Goal: Task Accomplishment & Management: Manage account settings

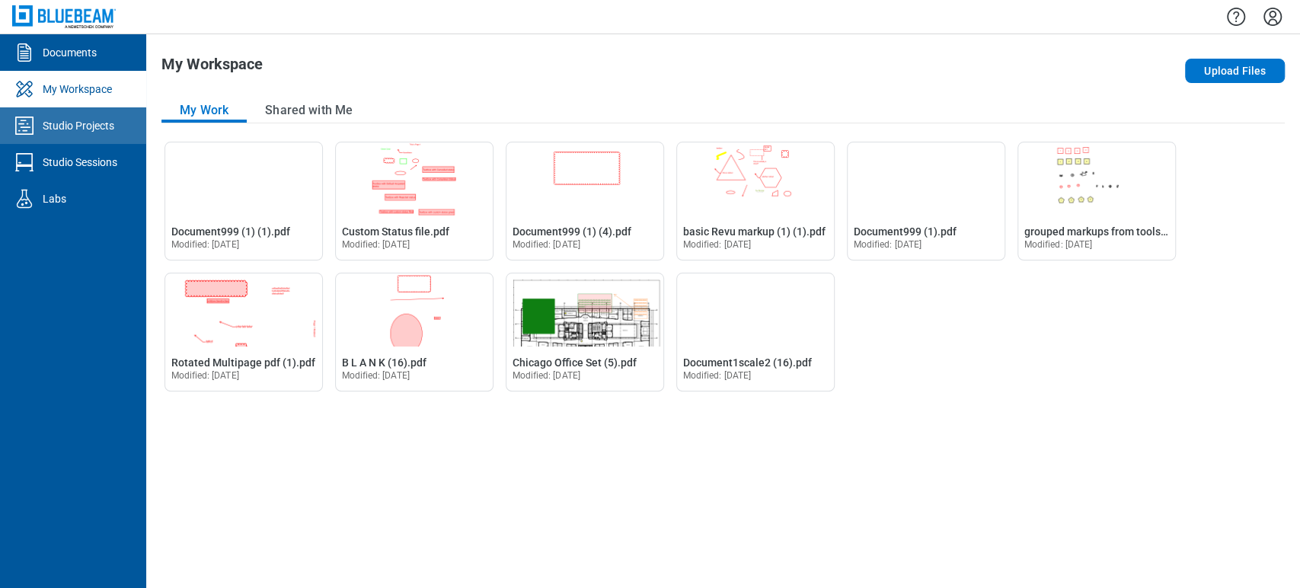
click at [94, 133] on link "Studio Projects" at bounding box center [73, 125] width 146 height 37
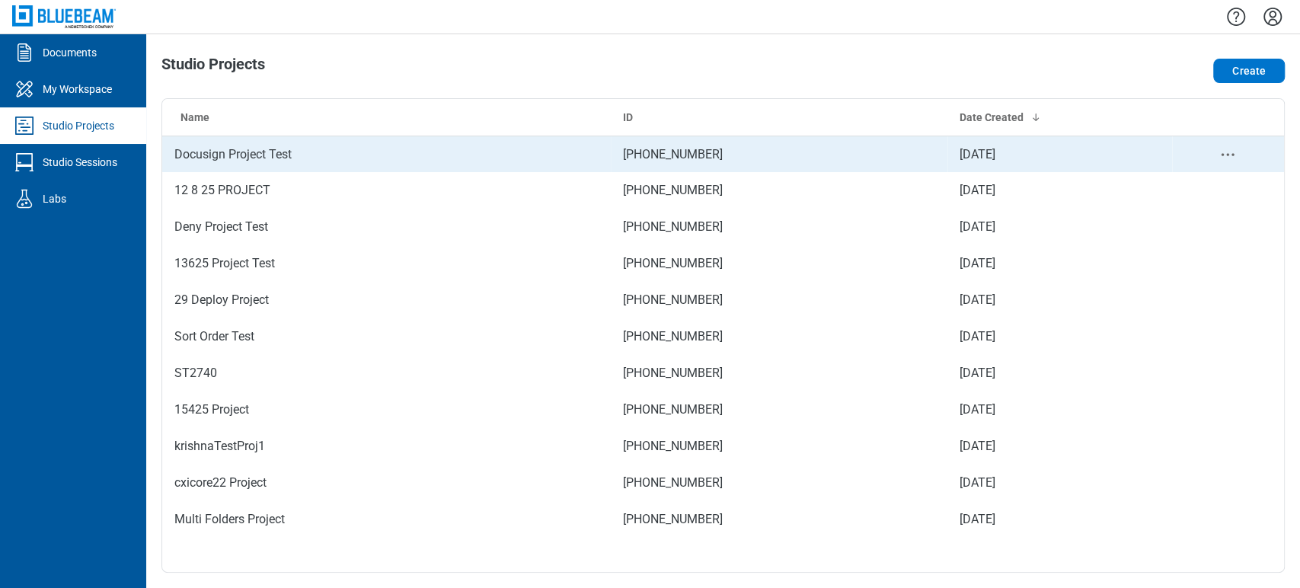
click at [257, 157] on td "Docusign Project Test" at bounding box center [386, 154] width 449 height 37
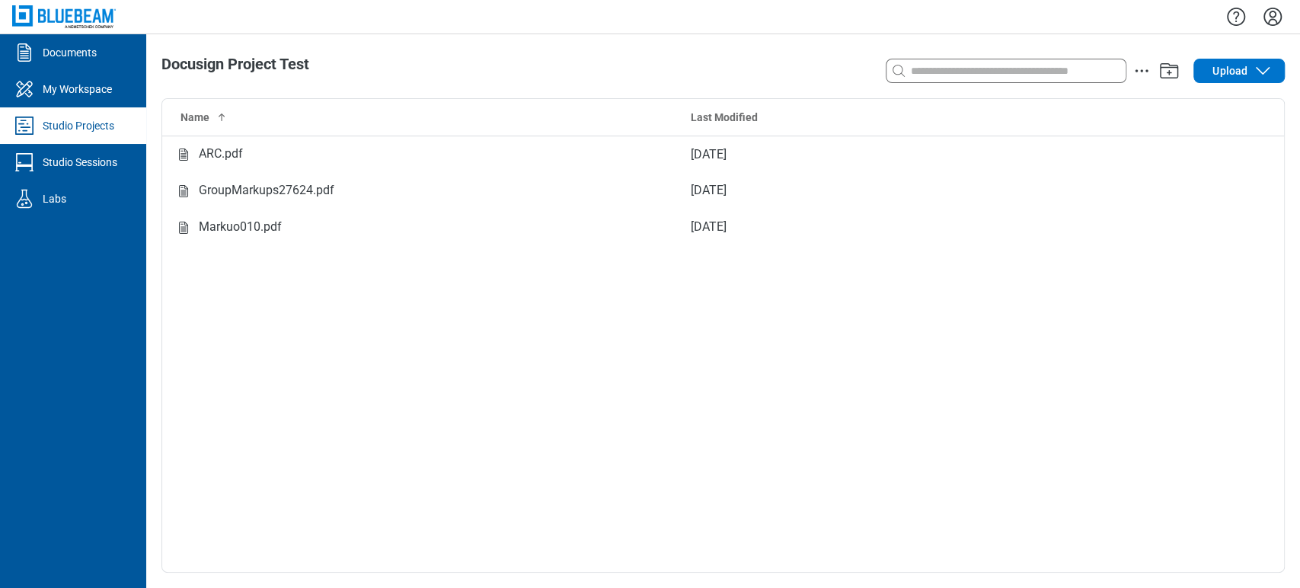
drag, startPoint x: 1249, startPoint y: 5, endPoint x: 805, endPoint y: 315, distance: 542.0
click at [805, 315] on div "Name Last Modified ARC.pdf Sep 10, 2025 GroupMarkups27624.pdf Sep 10, 2025 Mark…" at bounding box center [723, 335] width 1122 height 473
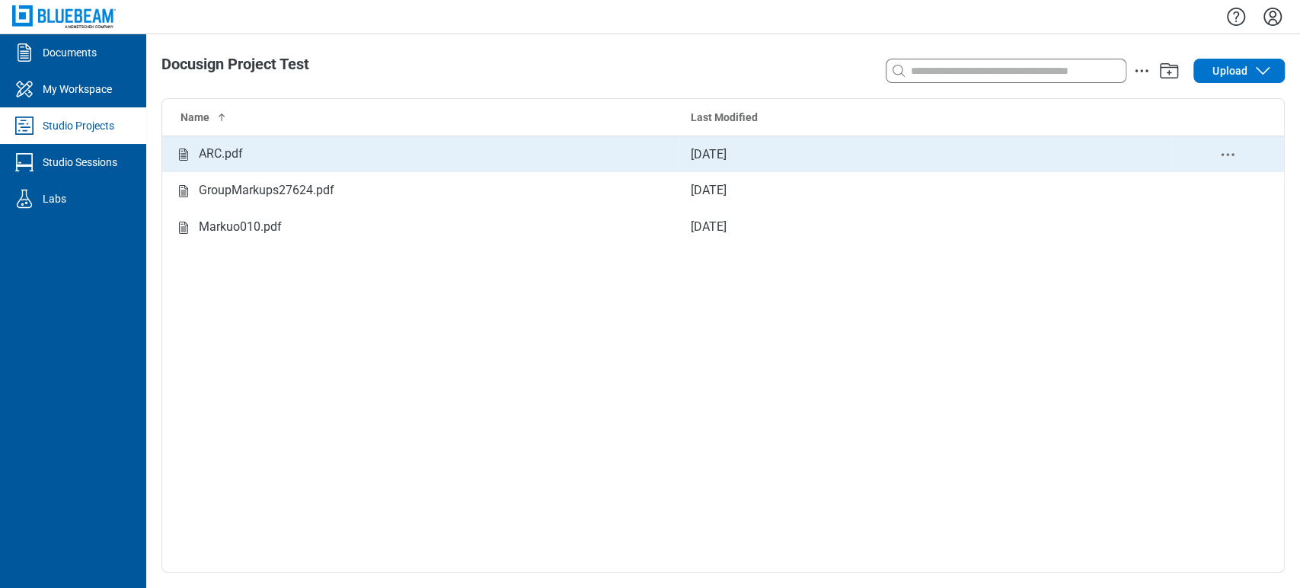
click at [1172, 156] on td "Studio items table" at bounding box center [1228, 154] width 112 height 37
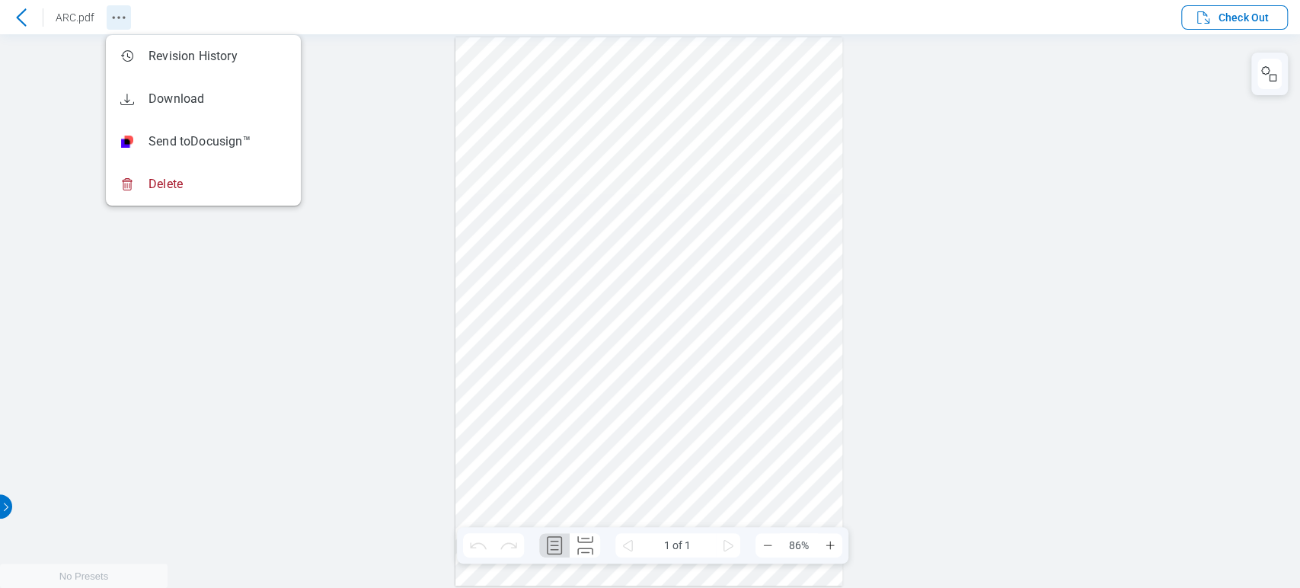
click at [119, 11] on icon "Revision History" at bounding box center [119, 17] width 18 height 18
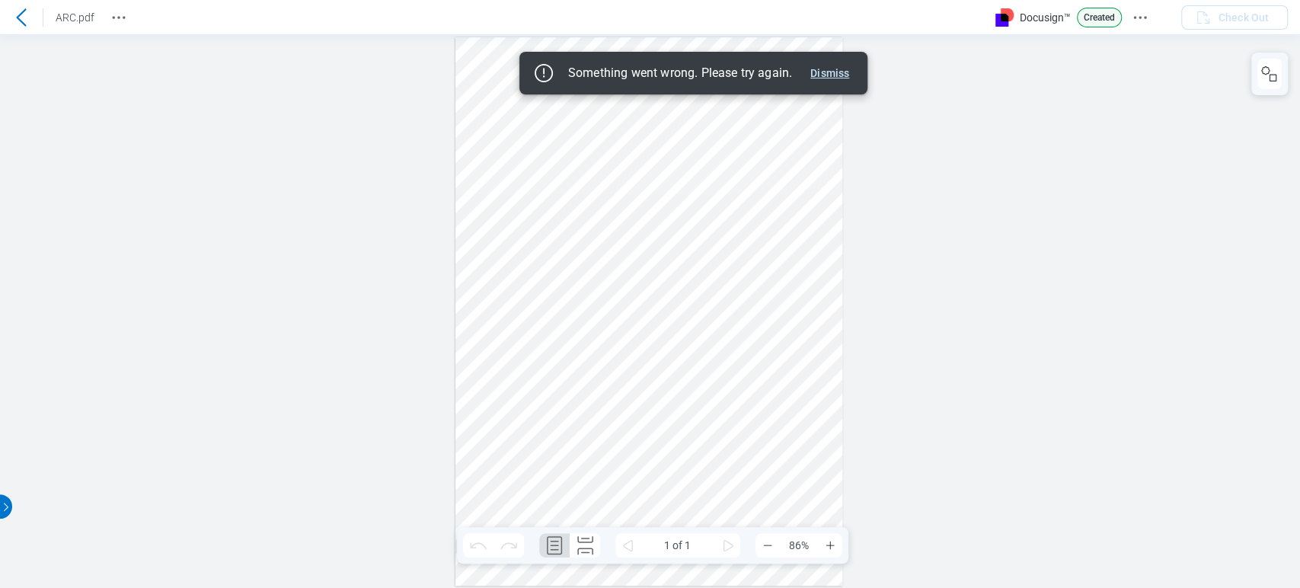
click at [823, 73] on button "Dismiss" at bounding box center [829, 73] width 51 height 18
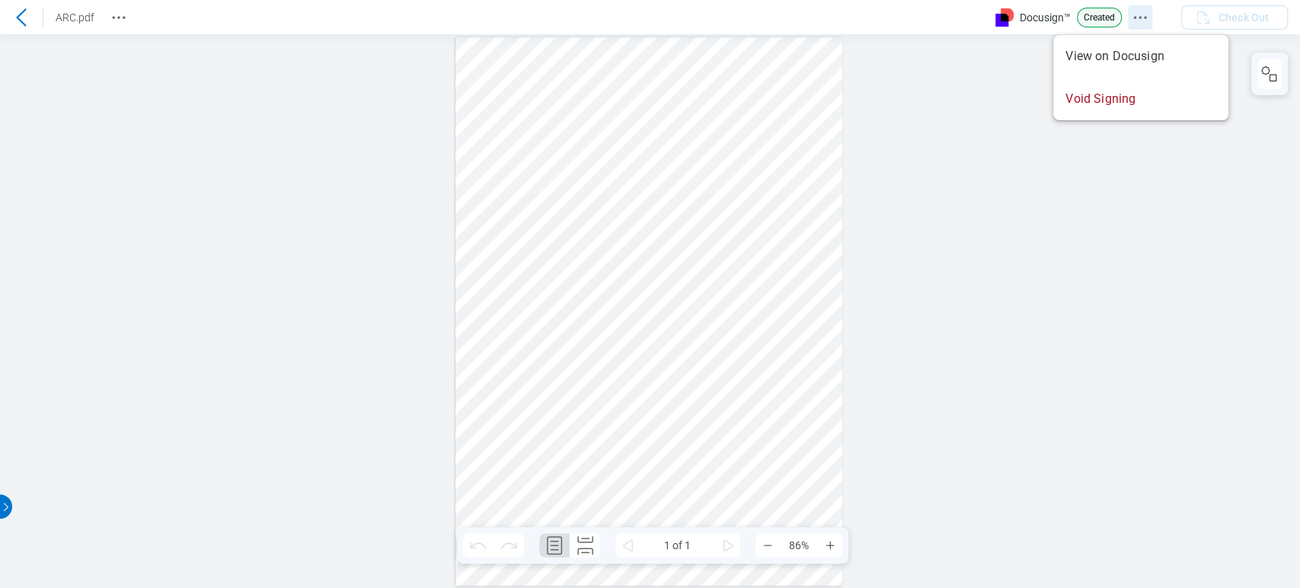
click at [1144, 11] on icon "Docusign Menu" at bounding box center [1140, 17] width 18 height 18
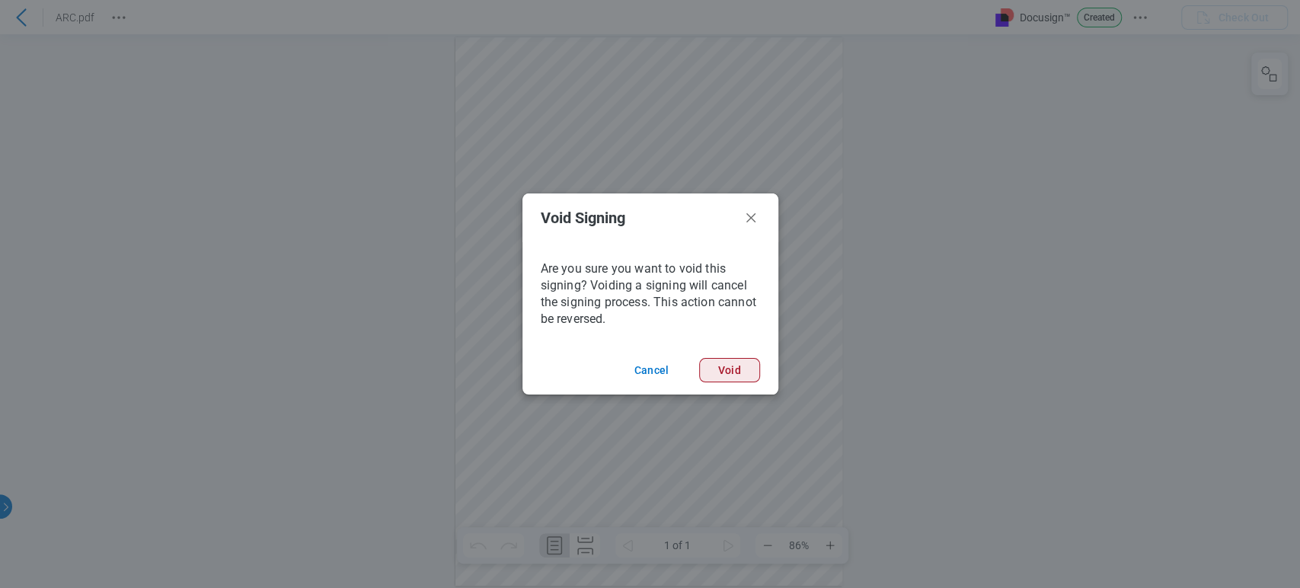
click at [726, 368] on button "Void" at bounding box center [729, 370] width 61 height 24
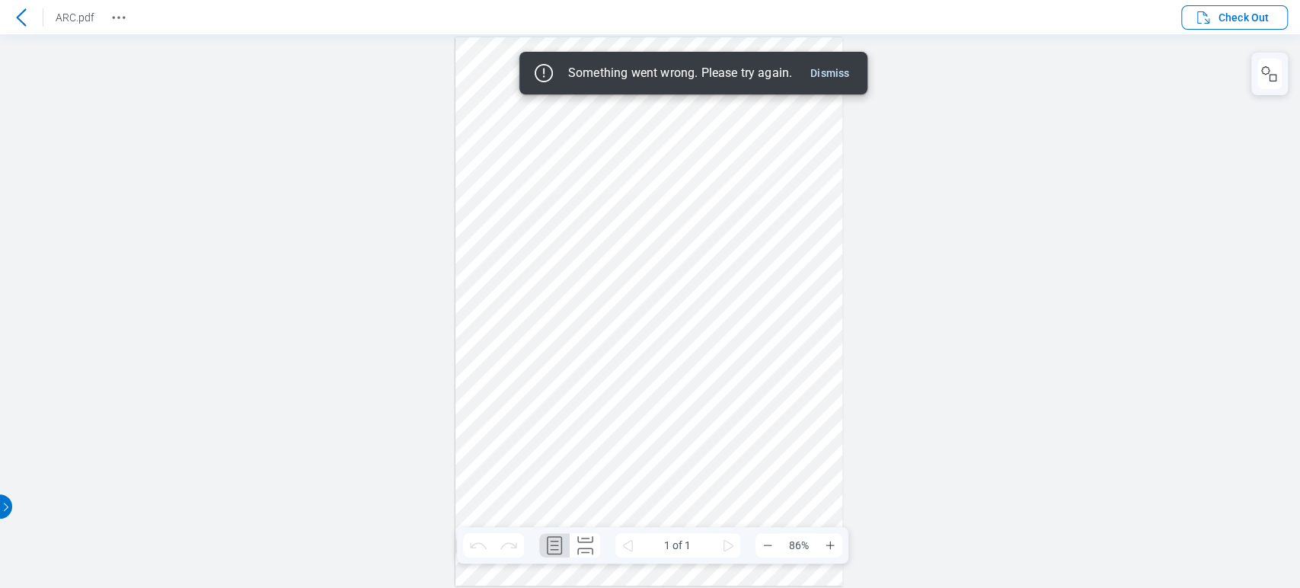
drag, startPoint x: 838, startPoint y: 65, endPoint x: 784, endPoint y: 57, distance: 54.0
click at [838, 65] on button "Dismiss" at bounding box center [829, 73] width 51 height 18
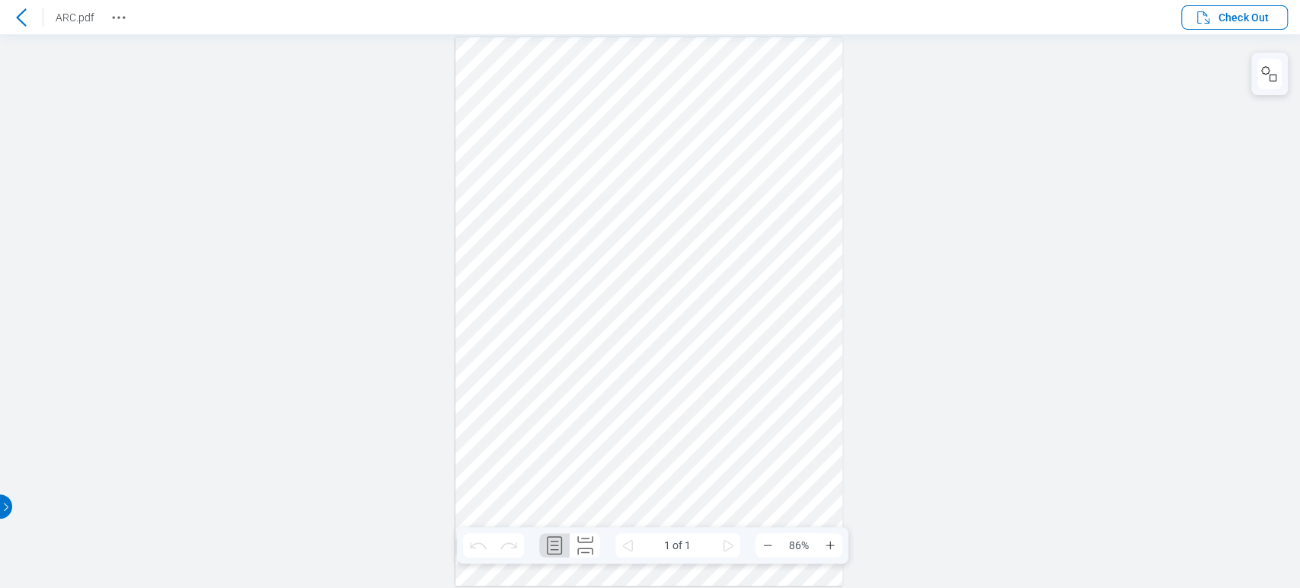
click at [15, 17] on icon at bounding box center [21, 17] width 18 height 18
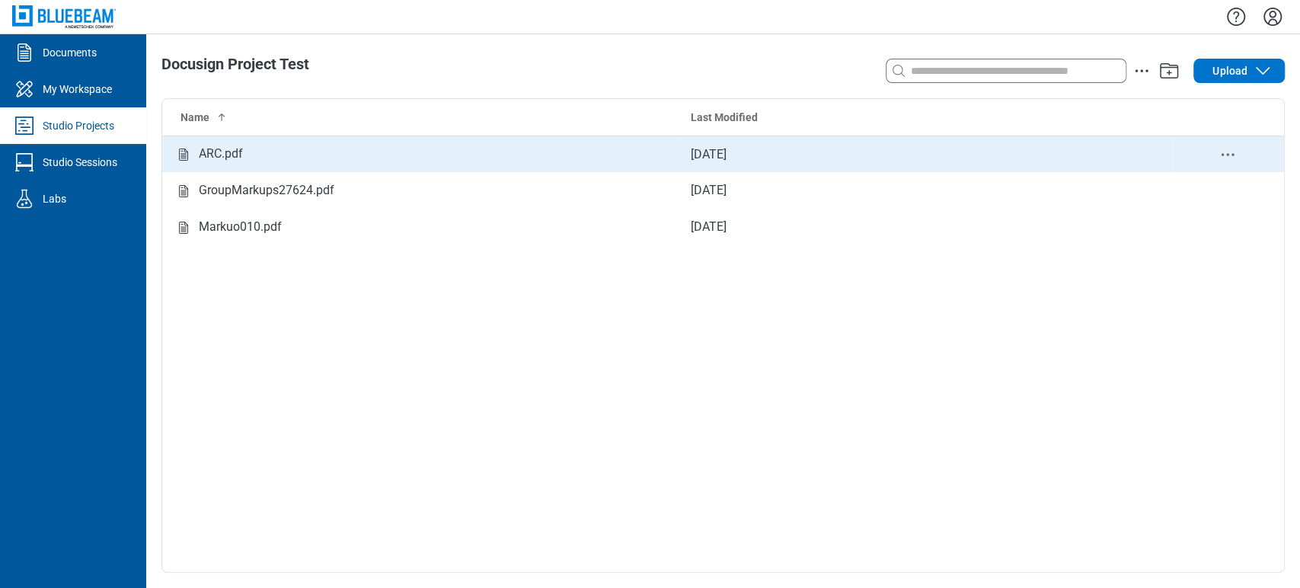
click at [1216, 155] on div "Studio items table" at bounding box center [1228, 154] width 88 height 19
click at [1227, 160] on icon "delete-context-menu" at bounding box center [1228, 154] width 18 height 18
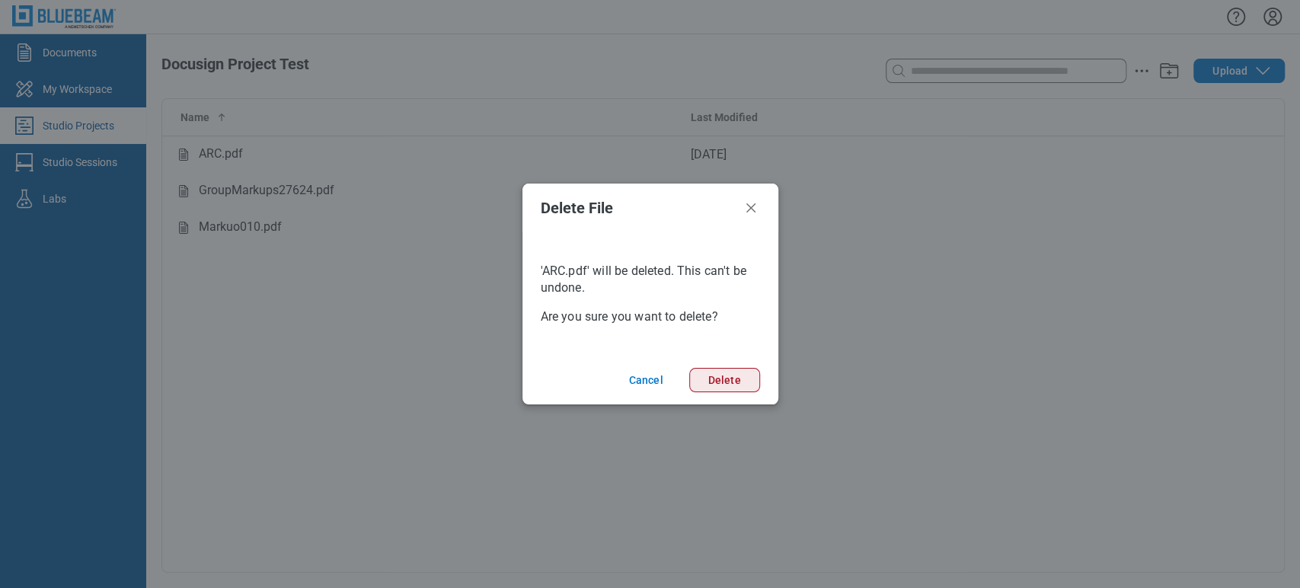
click at [725, 375] on button "Delete" at bounding box center [724, 380] width 71 height 24
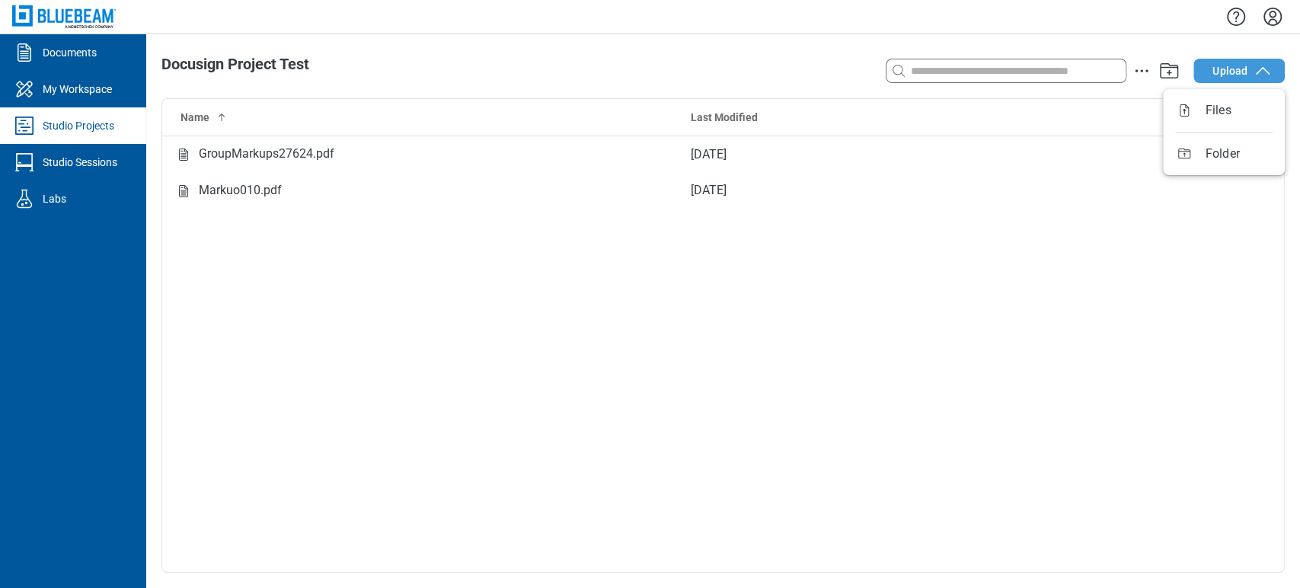
click at [1210, 72] on button "Upload" at bounding box center [1238, 71] width 91 height 24
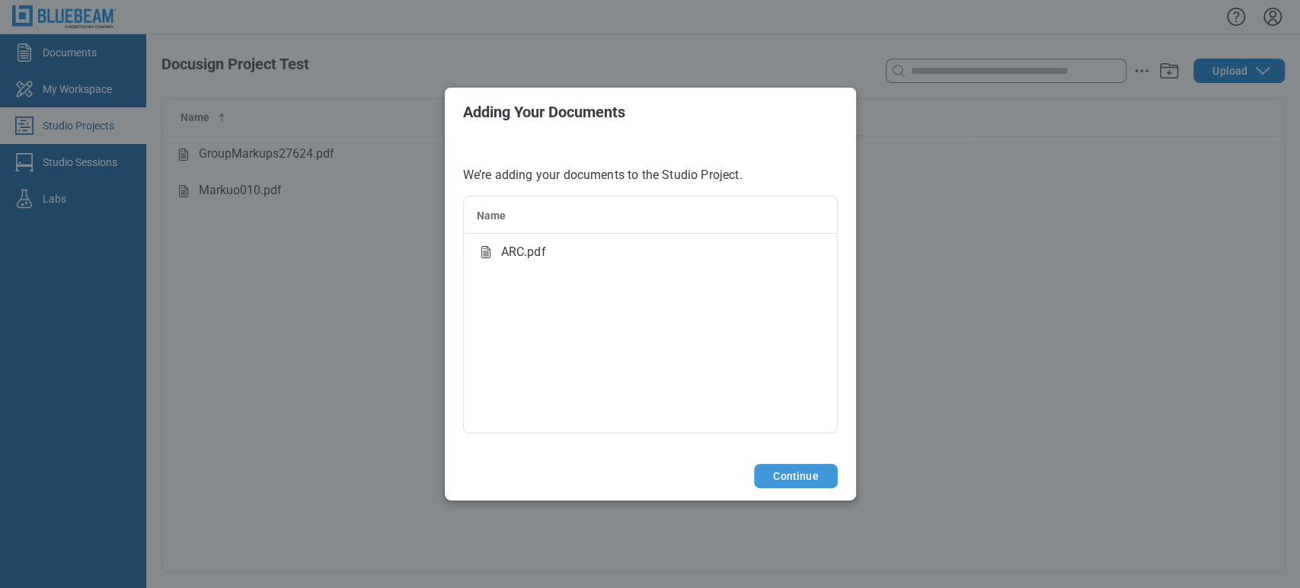
click at [799, 474] on button "Continue" at bounding box center [795, 476] width 83 height 24
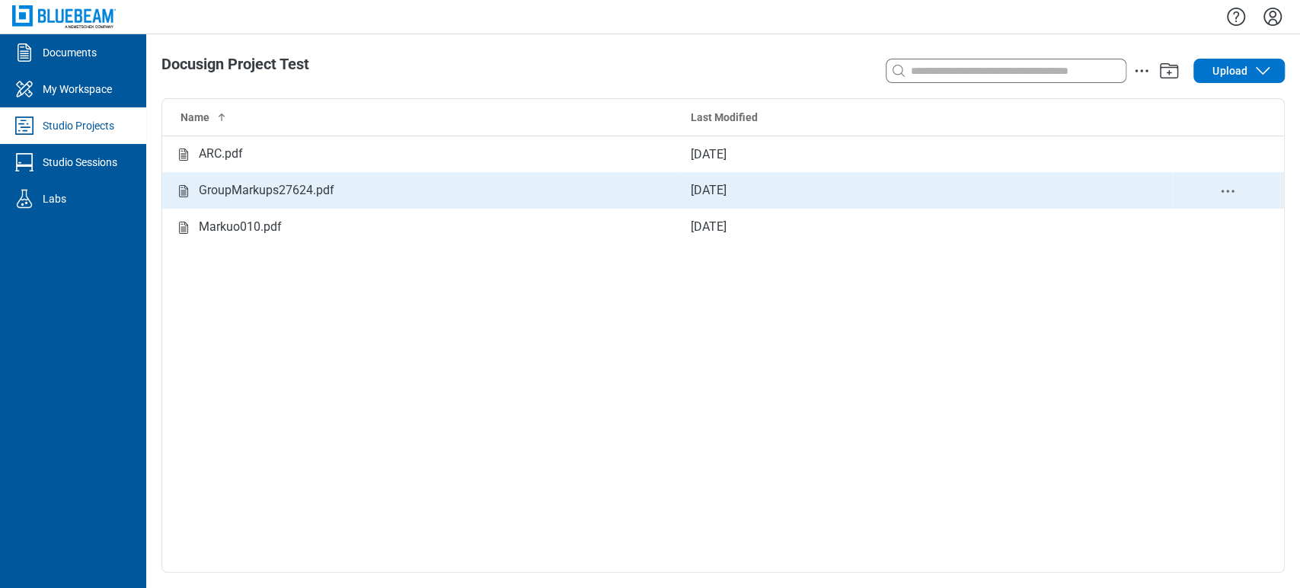
click at [1136, 184] on td "[DATE]" at bounding box center [926, 190] width 494 height 37
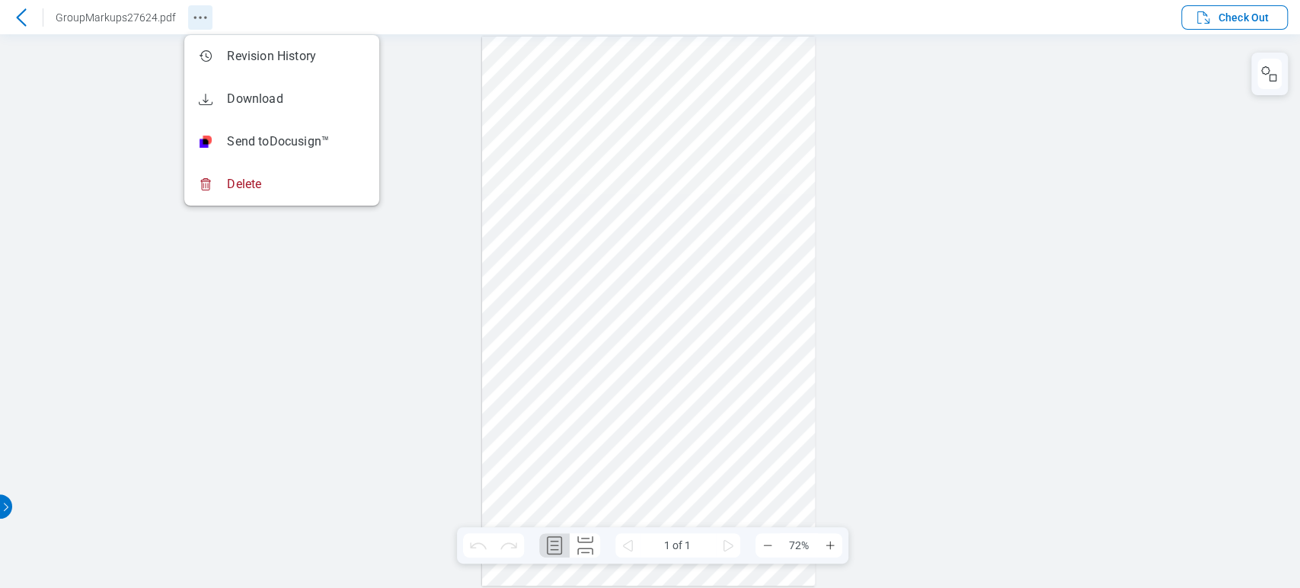
click at [198, 16] on icon "Revision History" at bounding box center [200, 17] width 18 height 18
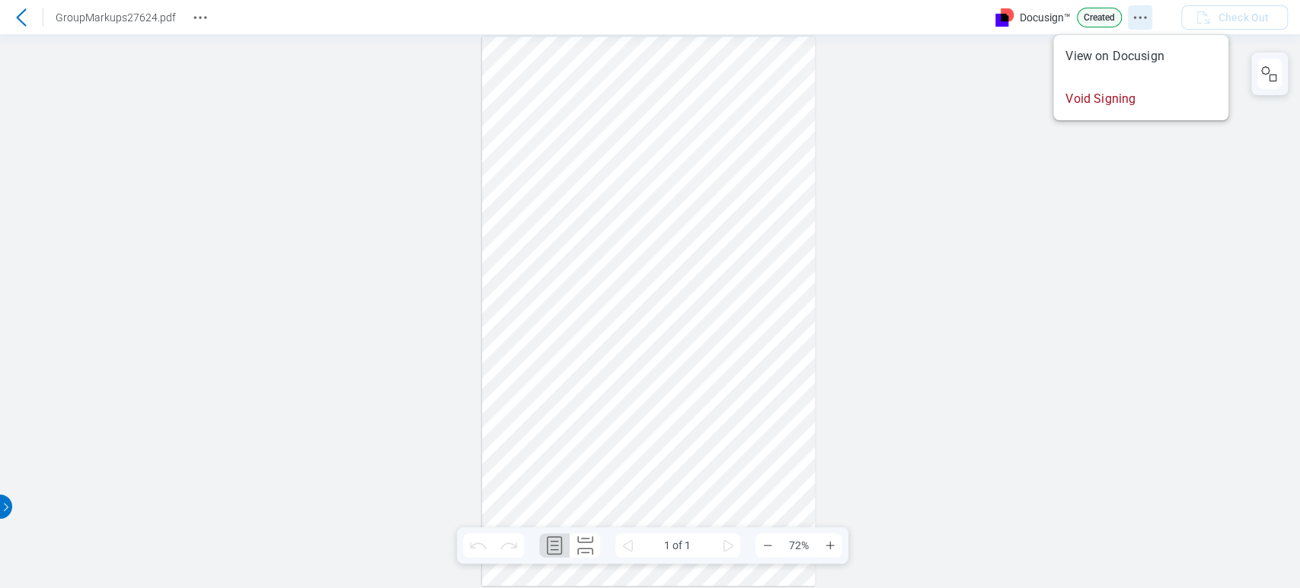
click at [1137, 18] on icon "Docusign Menu" at bounding box center [1140, 17] width 18 height 18
click at [200, 14] on icon "Revision History" at bounding box center [200, 17] width 18 height 18
click at [202, 22] on icon "Revision History" at bounding box center [200, 17] width 18 height 18
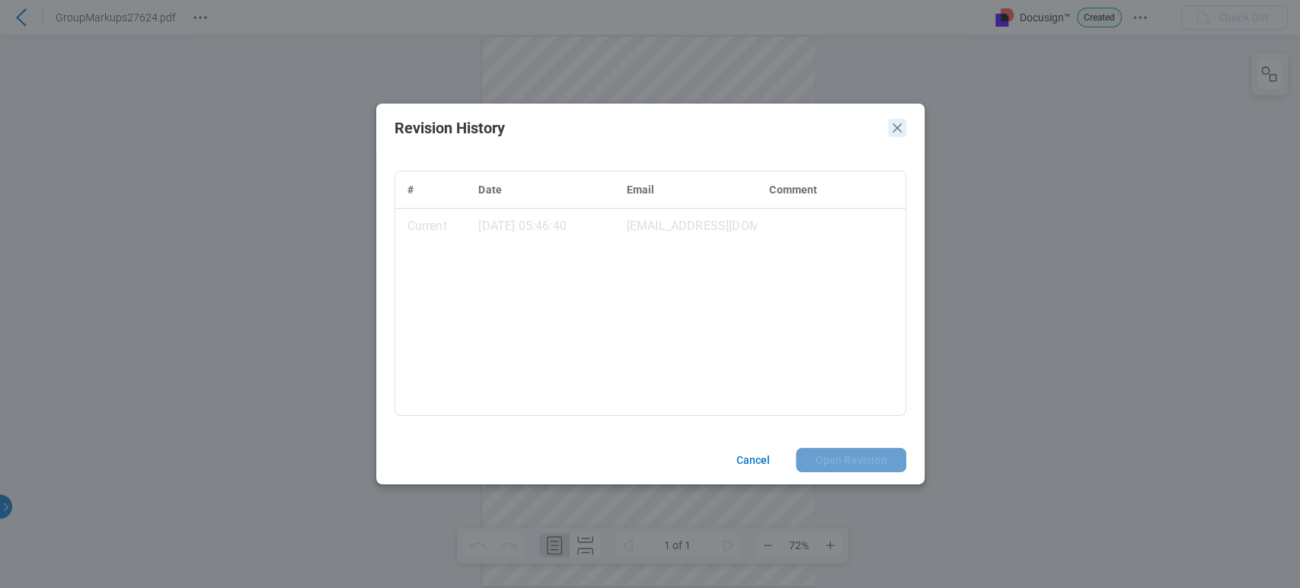
click at [899, 123] on icon "Close" at bounding box center [897, 128] width 18 height 18
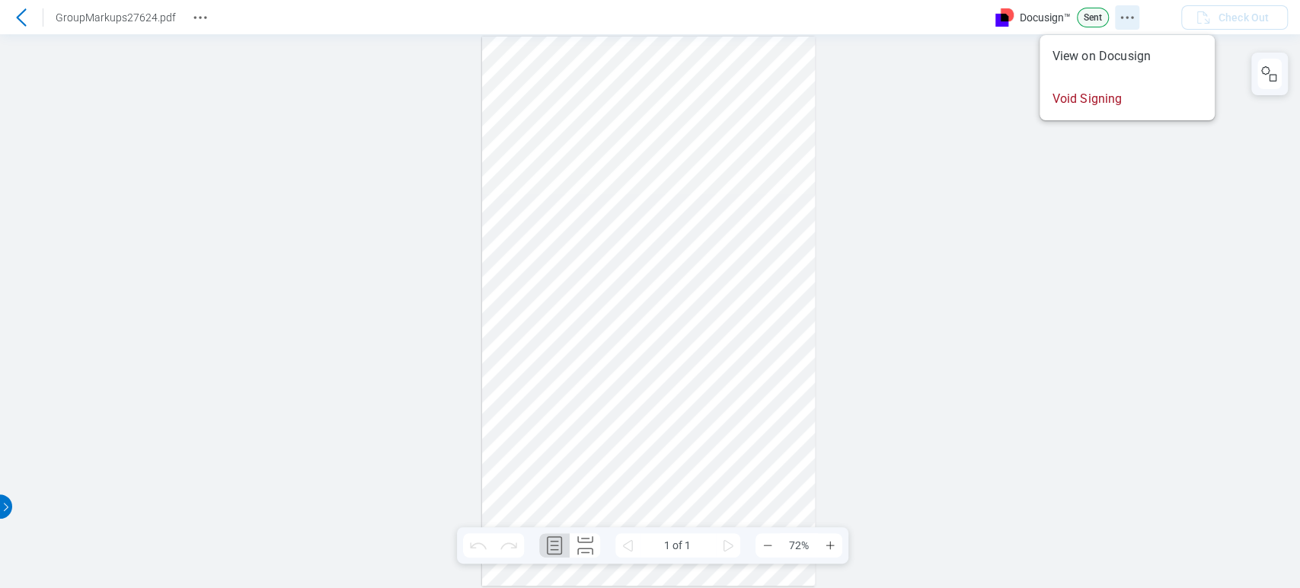
click at [1133, 15] on icon "Docusign Menu" at bounding box center [1127, 17] width 18 height 18
click at [960, 116] on div at bounding box center [650, 311] width 1300 height 554
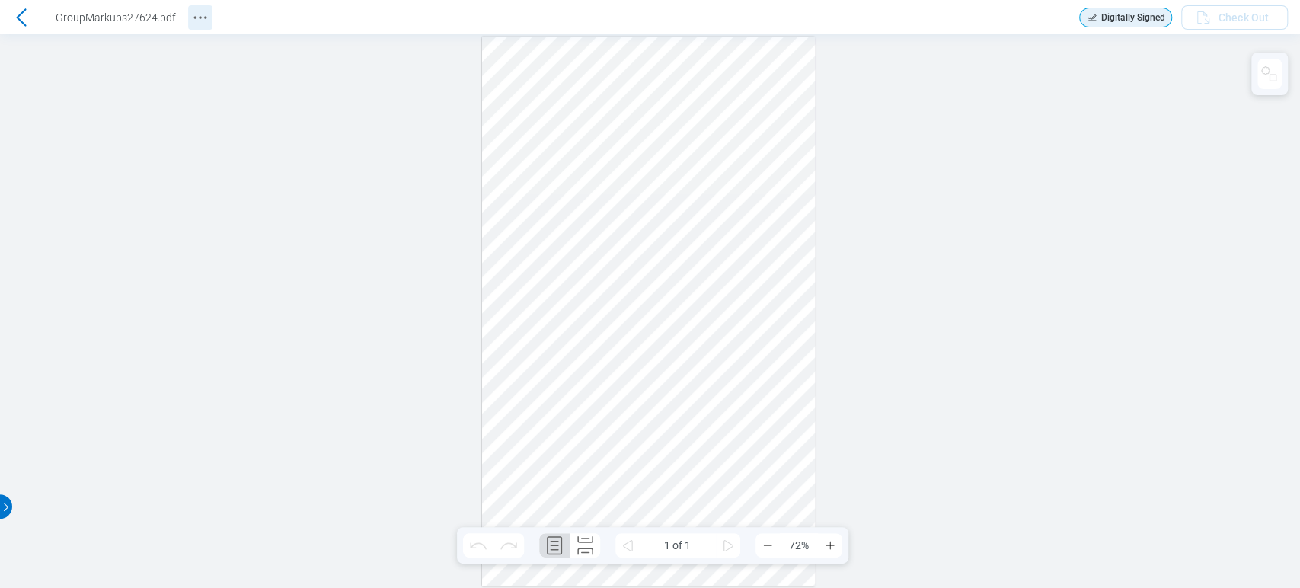
click at [198, 23] on icon "Revision History" at bounding box center [200, 17] width 18 height 18
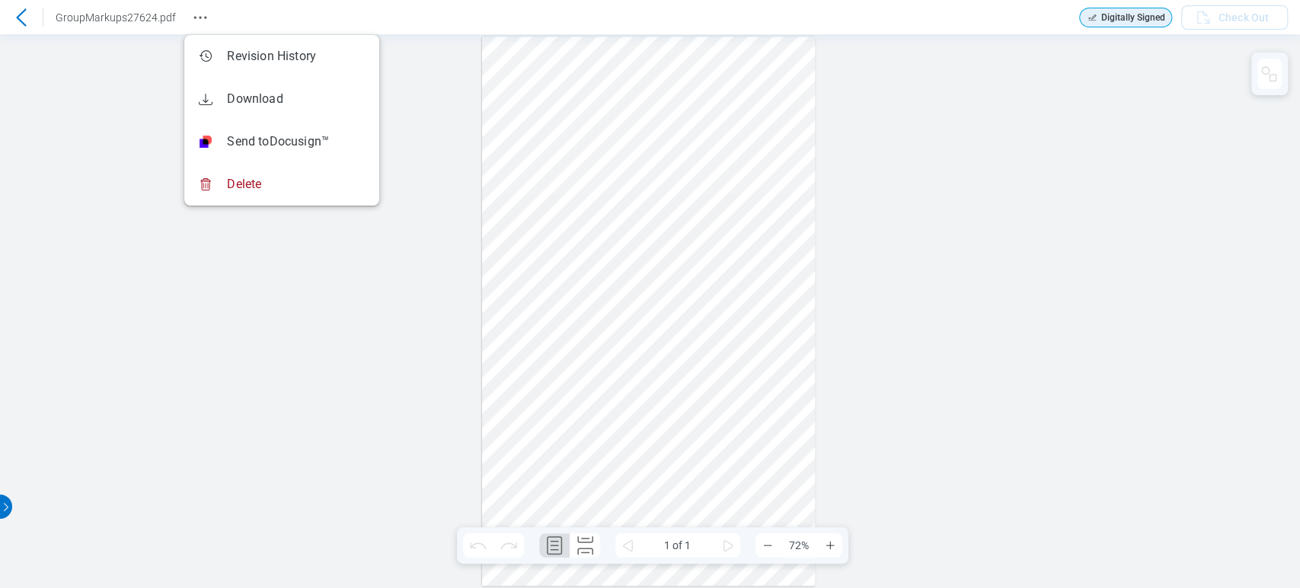
click at [1140, 95] on div "Sign here" at bounding box center [650, 311] width 1300 height 554
click at [24, 15] on icon at bounding box center [21, 17] width 18 height 18
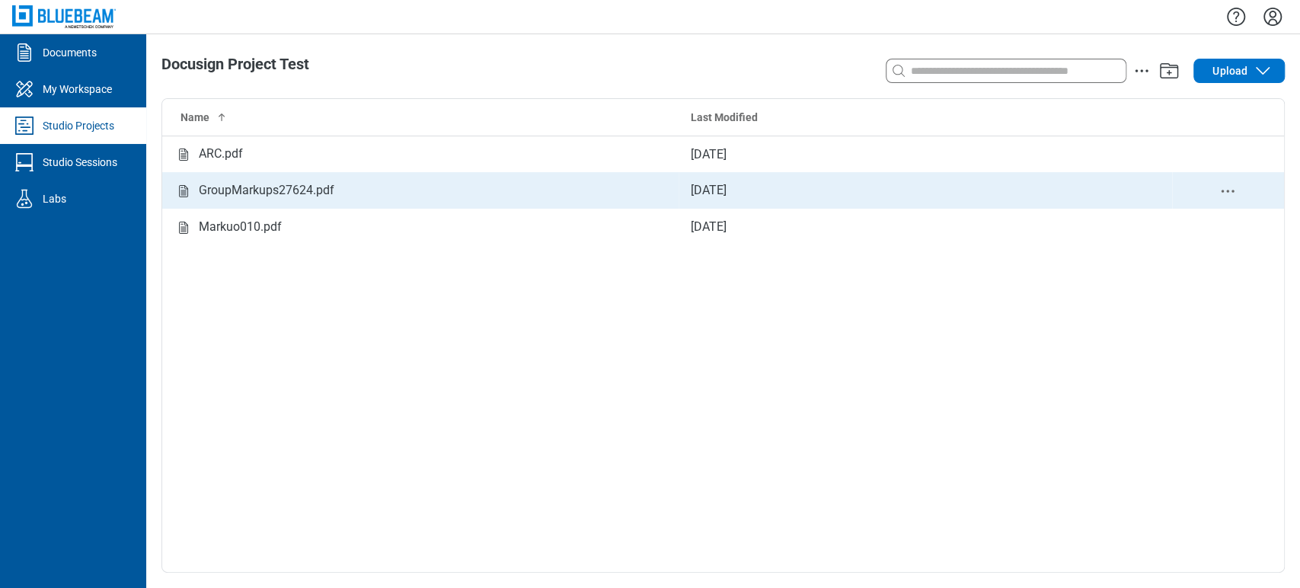
click at [273, 190] on div "GroupMarkups27624.pdf" at bounding box center [267, 190] width 136 height 19
click at [1225, 191] on icon "delete-context-menu" at bounding box center [1228, 191] width 18 height 18
click at [349, 187] on div "GroupMarkups27624.pdf" at bounding box center [420, 190] width 492 height 19
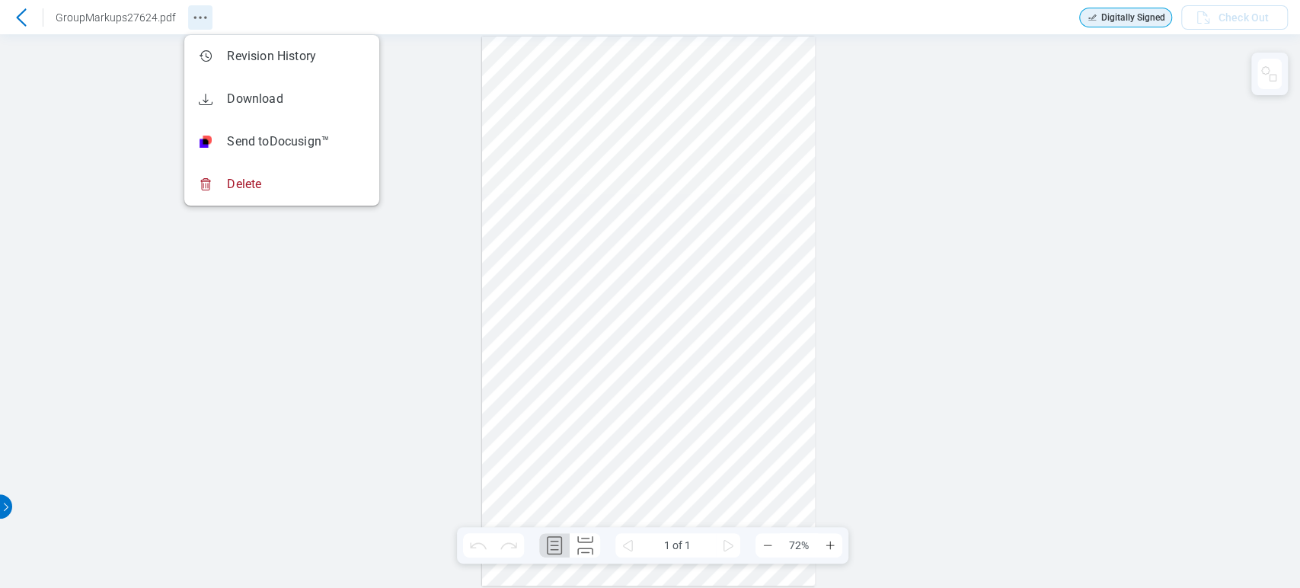
click at [193, 18] on icon "Revision History" at bounding box center [200, 17] width 18 height 18
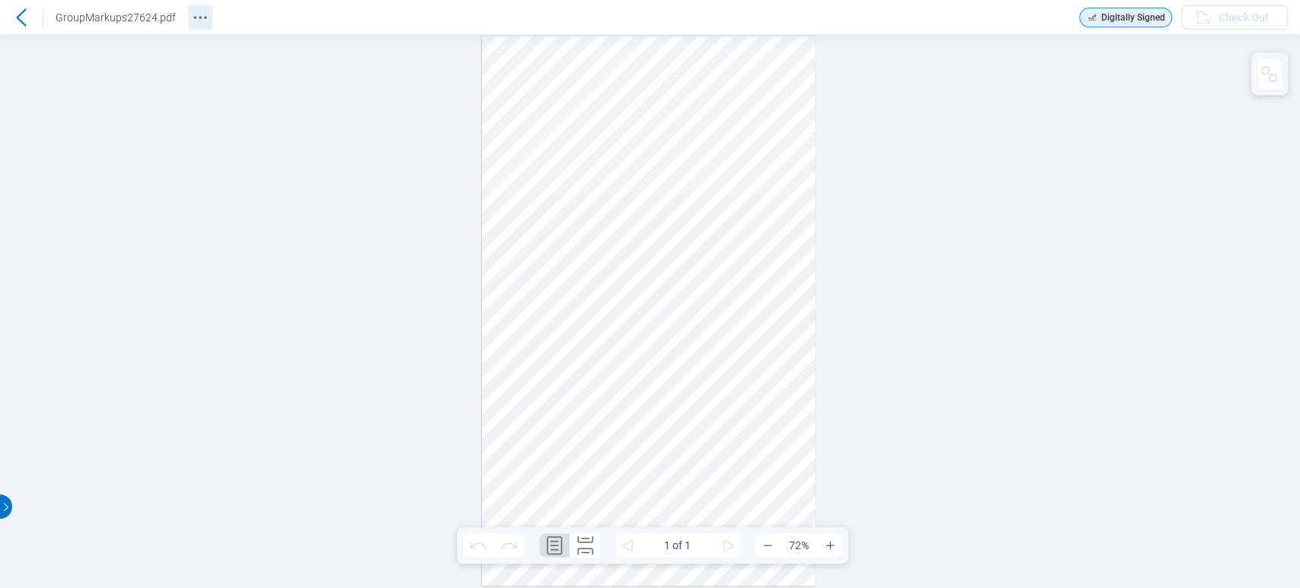
click at [195, 13] on icon "Revision History" at bounding box center [200, 17] width 18 height 18
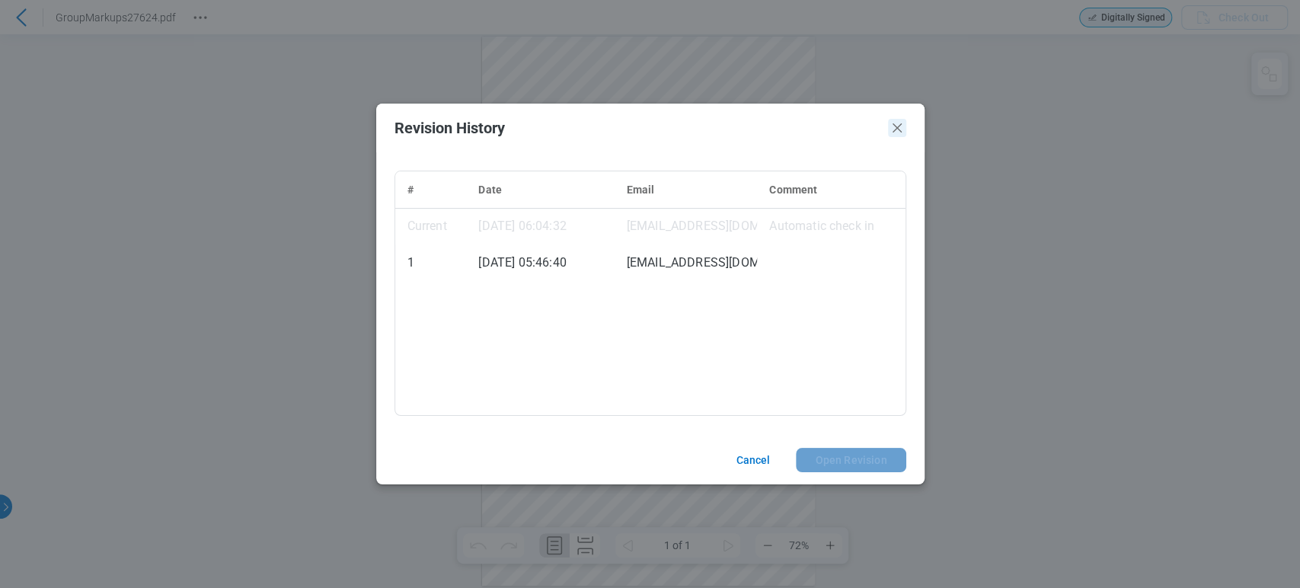
click at [899, 122] on icon "Close" at bounding box center [897, 128] width 18 height 18
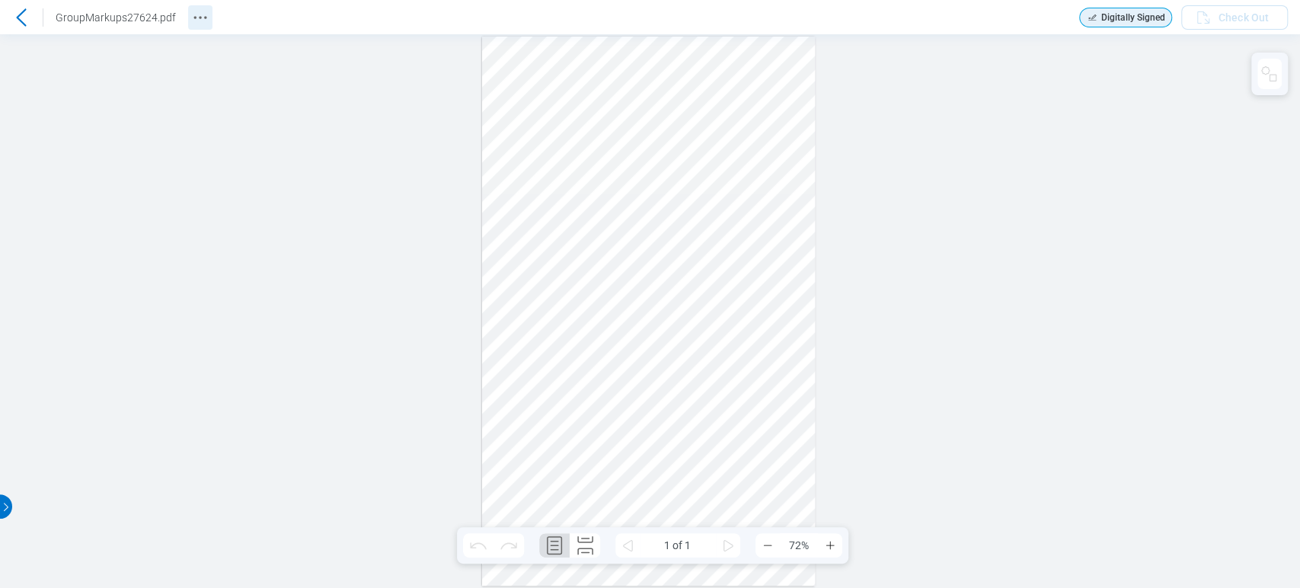
click at [203, 18] on icon "Revision History" at bounding box center [200, 17] width 18 height 18
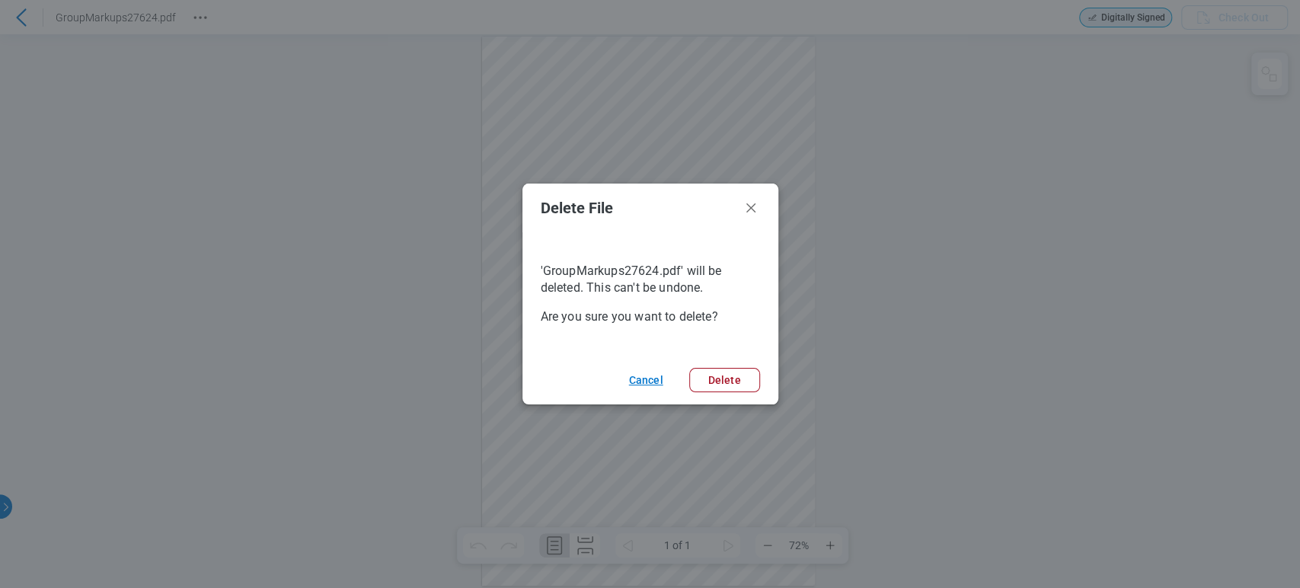
click at [644, 376] on button "Cancel" at bounding box center [644, 380] width 66 height 24
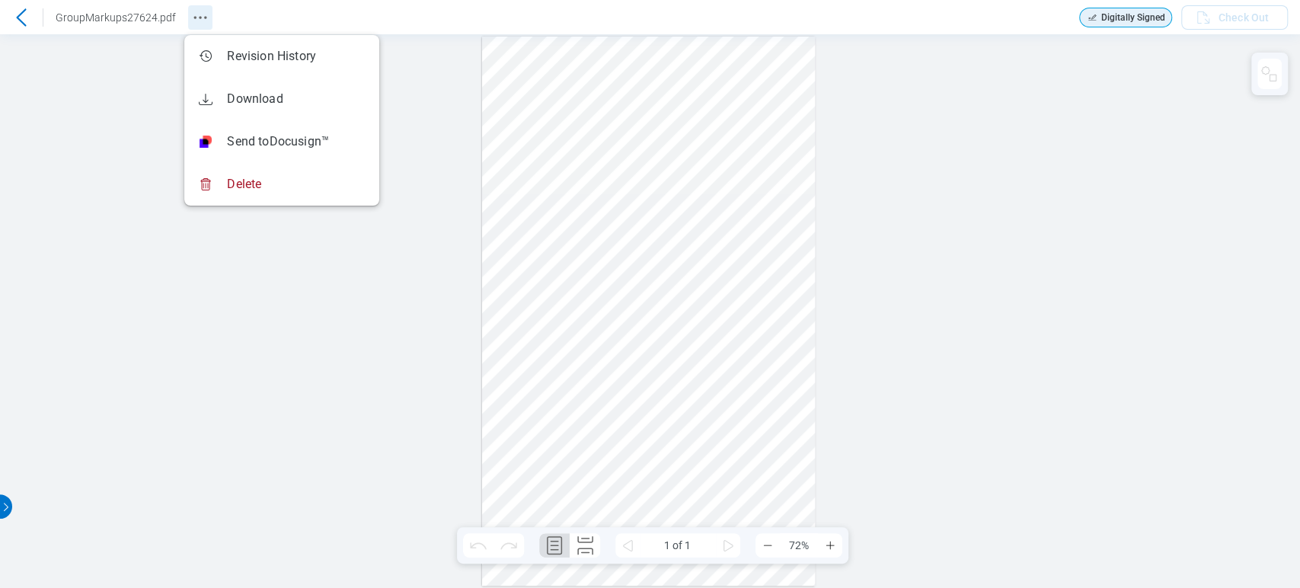
click at [195, 9] on icon "Revision History" at bounding box center [200, 17] width 18 height 18
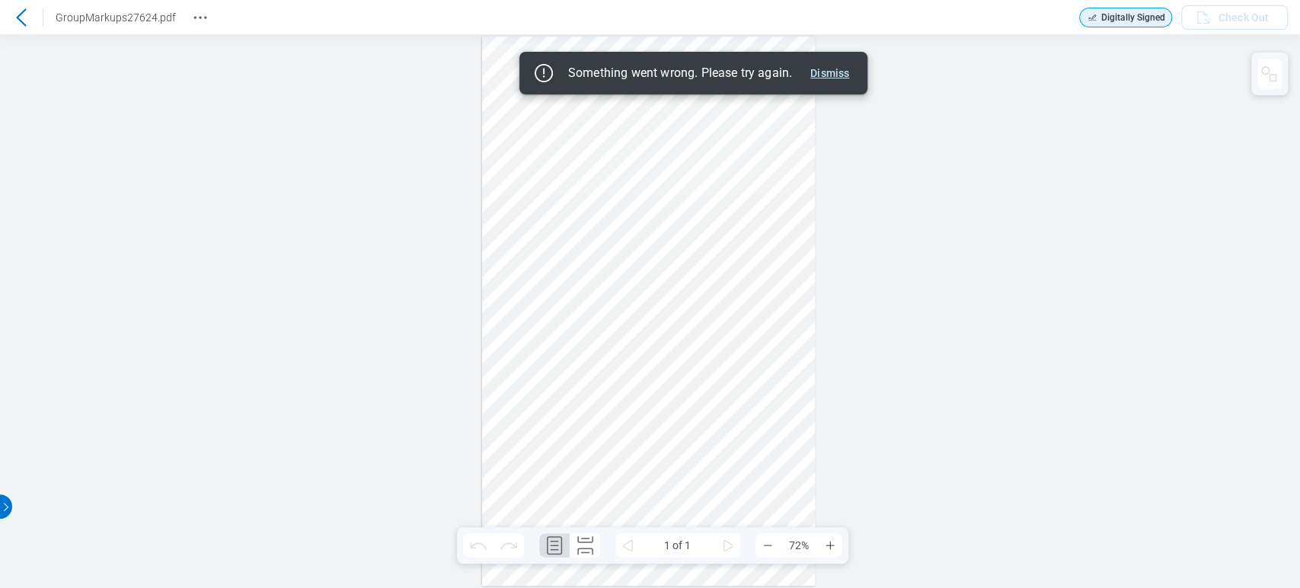
click at [827, 72] on button "Dismiss" at bounding box center [829, 73] width 51 height 18
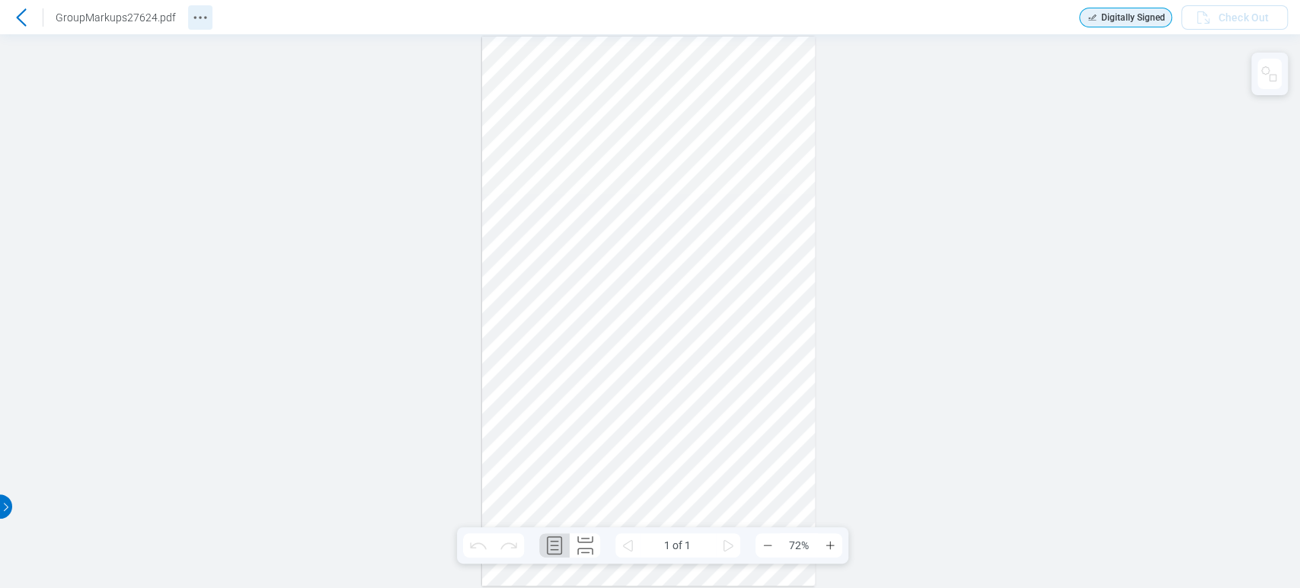
click at [193, 11] on icon "Revision History" at bounding box center [200, 17] width 18 height 18
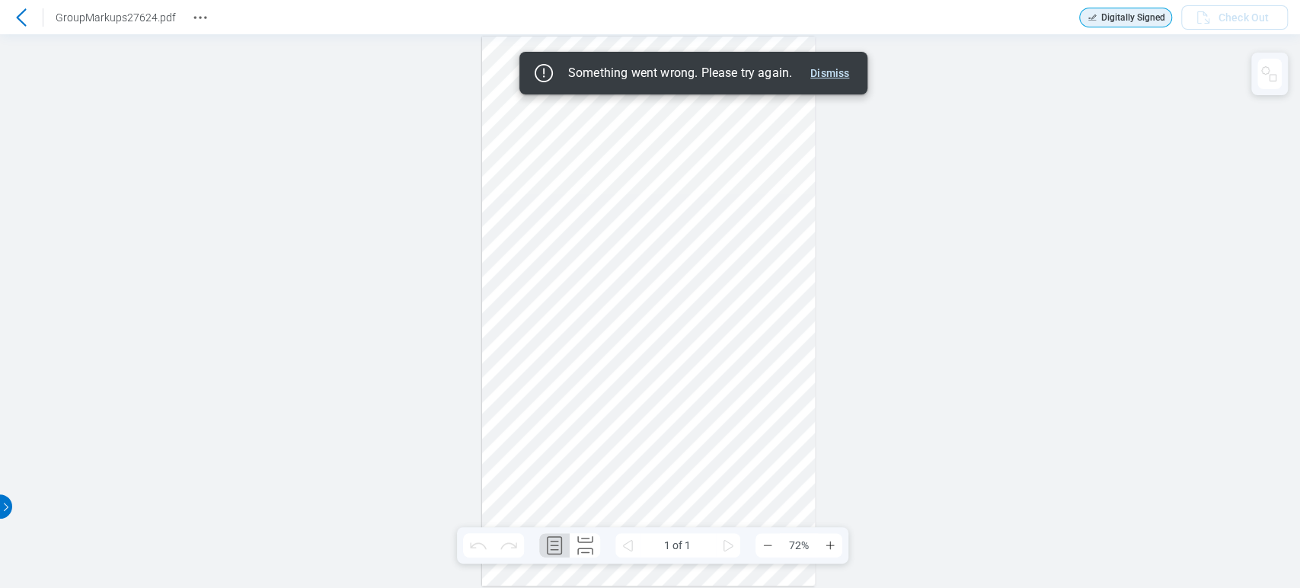
click at [845, 74] on button "Dismiss" at bounding box center [829, 73] width 51 height 18
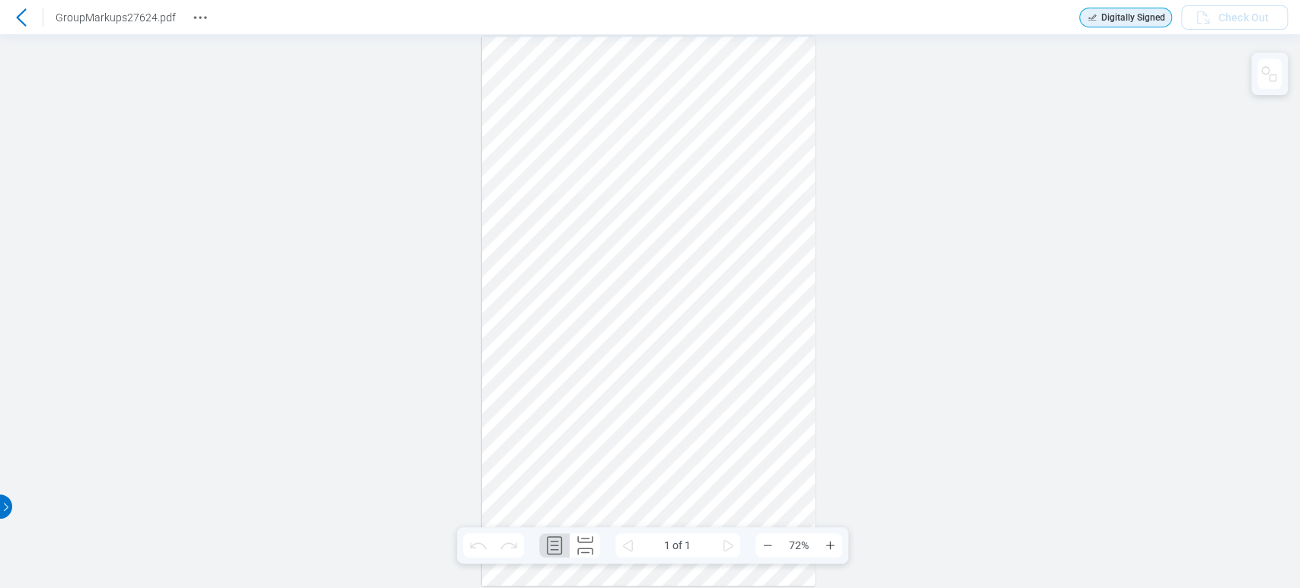
click at [24, 17] on icon at bounding box center [21, 17] width 18 height 18
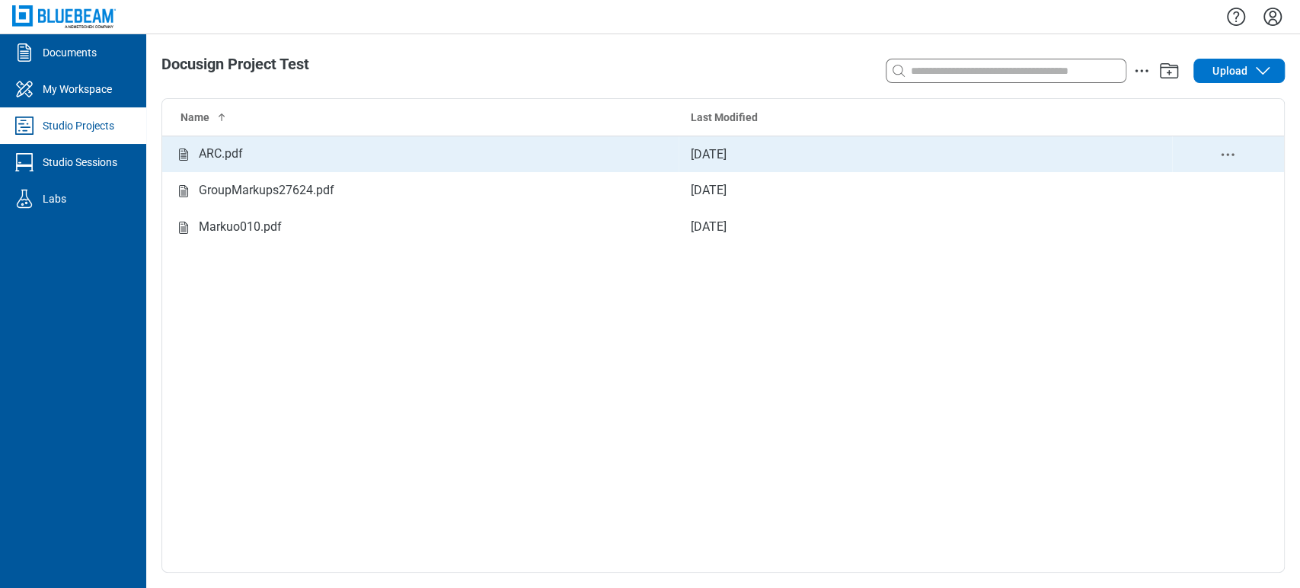
click at [325, 165] on td "ARC.pdf" at bounding box center [420, 154] width 516 height 37
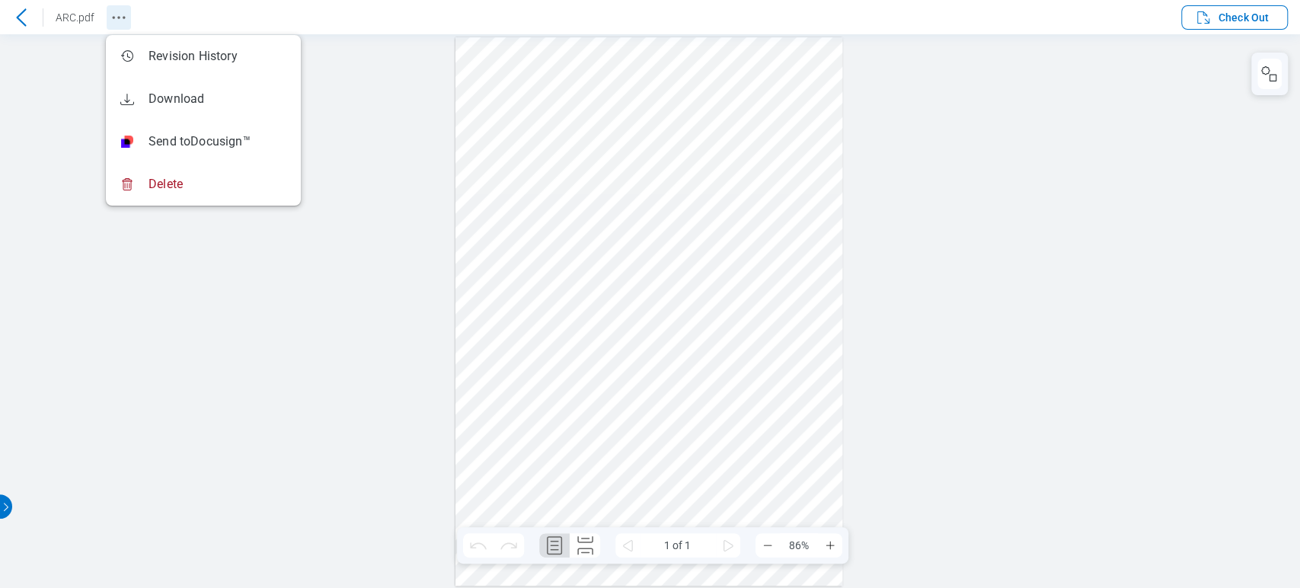
click at [123, 14] on icon "Revision History" at bounding box center [119, 17] width 18 height 18
click at [390, 117] on div at bounding box center [650, 311] width 1300 height 554
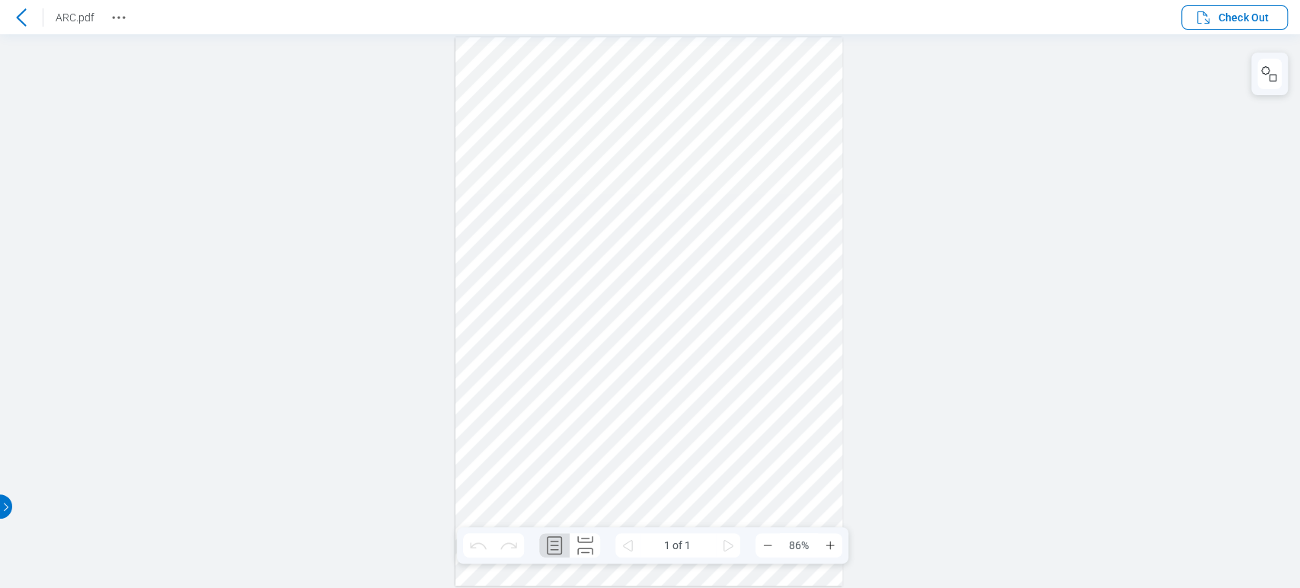
click at [20, 13] on icon at bounding box center [21, 17] width 10 height 18
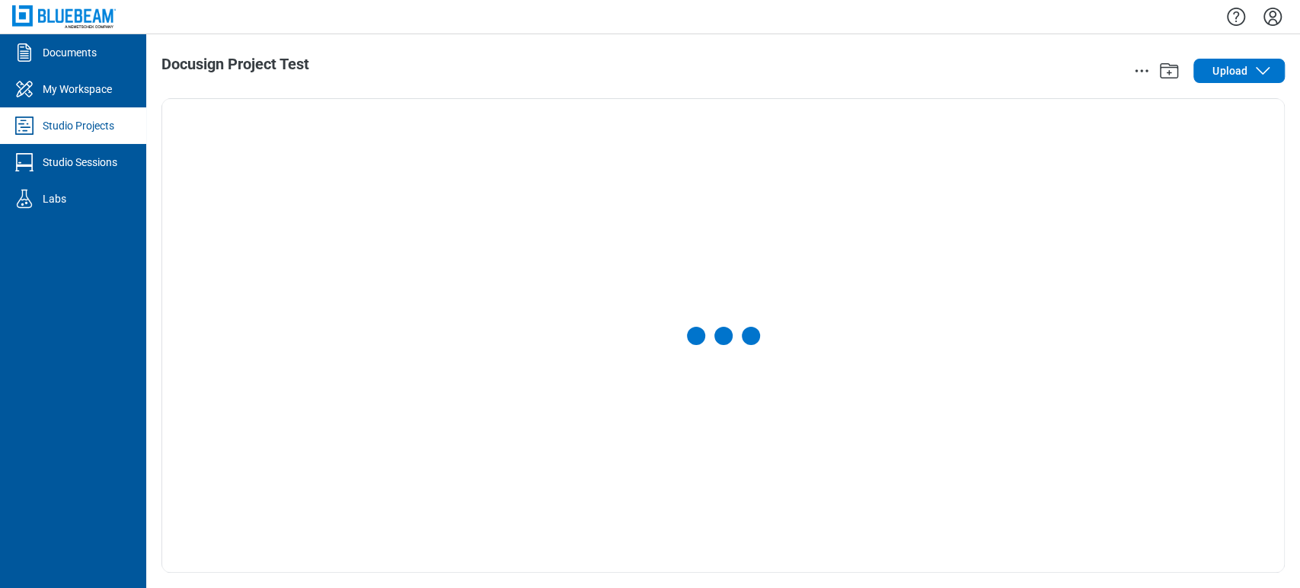
drag, startPoint x: 1278, startPoint y: 11, endPoint x: 1244, endPoint y: 37, distance: 42.5
click at [1279, 11] on icon "Settings" at bounding box center [1272, 17] width 24 height 24
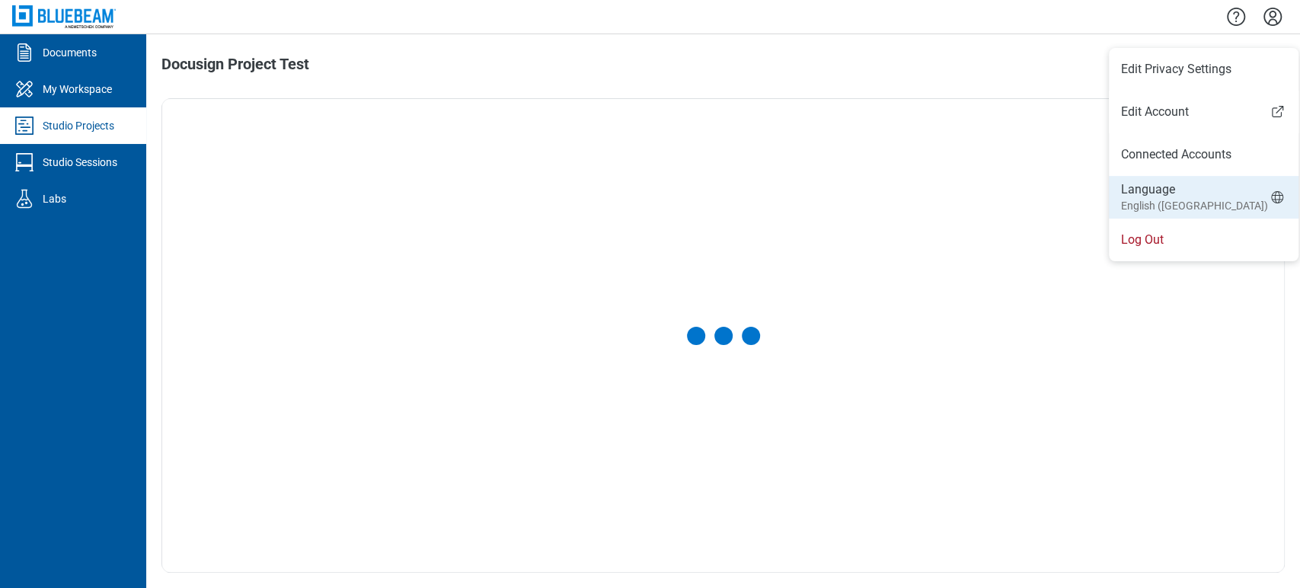
click at [1155, 200] on small "English (UK)" at bounding box center [1194, 205] width 147 height 15
select select "*****"
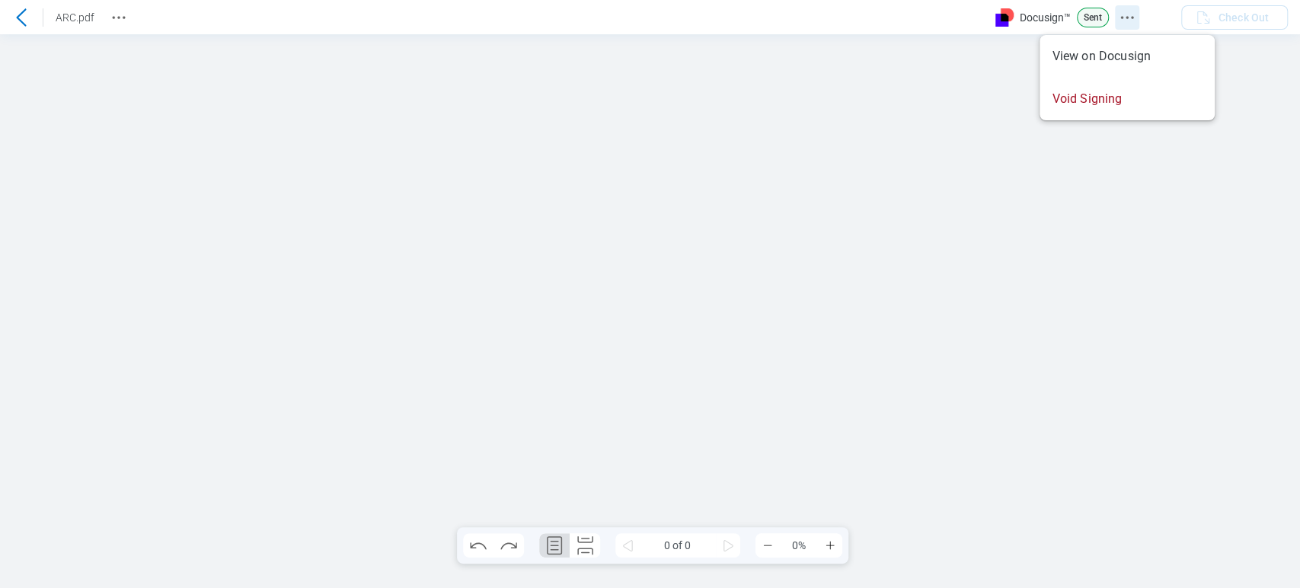
click at [1127, 12] on icon "Docusign Menu" at bounding box center [1127, 17] width 18 height 18
click at [1161, 308] on div at bounding box center [650, 311] width 1300 height 554
click at [14, 330] on div at bounding box center [650, 311] width 1300 height 554
click at [1145, 366] on div at bounding box center [650, 311] width 1300 height 554
click at [1118, 18] on icon "Docusign Menu" at bounding box center [1127, 17] width 18 height 18
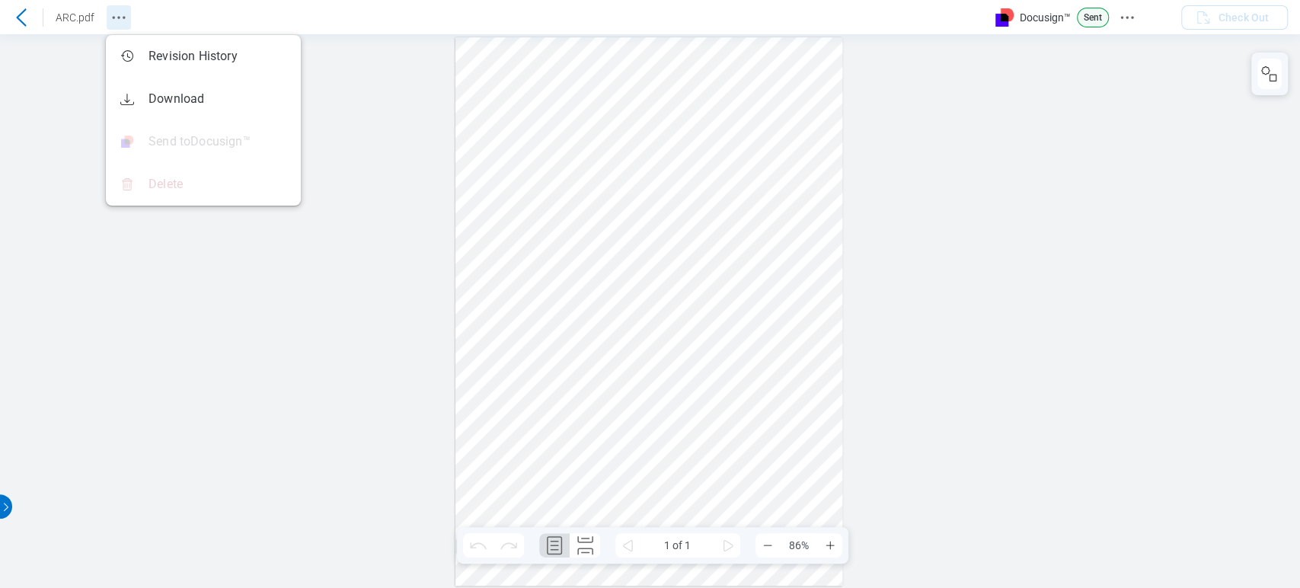
click at [121, 5] on button "Revision History" at bounding box center [119, 17] width 24 height 24
drag, startPoint x: 959, startPoint y: 103, endPoint x: 947, endPoint y: 108, distance: 12.6
click at [959, 105] on div at bounding box center [650, 311] width 1300 height 554
click at [21, 19] on icon at bounding box center [21, 17] width 18 height 18
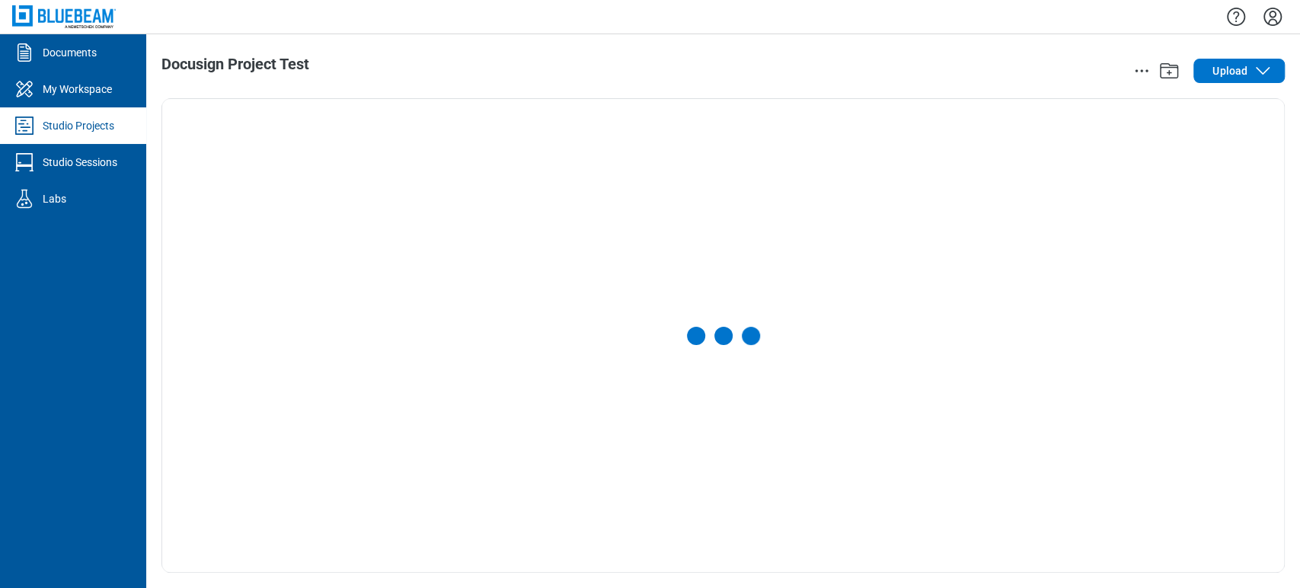
click at [1273, 14] on icon "Settings" at bounding box center [1272, 17] width 24 height 24
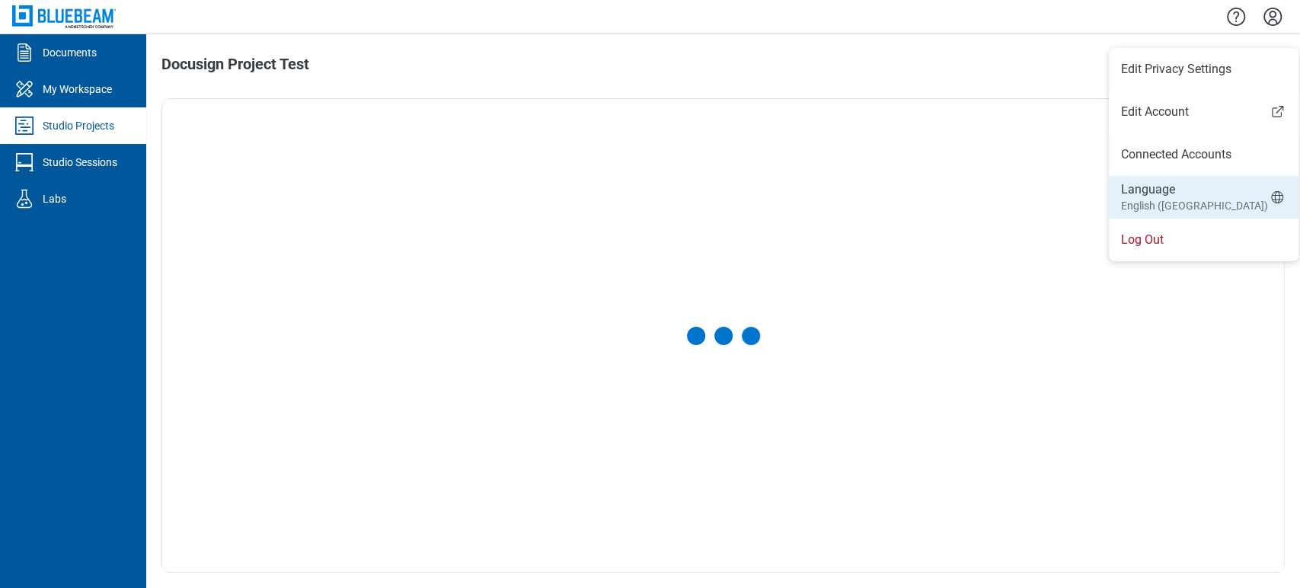
click at [1189, 187] on li "Language English ([GEOGRAPHIC_DATA])" at bounding box center [1204, 197] width 190 height 43
select select "*****"
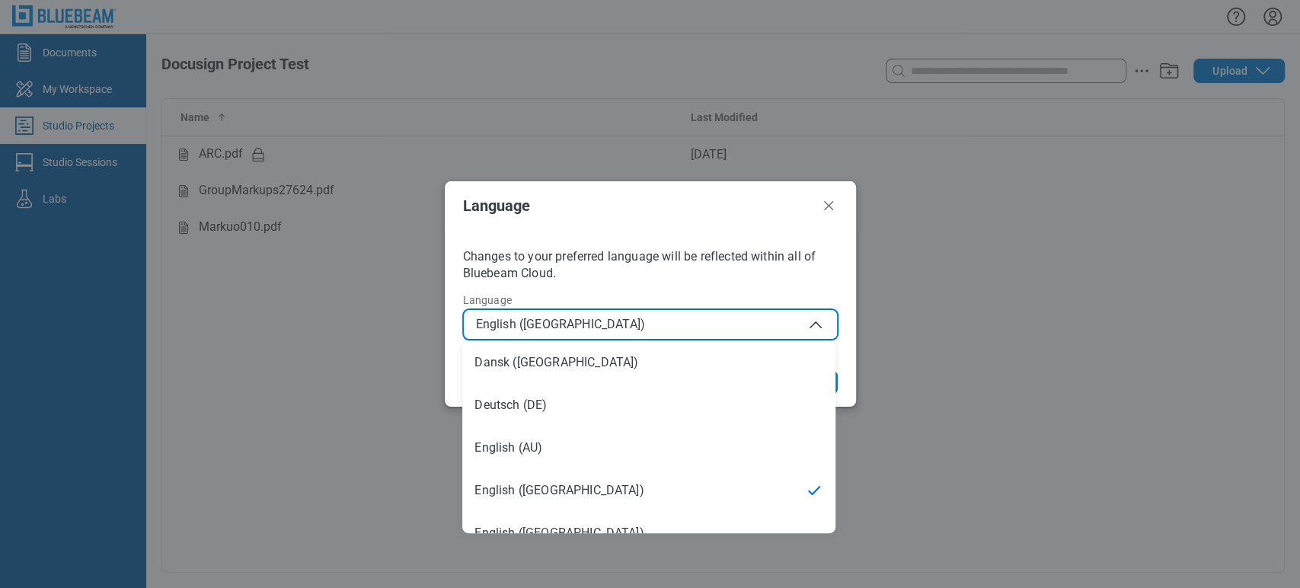
click at [626, 319] on span "English ([GEOGRAPHIC_DATA])" at bounding box center [650, 324] width 349 height 18
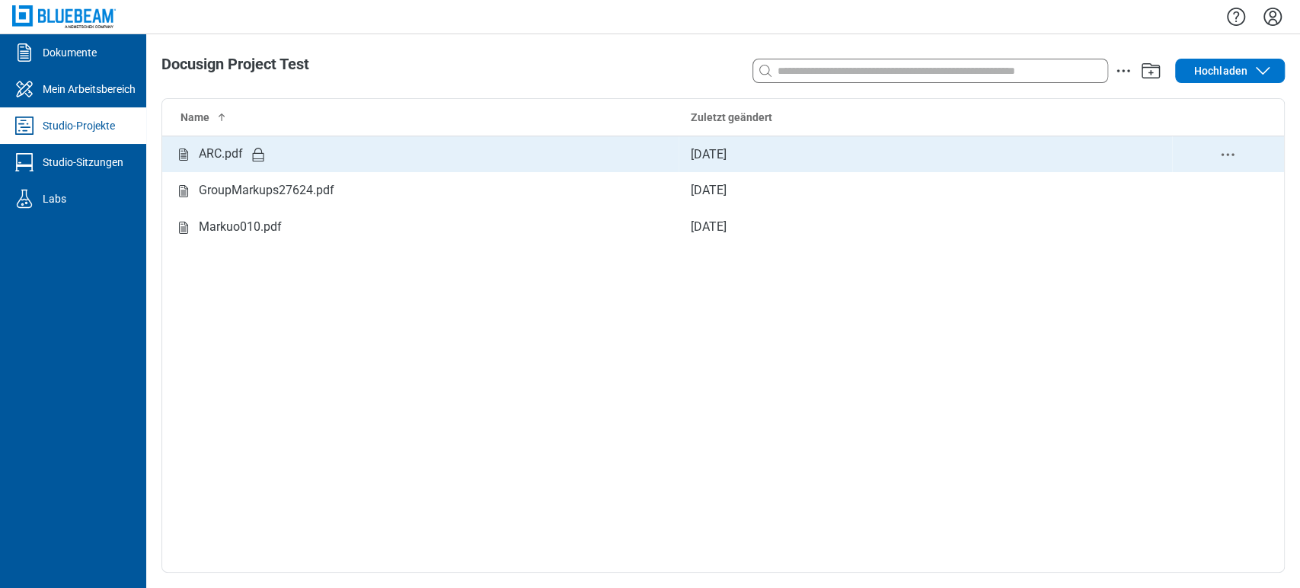
click at [209, 165] on td "ARC.pdf" at bounding box center [420, 154] width 516 height 37
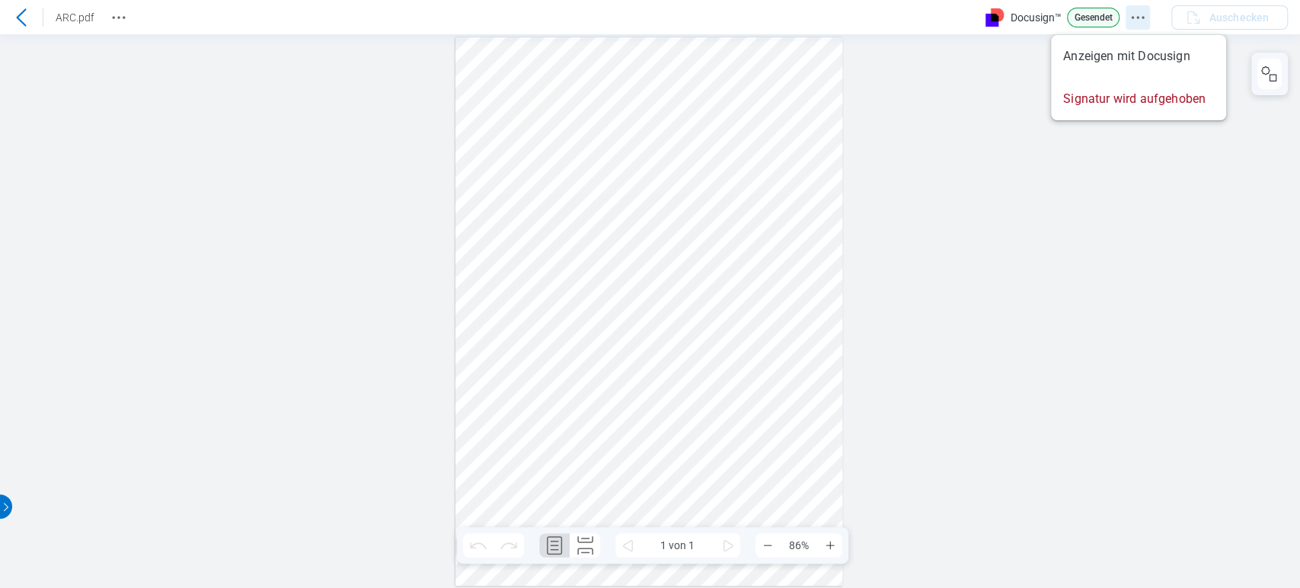
click at [1129, 11] on icon "Docusign Menü" at bounding box center [1138, 17] width 18 height 18
click at [998, 302] on div at bounding box center [650, 311] width 1300 height 554
click at [131, 21] on header "ARC.pdf Docusign™ Gesendet Auschecken" at bounding box center [650, 17] width 1300 height 34
click at [123, 17] on circle "Revision History" at bounding box center [124, 17] width 2 height 2
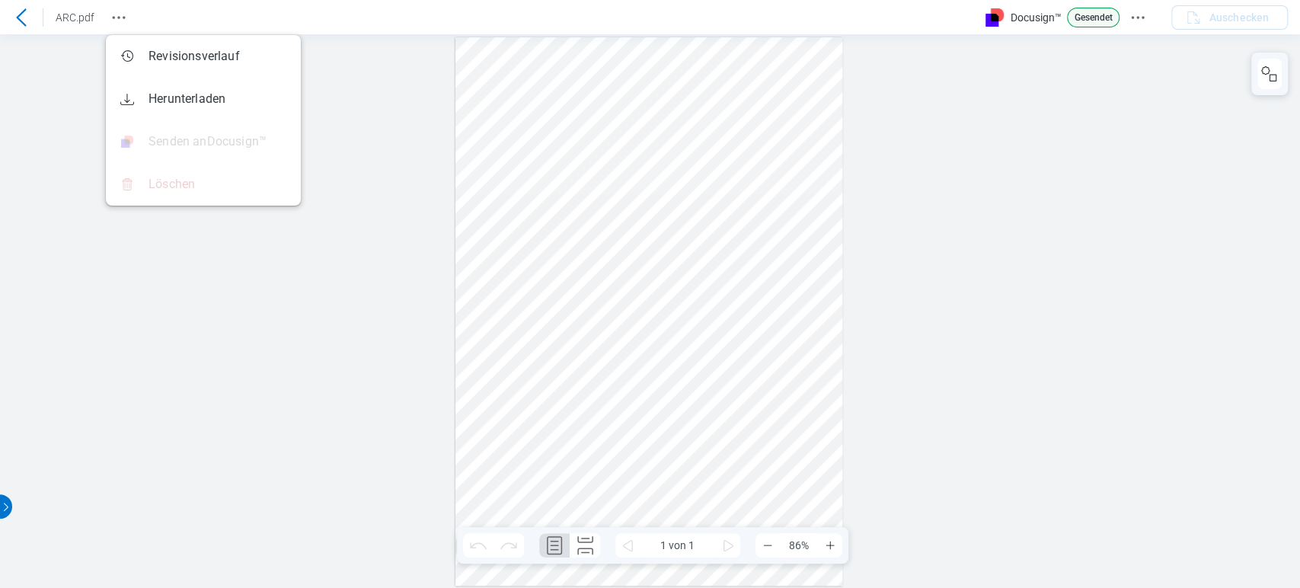
click at [393, 117] on div at bounding box center [650, 311] width 1300 height 554
click at [379, 222] on div at bounding box center [650, 311] width 1300 height 554
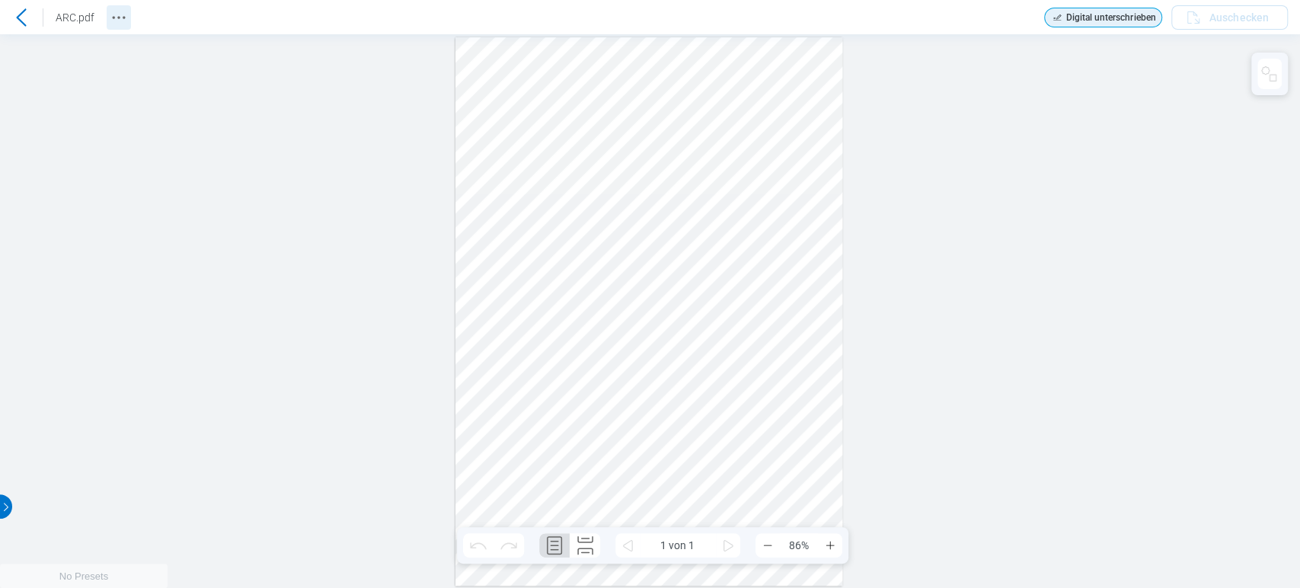
click at [113, 17] on circle "Revision History" at bounding box center [114, 17] width 2 height 2
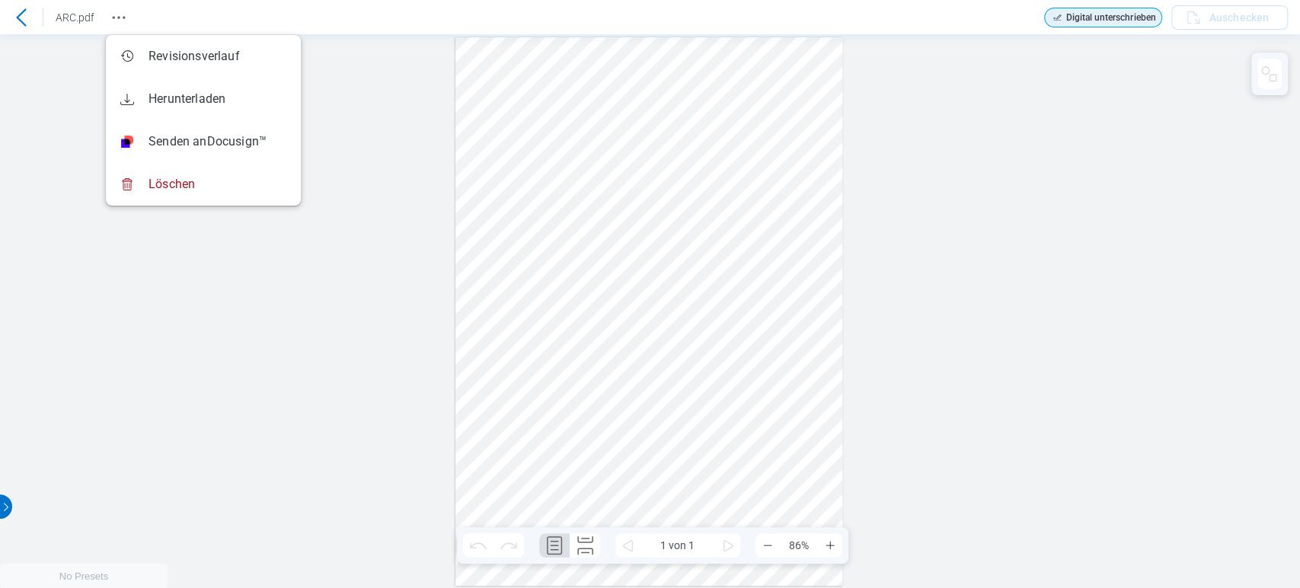
click at [733, 90] on div "Sign here" at bounding box center [649, 311] width 388 height 548
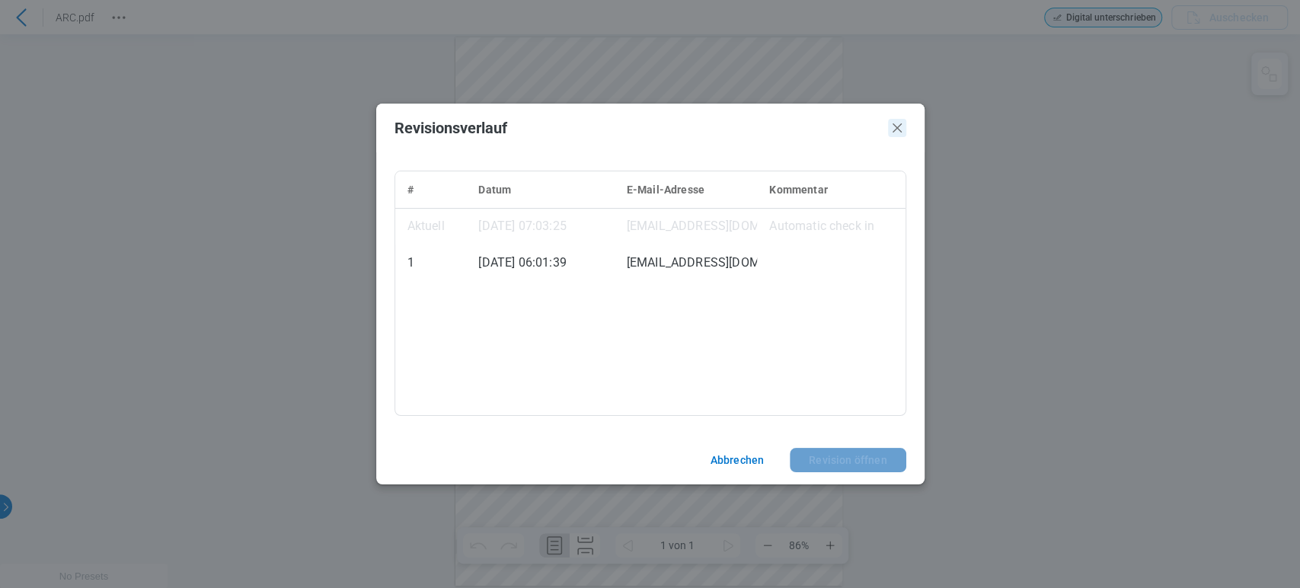
click at [894, 133] on icon "Schließen" at bounding box center [897, 128] width 18 height 18
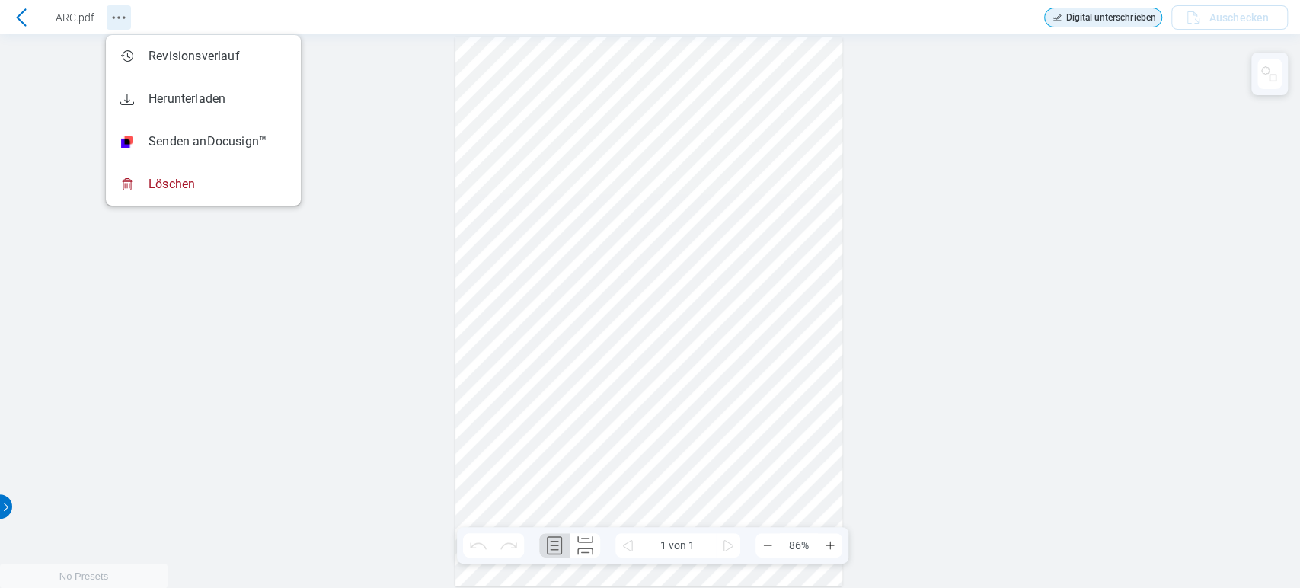
click at [115, 16] on icon "Revision History" at bounding box center [119, 17] width 18 height 18
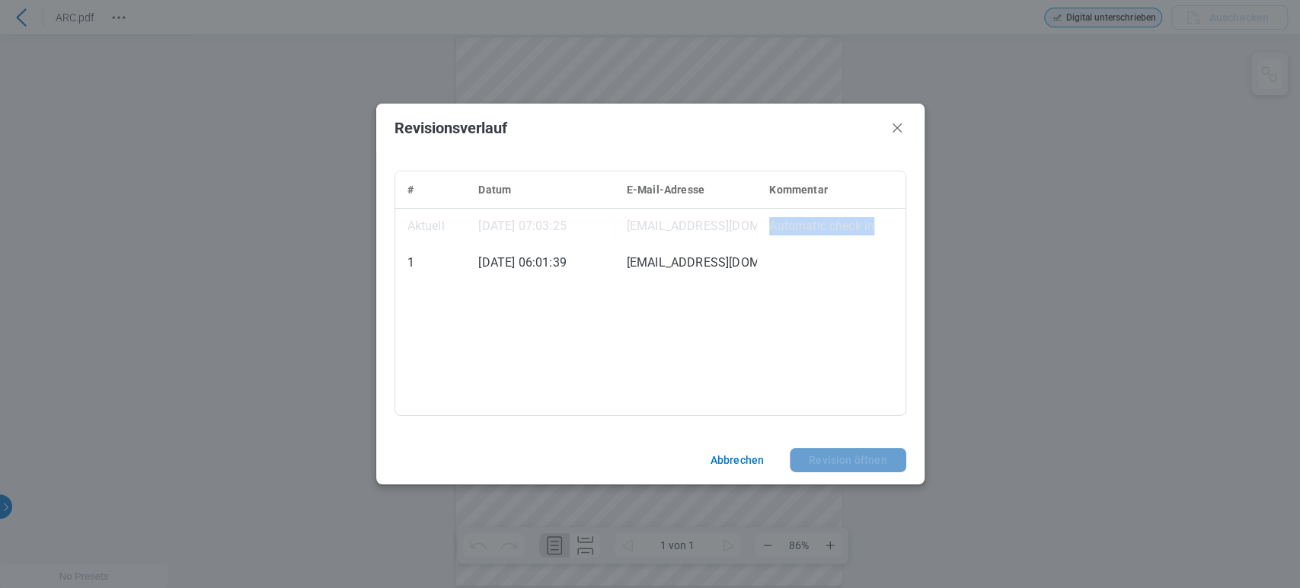
drag, startPoint x: 770, startPoint y: 218, endPoint x: 880, endPoint y: 232, distance: 110.5
click at [880, 232] on td "Automatic check in" at bounding box center [831, 226] width 148 height 37
drag, startPoint x: 896, startPoint y: 128, endPoint x: 891, endPoint y: 87, distance: 41.4
click at [896, 127] on icon "Schließen" at bounding box center [897, 127] width 9 height 9
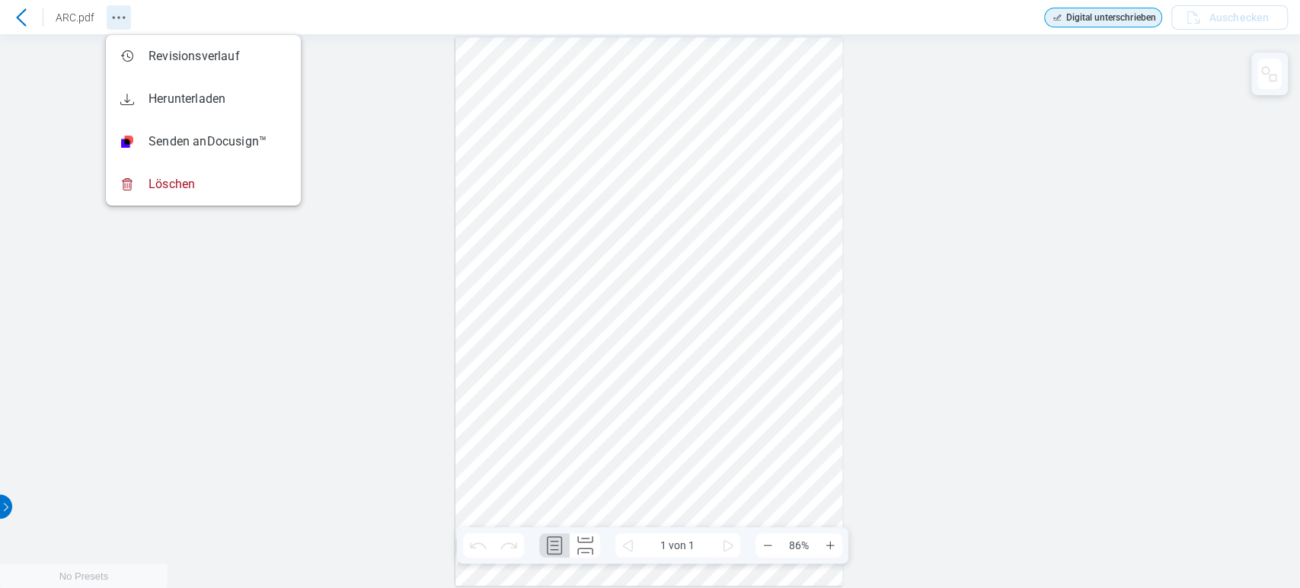
click at [116, 15] on icon "Revision History" at bounding box center [119, 17] width 18 height 18
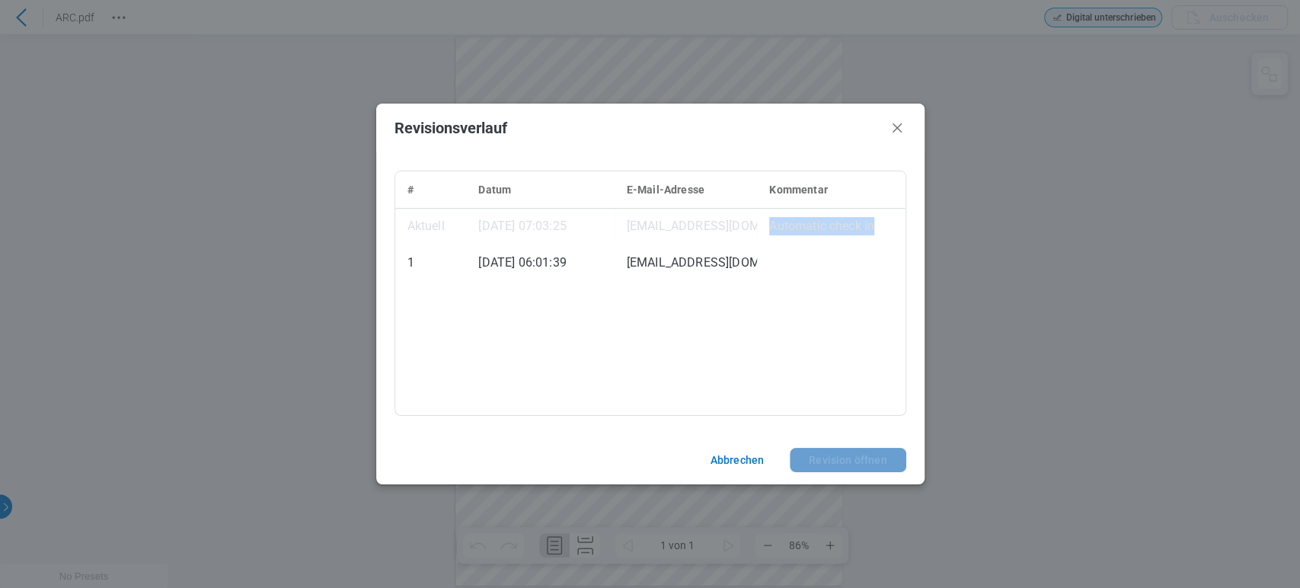
drag, startPoint x: 804, startPoint y: 227, endPoint x: 889, endPoint y: 225, distance: 84.6
click at [889, 225] on td "Automatic check in" at bounding box center [831, 226] width 148 height 37
click at [893, 129] on icon "Schließen" at bounding box center [897, 128] width 18 height 18
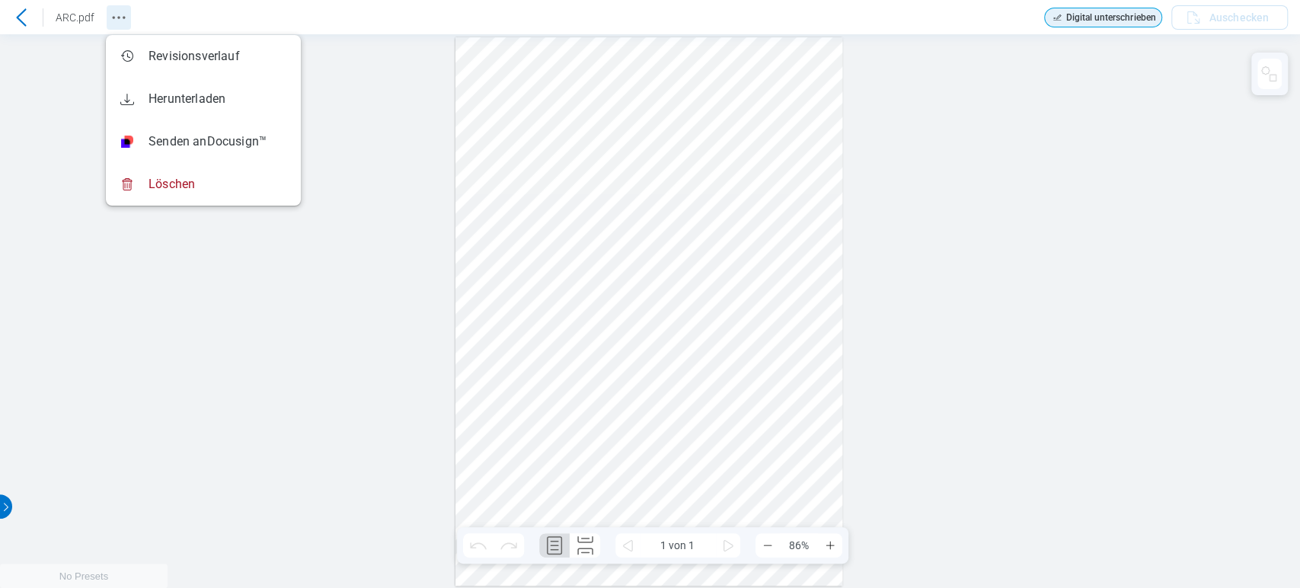
click at [126, 13] on icon "Revision History" at bounding box center [119, 17] width 18 height 18
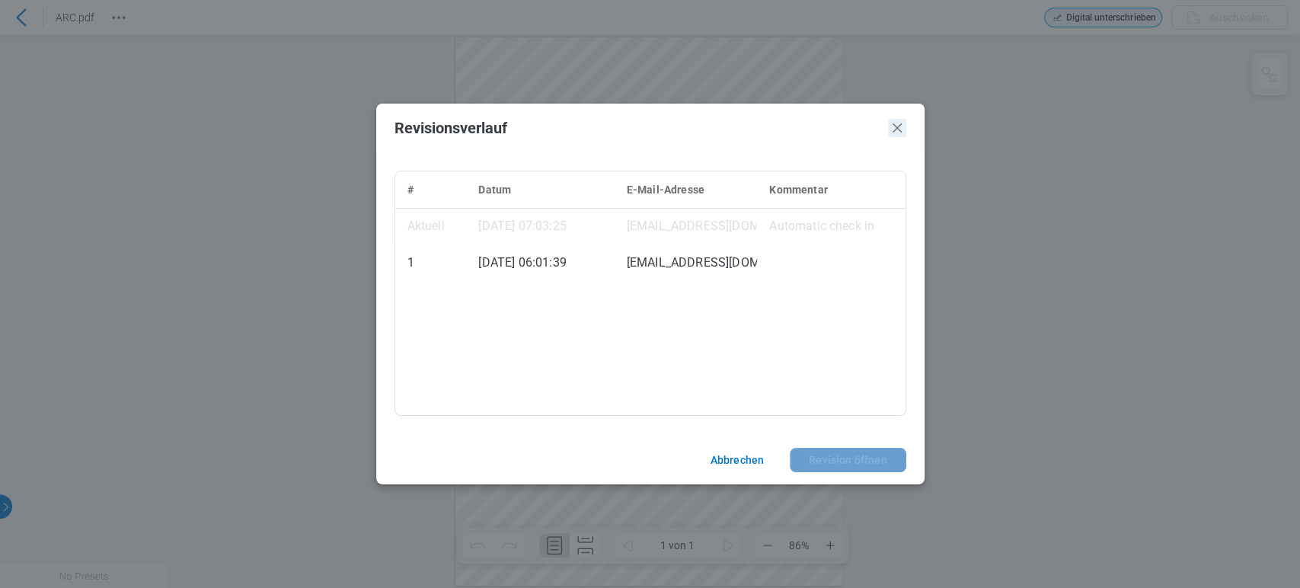
drag, startPoint x: 897, startPoint y: 126, endPoint x: 896, endPoint y: 94, distance: 32.0
click at [896, 129] on icon "Schließen" at bounding box center [897, 127] width 9 height 9
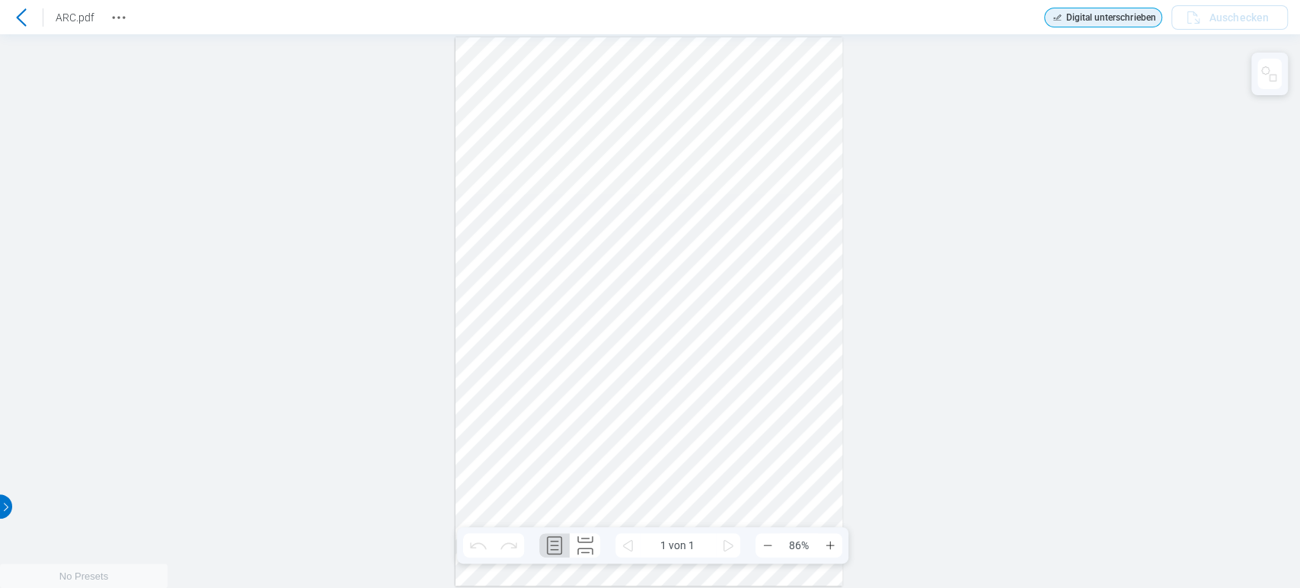
click at [896, 129] on div "Sign here" at bounding box center [650, 311] width 1300 height 554
click at [21, 14] on icon at bounding box center [21, 17] width 18 height 18
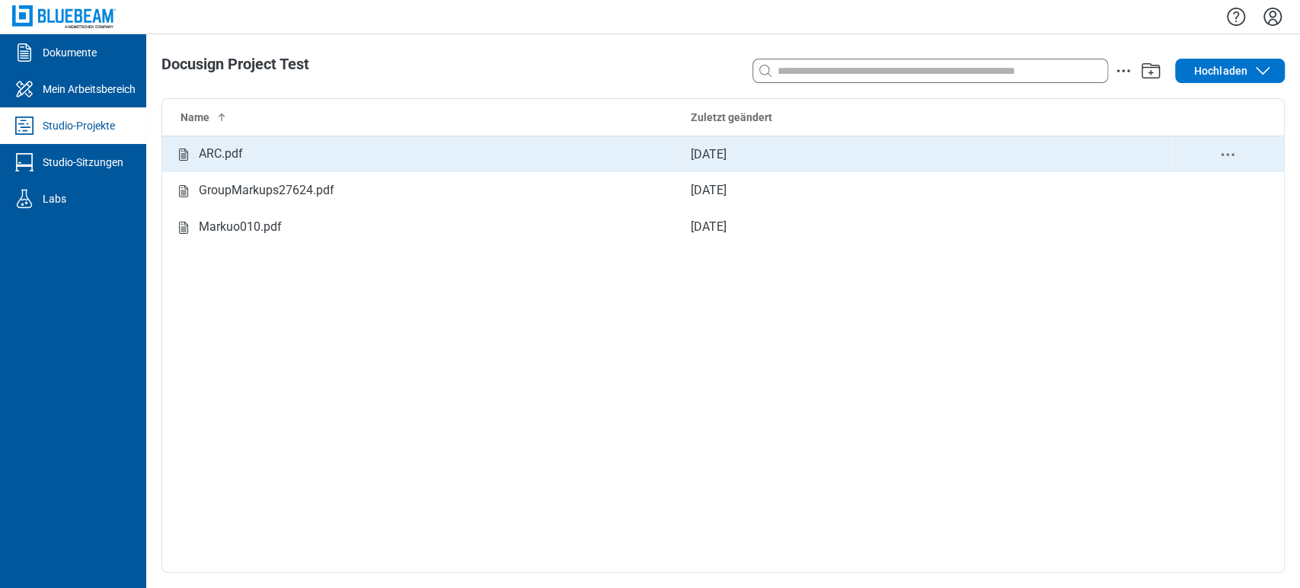
click at [1228, 155] on circle "delete-context-menu" at bounding box center [1228, 155] width 2 height 2
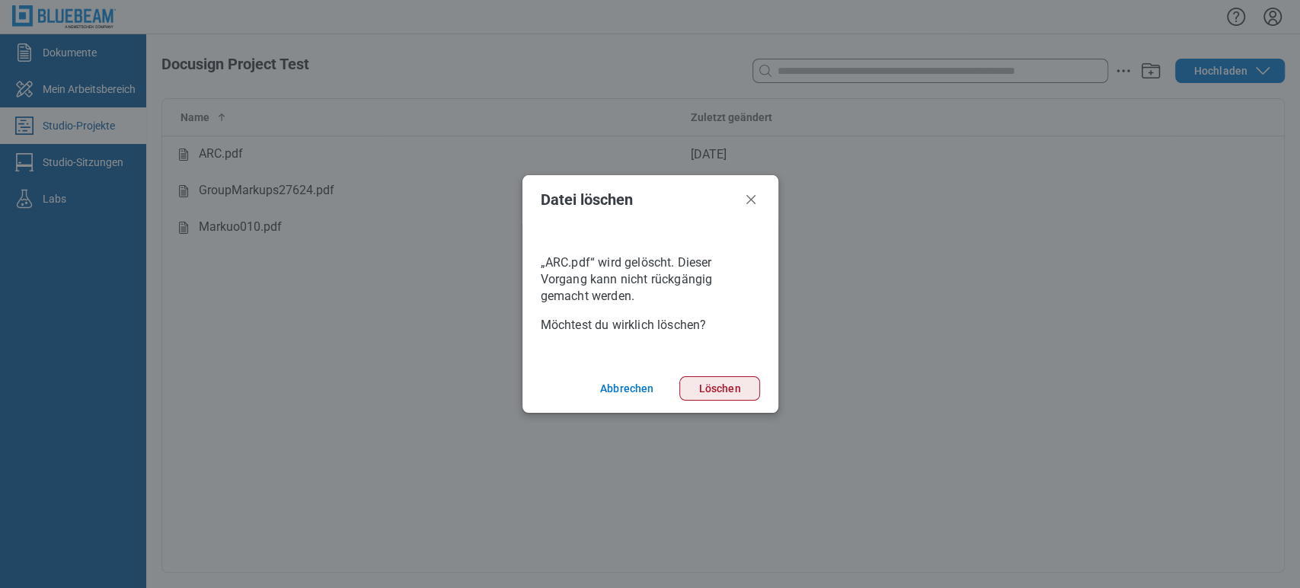
click at [708, 388] on button "Löschen" at bounding box center [719, 388] width 80 height 24
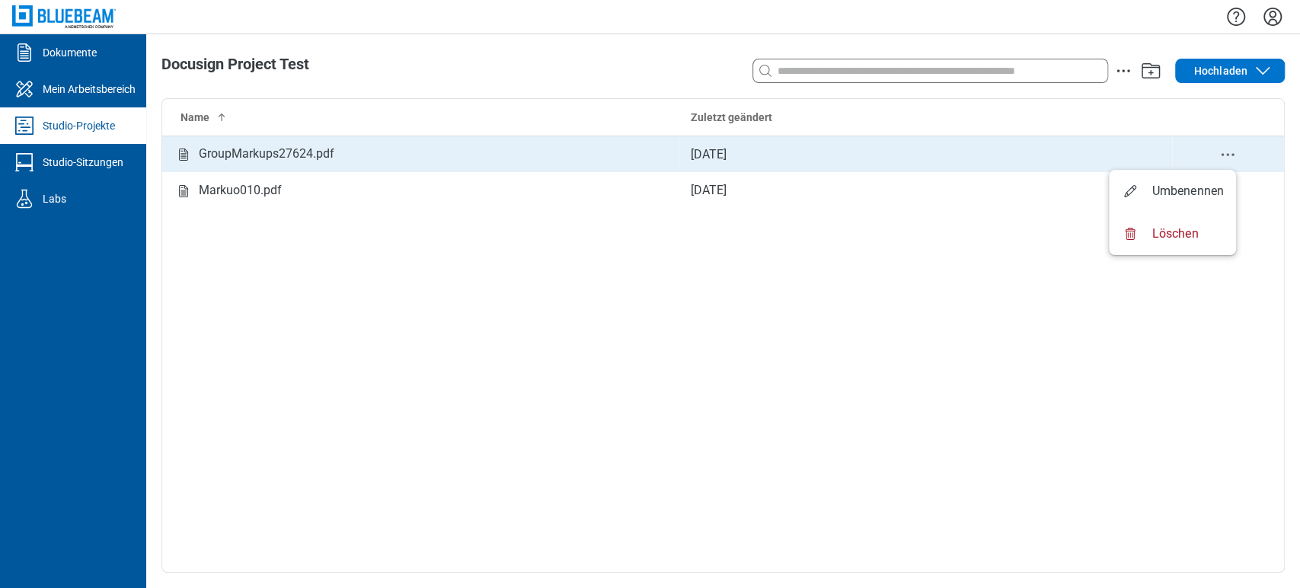
click at [1222, 155] on circle "delete-context-menu" at bounding box center [1223, 155] width 2 height 2
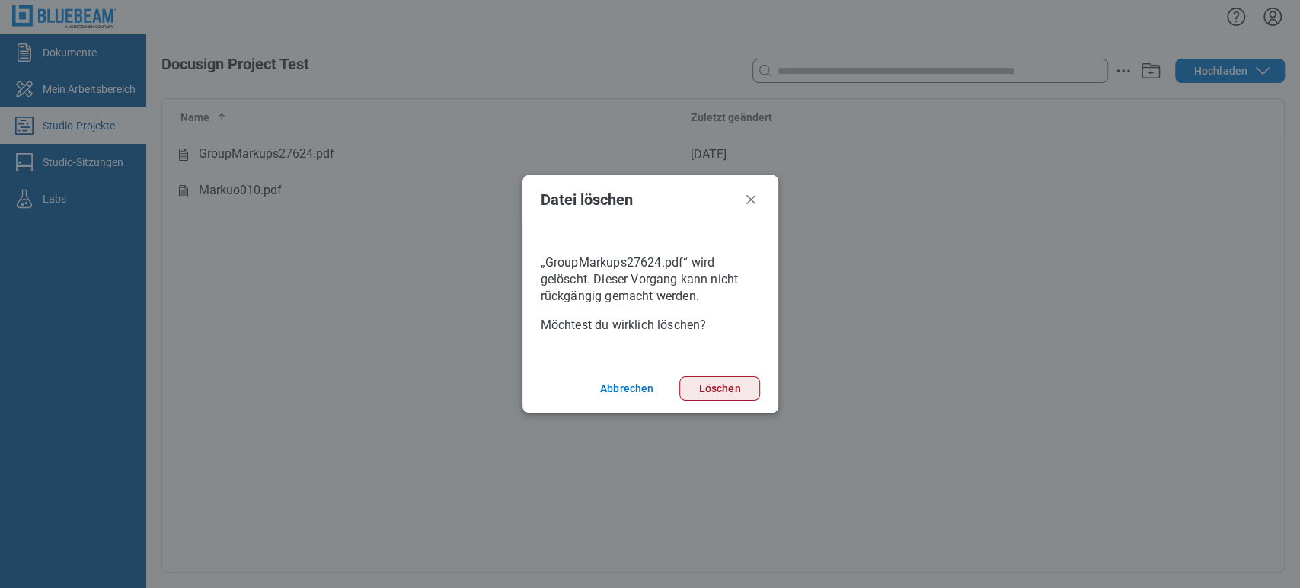
click at [738, 392] on button "Löschen" at bounding box center [719, 388] width 80 height 24
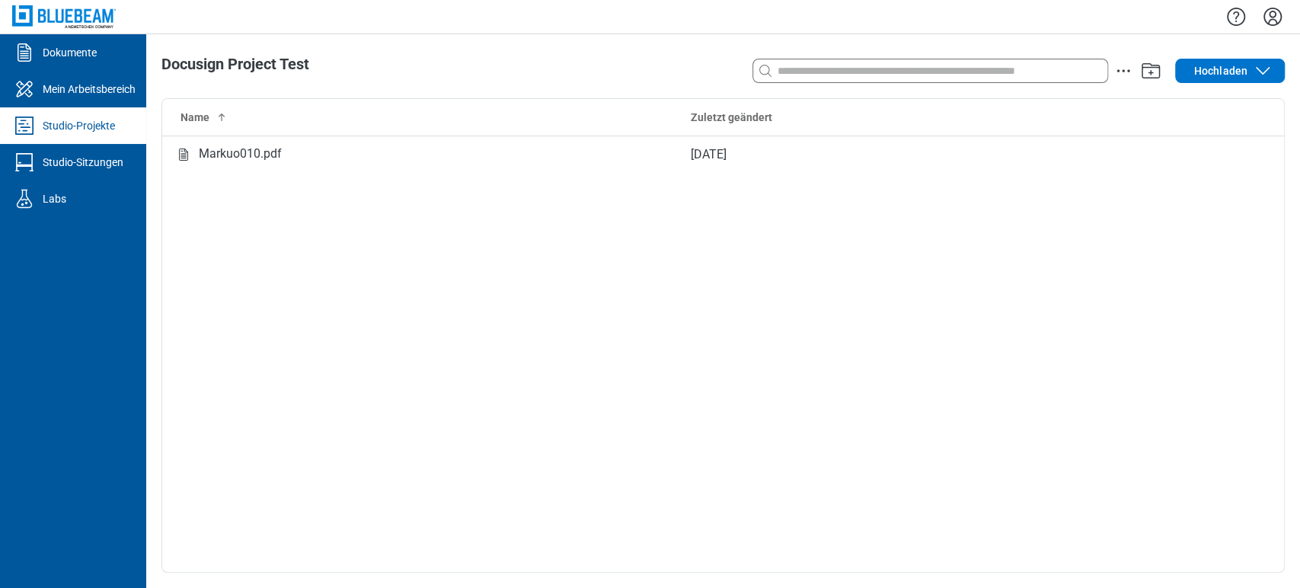
click at [1267, 12] on icon "Einstellungen" at bounding box center [1272, 17] width 24 height 24
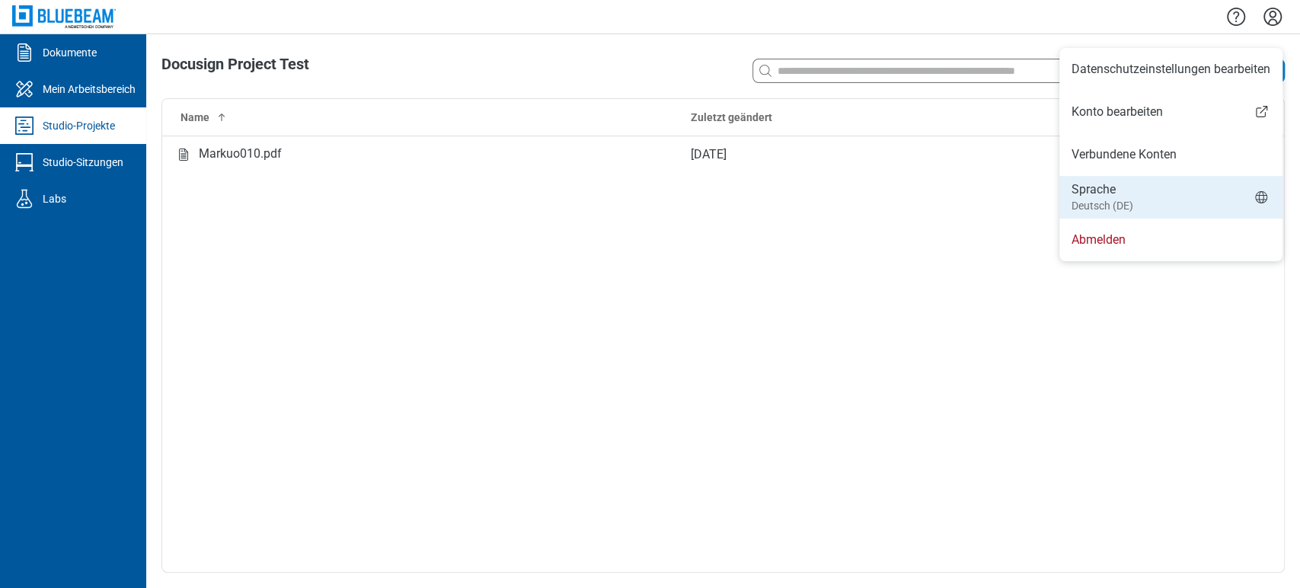
click at [1155, 205] on li "Sprache Deutsch (DE)" at bounding box center [1170, 197] width 223 height 43
select select "*****"
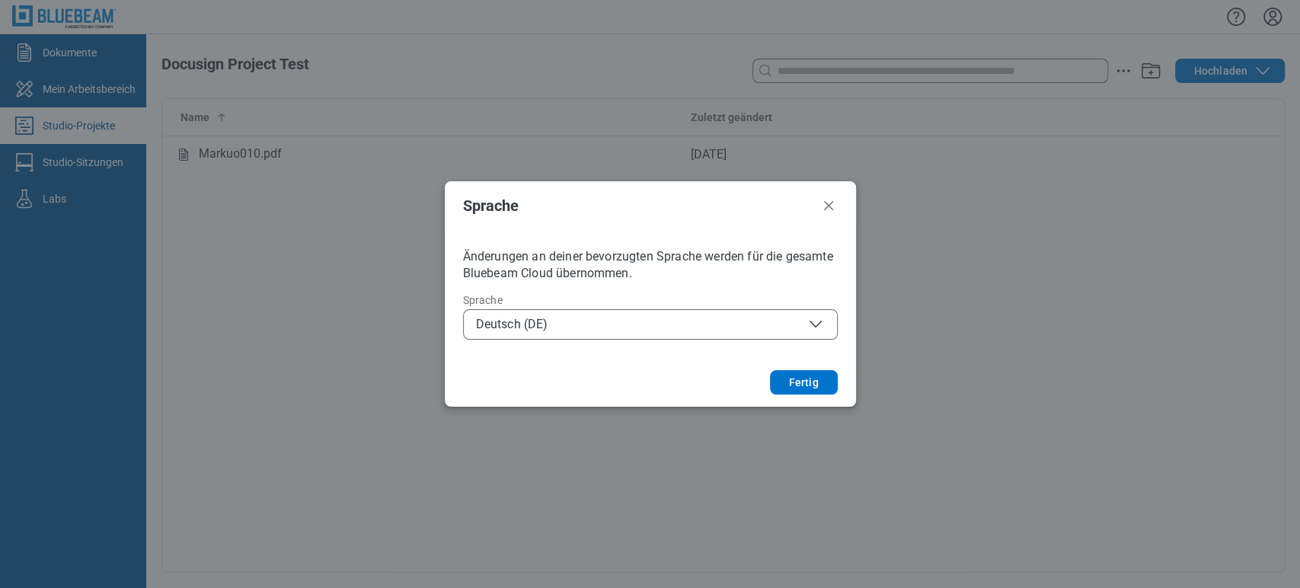
click at [712, 321] on span "Deutsch (DE)" at bounding box center [650, 324] width 349 height 18
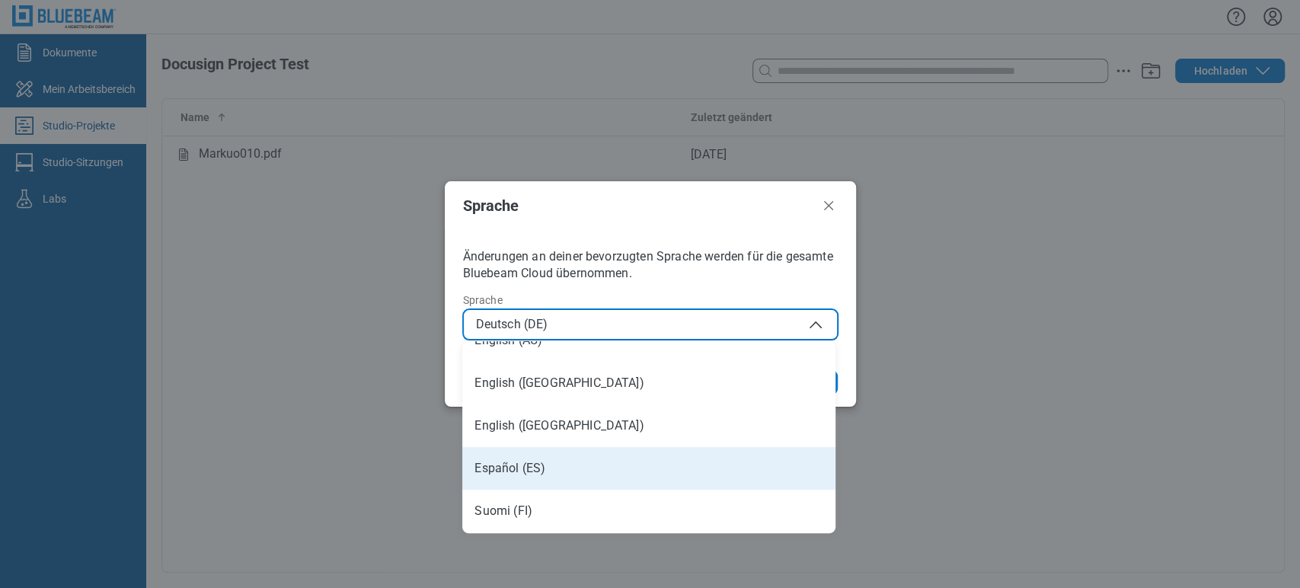
scroll to position [85, 0]
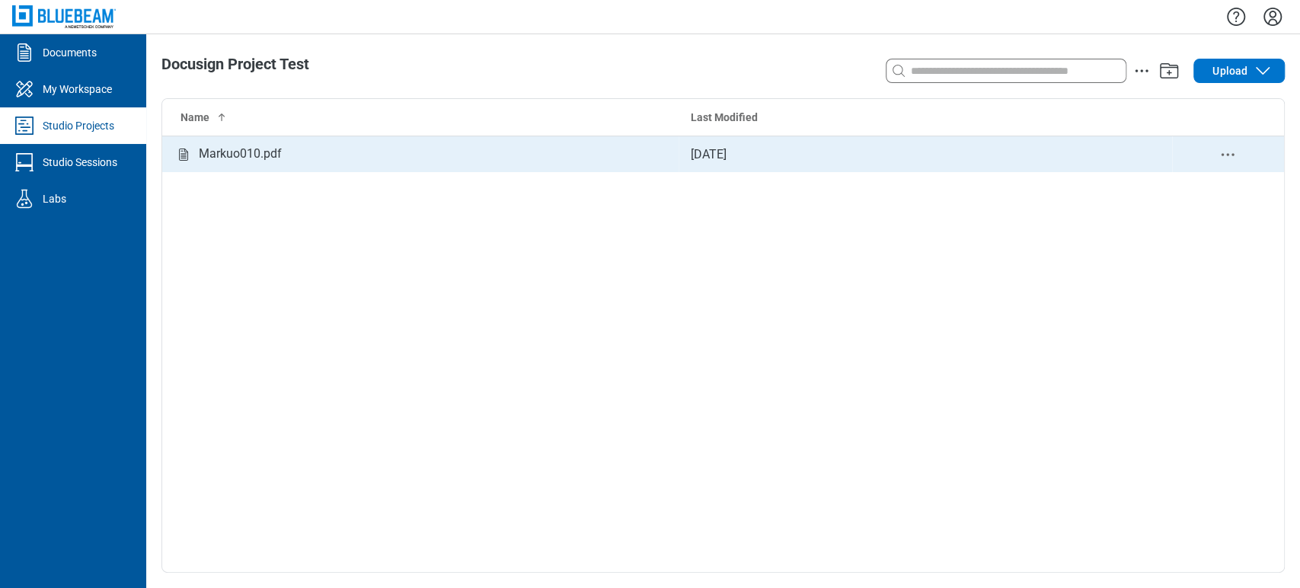
click at [415, 158] on div "Markuo010.pdf" at bounding box center [420, 154] width 492 height 19
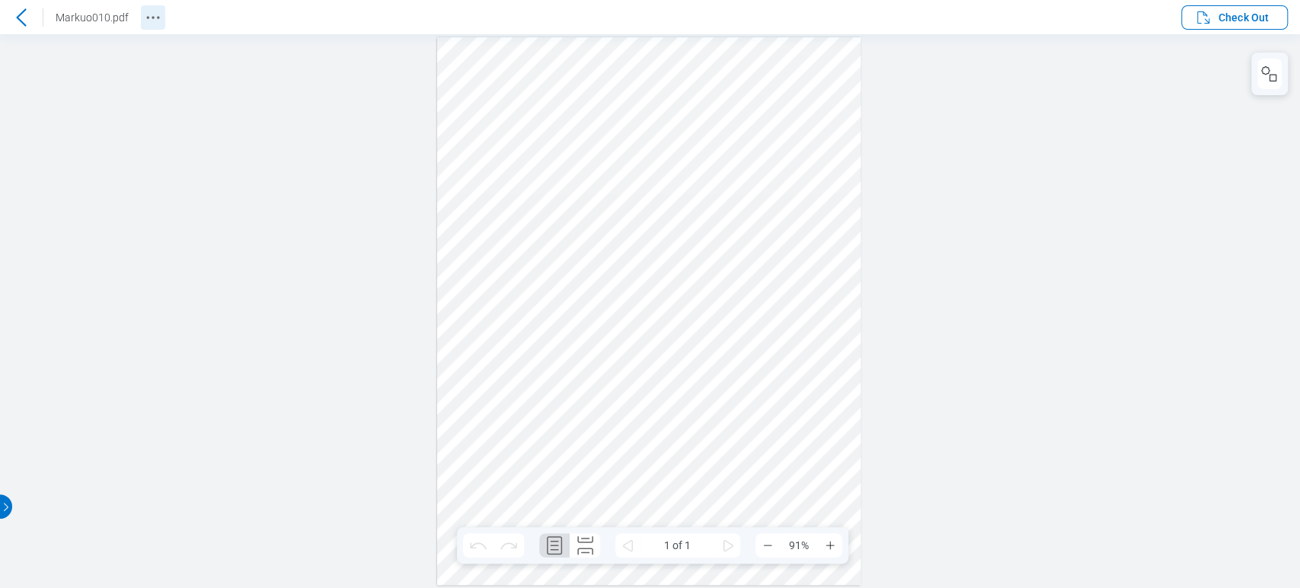
click at [152, 16] on icon "Revision History" at bounding box center [153, 17] width 18 height 18
click at [1120, 17] on icon "Docusign Menu" at bounding box center [1127, 17] width 18 height 18
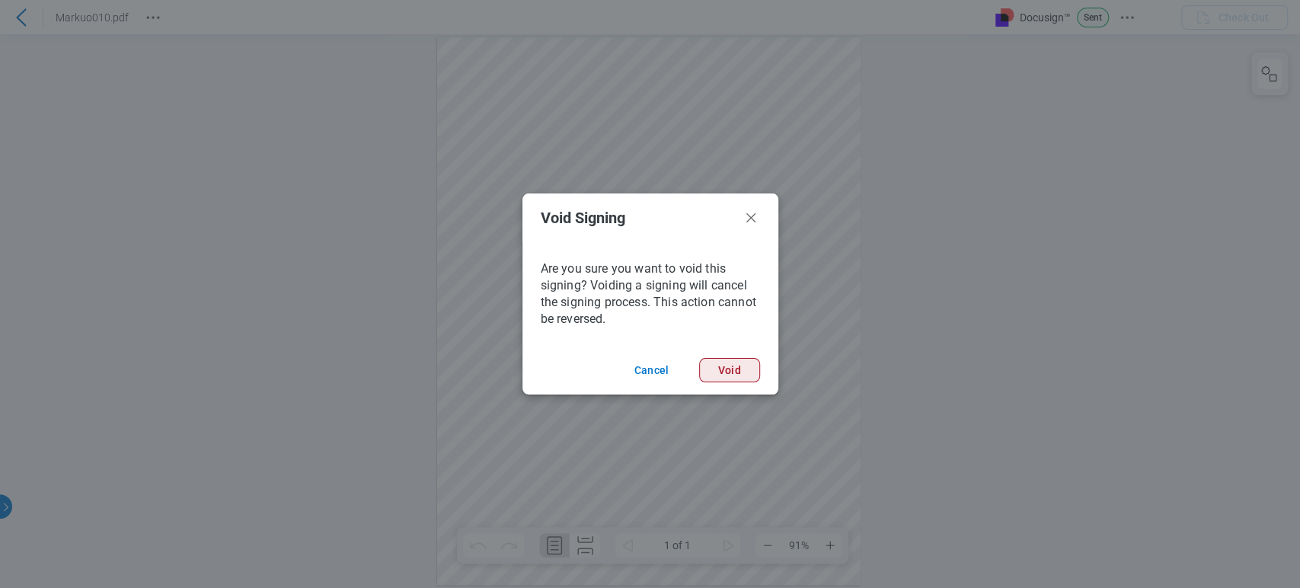
click at [731, 377] on button "Void" at bounding box center [729, 370] width 61 height 24
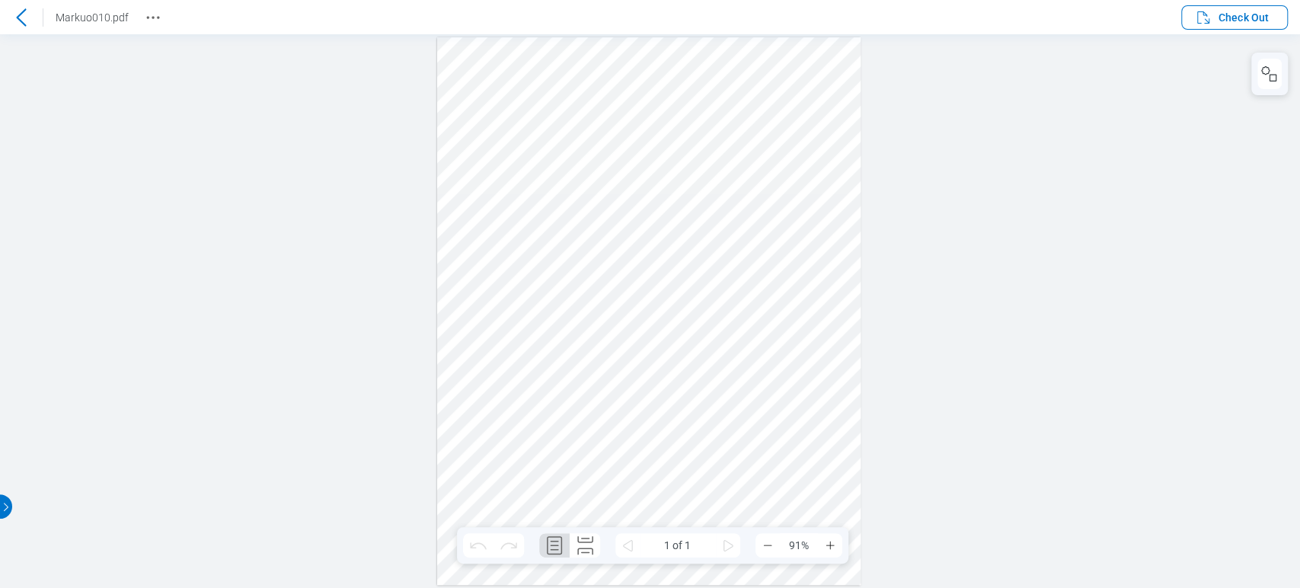
click at [165, 17] on header "Markuo010.pdf Check Out" at bounding box center [650, 17] width 1300 height 34
click at [157, 16] on icon "Revision History" at bounding box center [153, 17] width 18 height 18
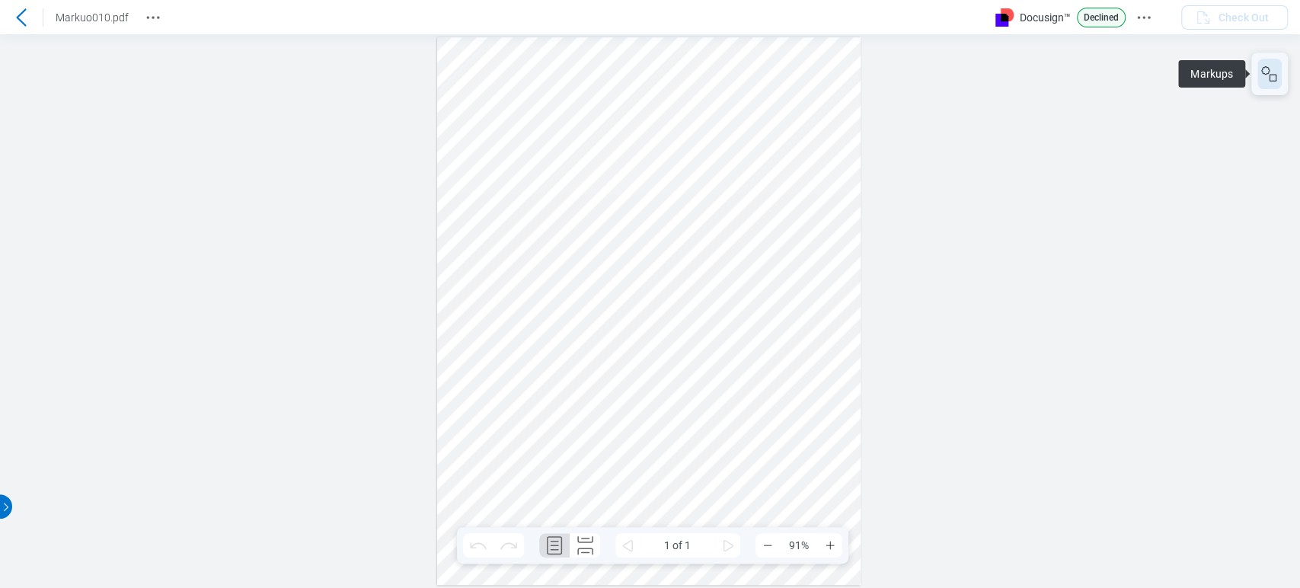
click at [1276, 76] on rect "button" at bounding box center [1273, 78] width 7 height 7
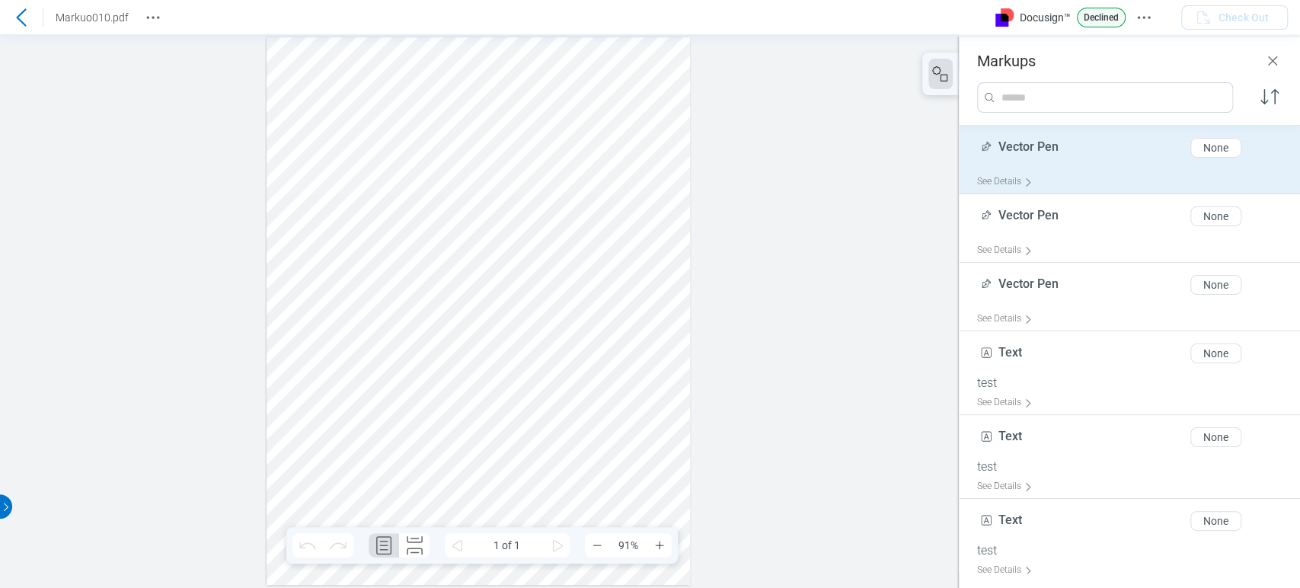
click at [1203, 151] on div "None" at bounding box center [1215, 148] width 25 height 12
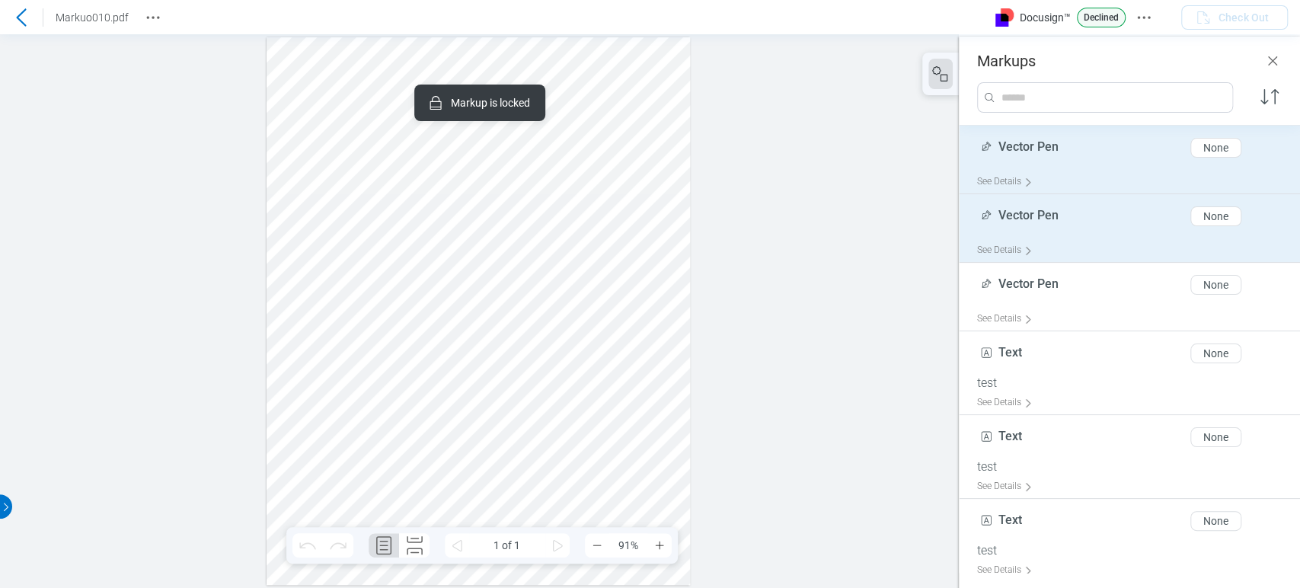
click at [1190, 213] on button "None" at bounding box center [1215, 216] width 51 height 20
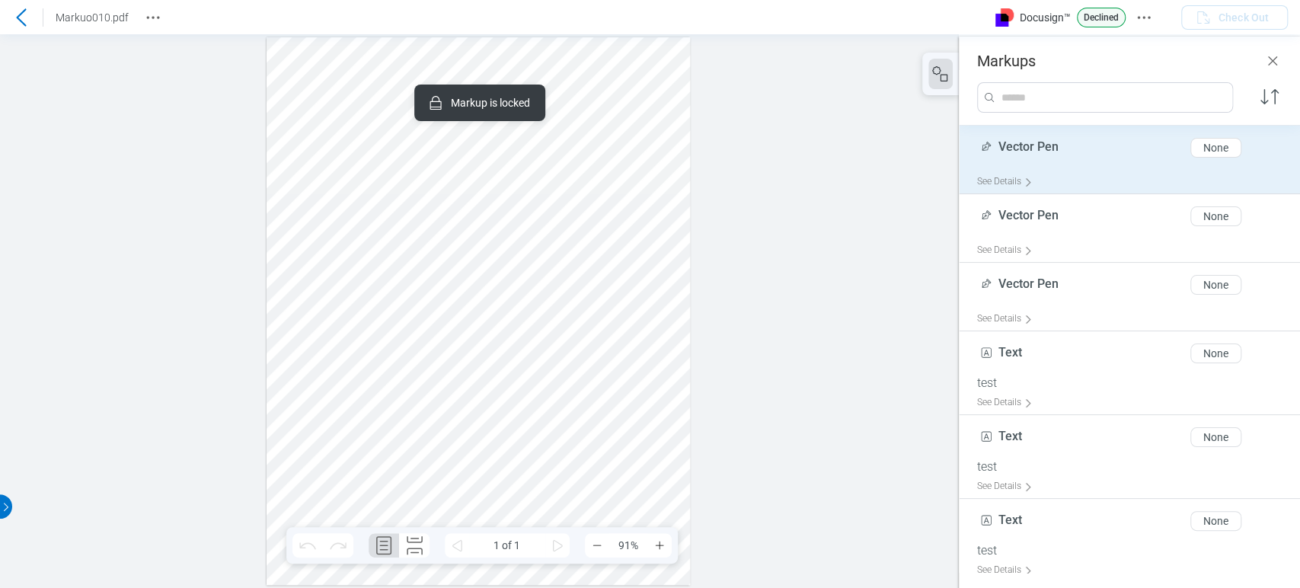
click at [731, 52] on div at bounding box center [479, 311] width 959 height 554
click at [535, 155] on div at bounding box center [478, 311] width 423 height 548
click at [1031, 153] on span "Vector Pen" at bounding box center [1028, 146] width 60 height 14
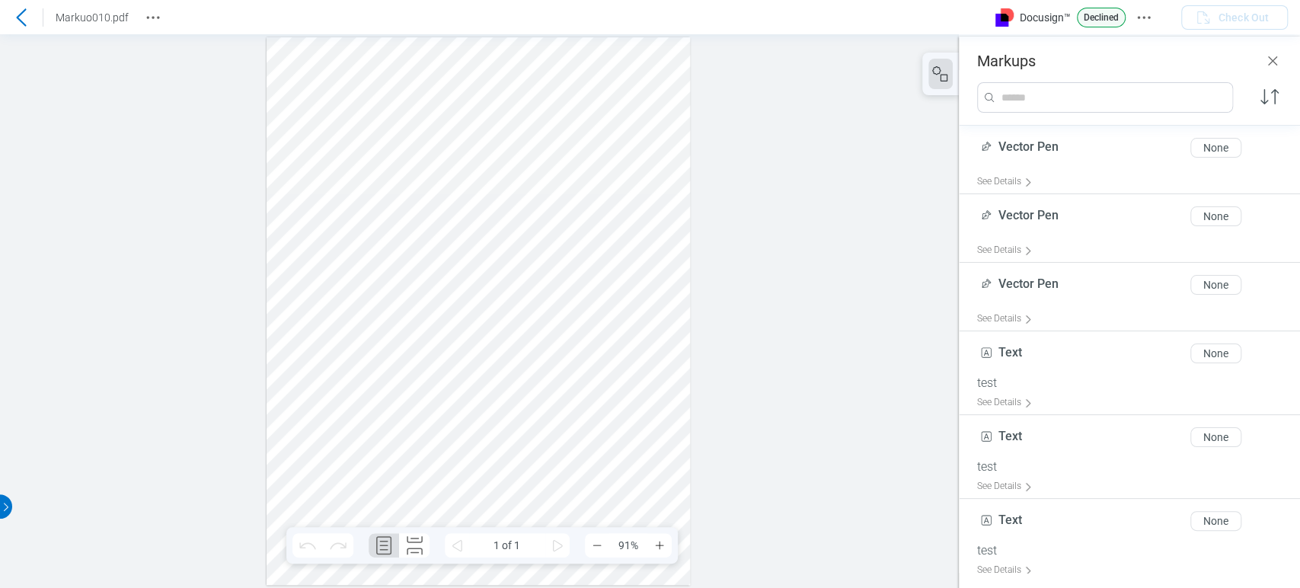
click at [625, 194] on div at bounding box center [478, 311] width 423 height 548
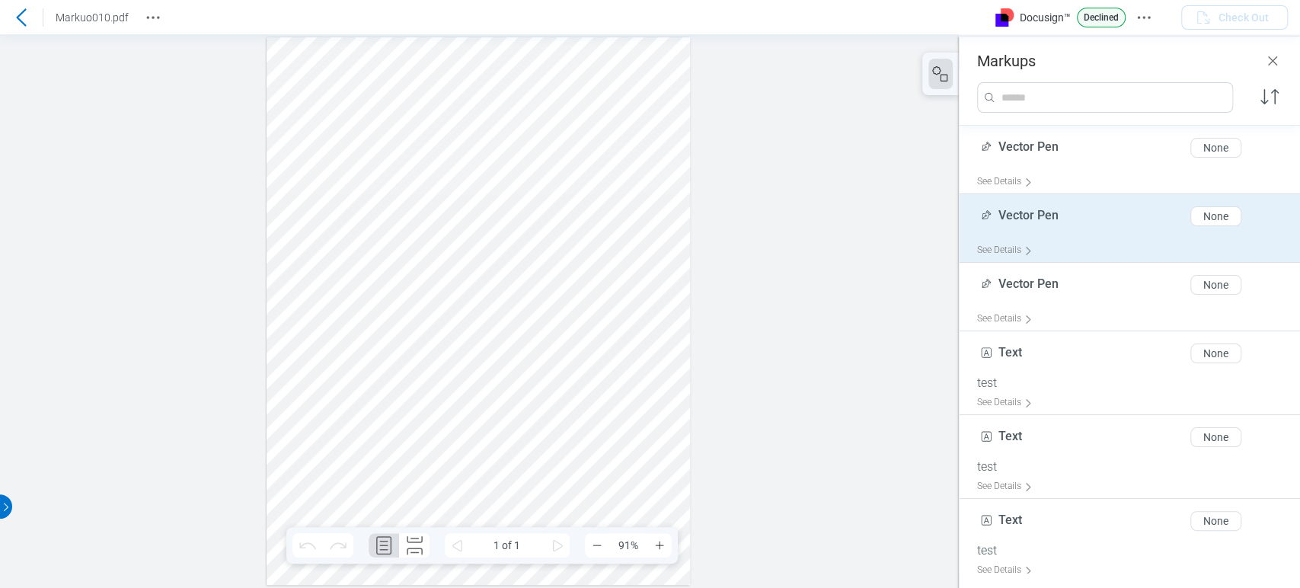
click at [1092, 219] on div "Vector Pen 10 of 300 characters None" at bounding box center [1135, 219] width 317 height 38
click at [638, 303] on div at bounding box center [478, 311] width 423 height 548
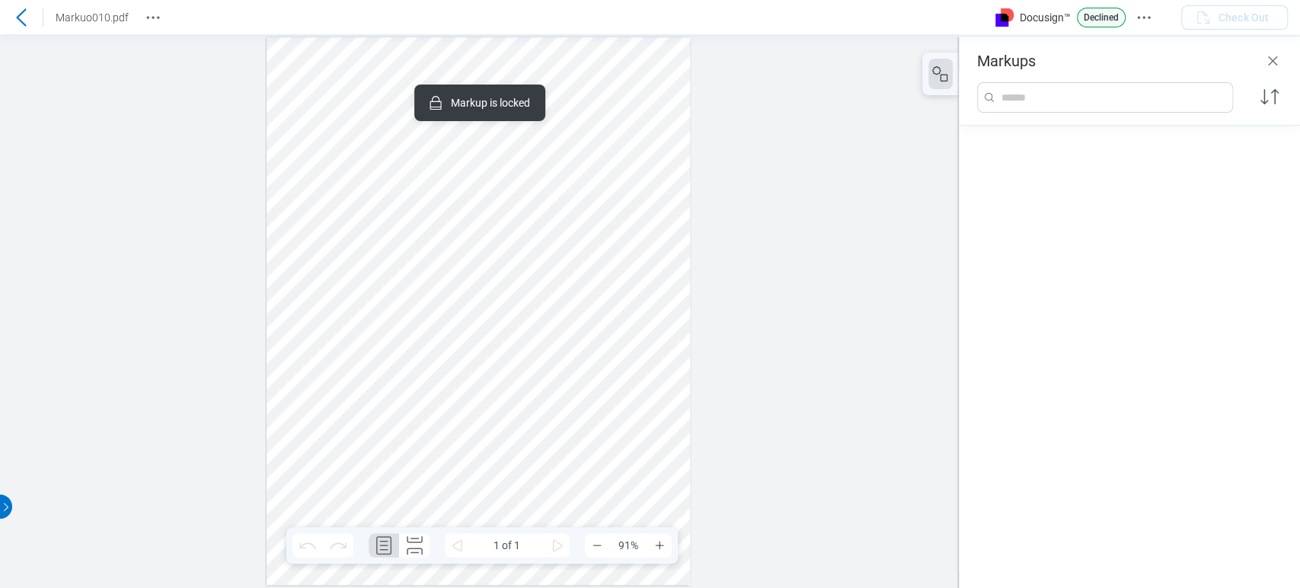
click at [657, 222] on div at bounding box center [478, 311] width 423 height 548
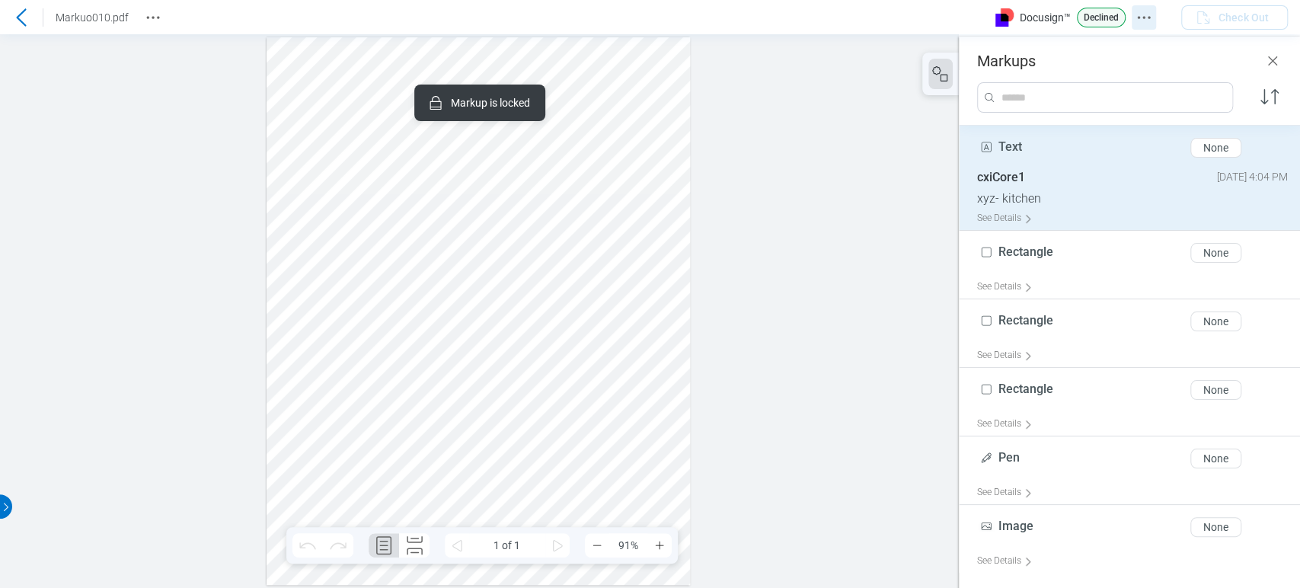
click at [1145, 14] on icon "Docusign Menu" at bounding box center [1144, 17] width 18 height 18
click at [139, 16] on div "Markuo010.pdf" at bounding box center [82, 17] width 165 height 24
click at [148, 16] on icon "Revision History" at bounding box center [153, 17] width 18 height 18
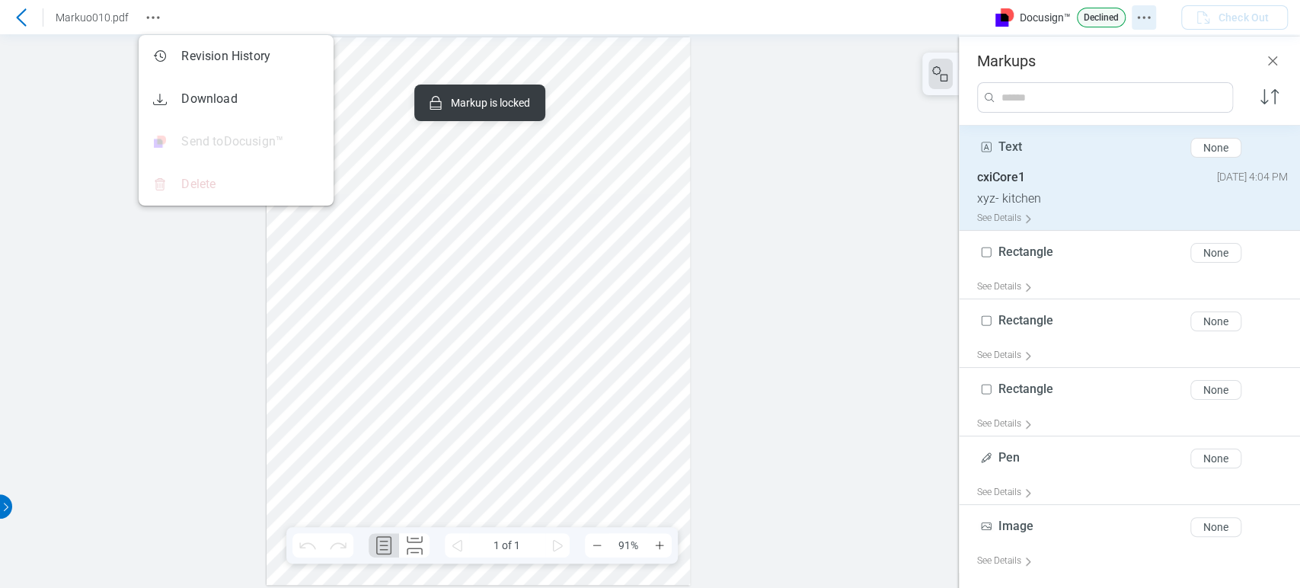
click at [1135, 18] on icon "Docusign Menu" at bounding box center [1144, 17] width 18 height 18
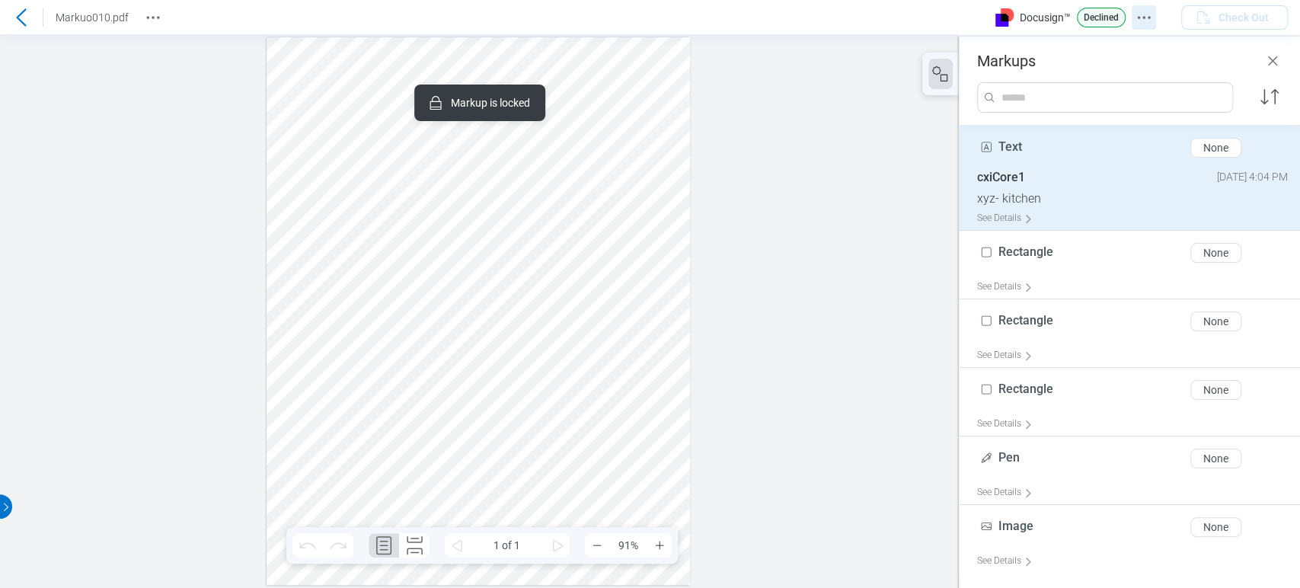
click at [1141, 7] on button "Docusign Menu" at bounding box center [1144, 17] width 24 height 24
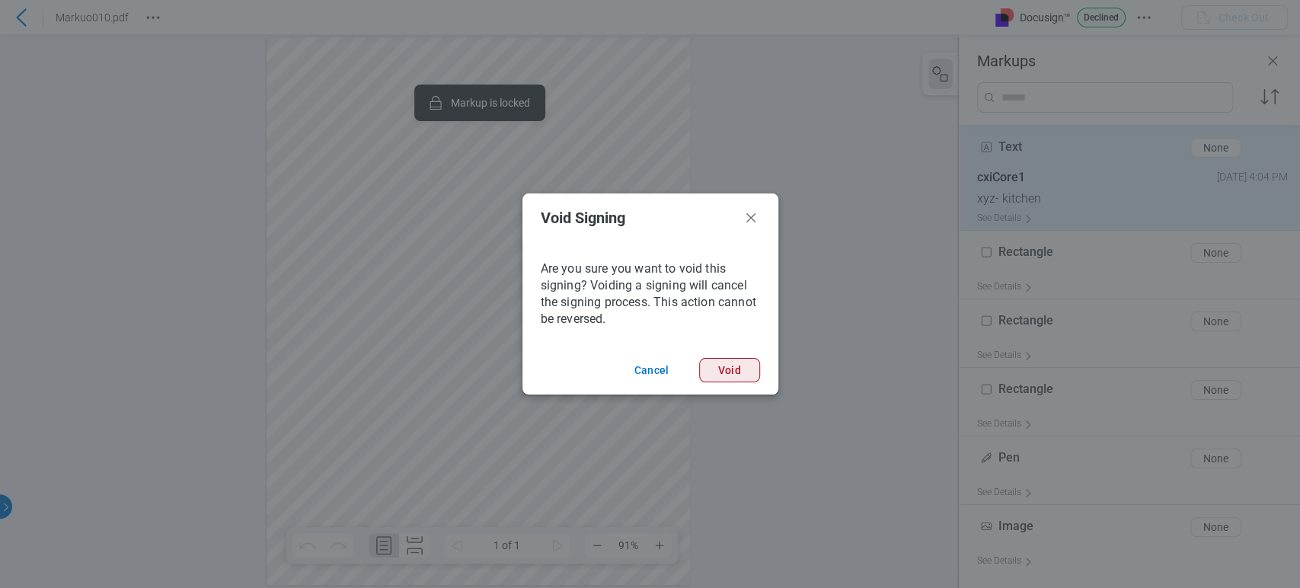
click at [731, 359] on button "Void" at bounding box center [729, 370] width 61 height 24
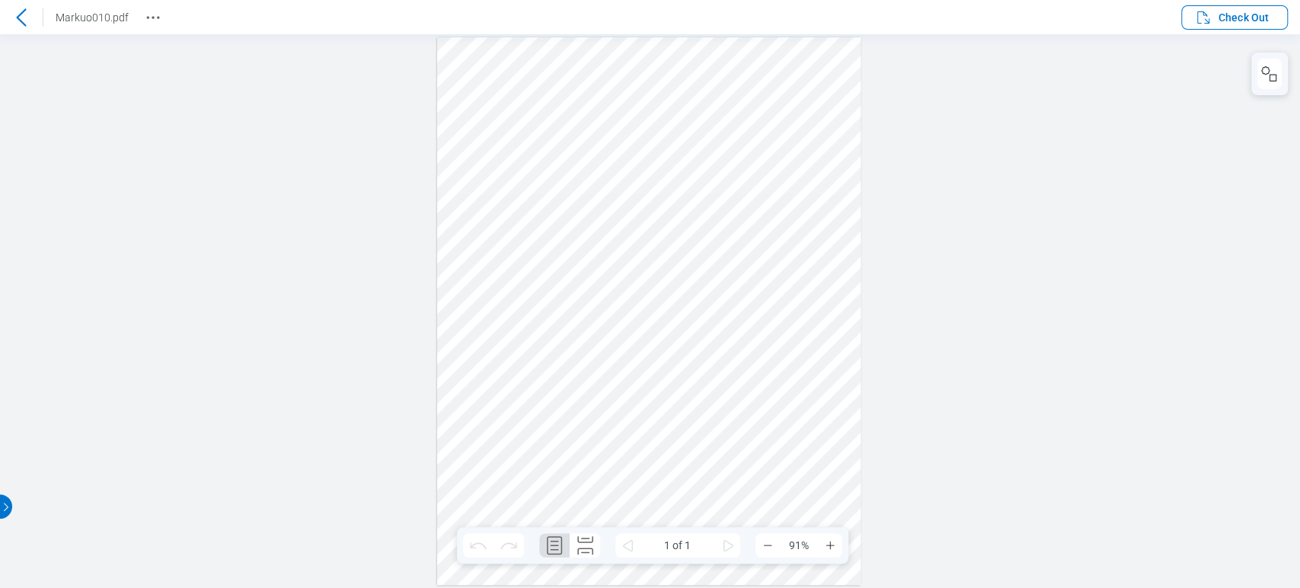
scroll to position [0, 0]
click at [147, 21] on icon "Revision History" at bounding box center [153, 17] width 18 height 18
click at [558, 125] on div "Sign here" at bounding box center [648, 311] width 423 height 548
click at [18, 7] on div at bounding box center [21, 17] width 24 height 24
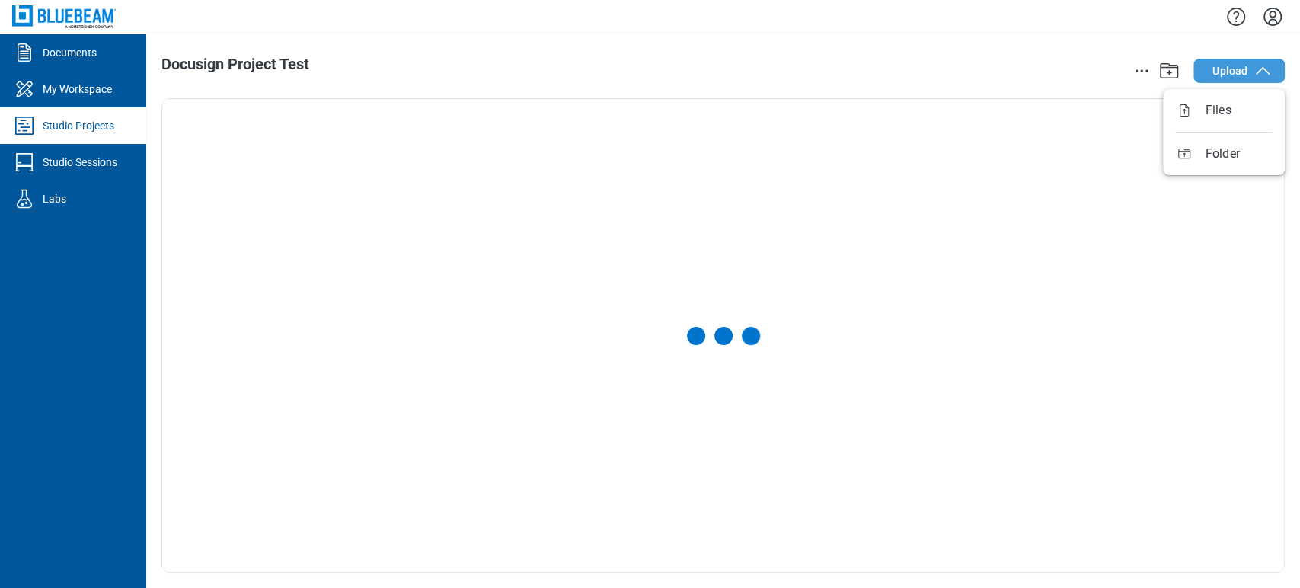
click at [1225, 76] on span "Upload" at bounding box center [1229, 70] width 35 height 15
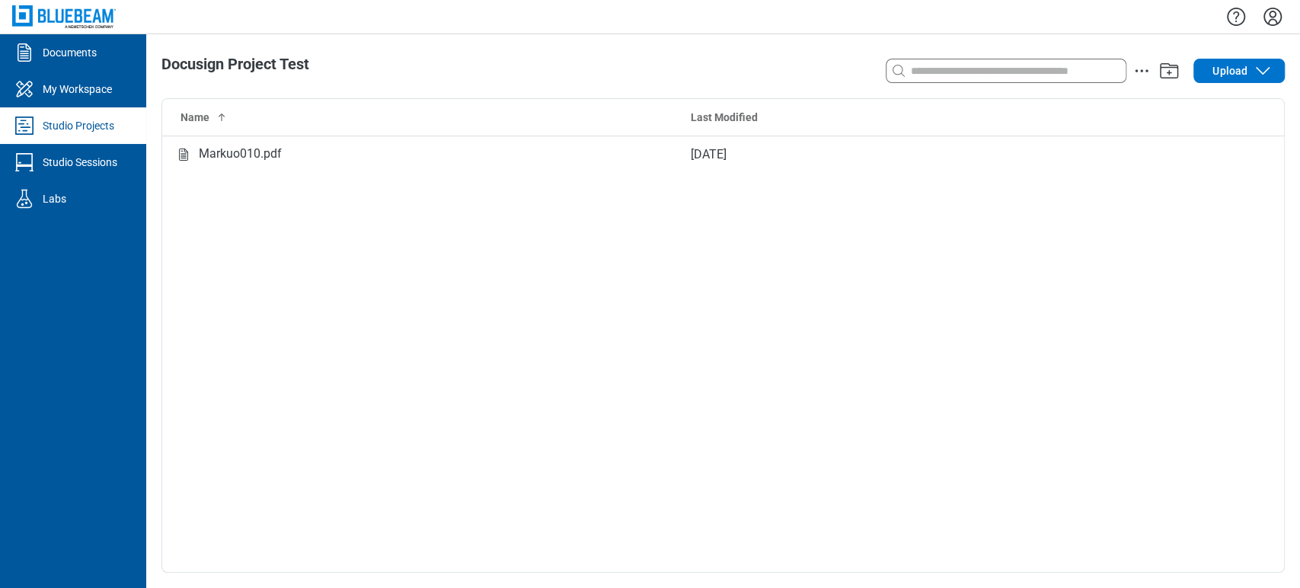
click at [999, 61] on div at bounding box center [1006, 71] width 239 height 24
click at [980, 75] on input at bounding box center [1017, 70] width 218 height 17
type input "***"
click at [1115, 68] on icon "Clear search" at bounding box center [1110, 71] width 12 height 12
click at [977, 72] on input at bounding box center [1017, 70] width 218 height 17
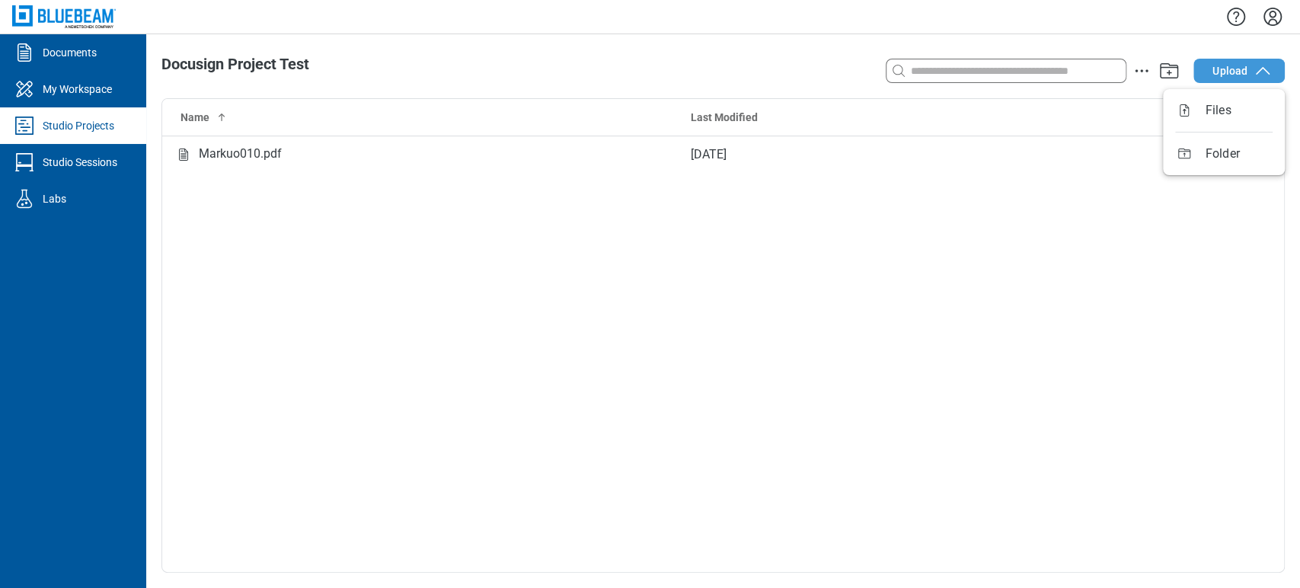
click at [1256, 62] on button "Upload" at bounding box center [1238, 71] width 91 height 24
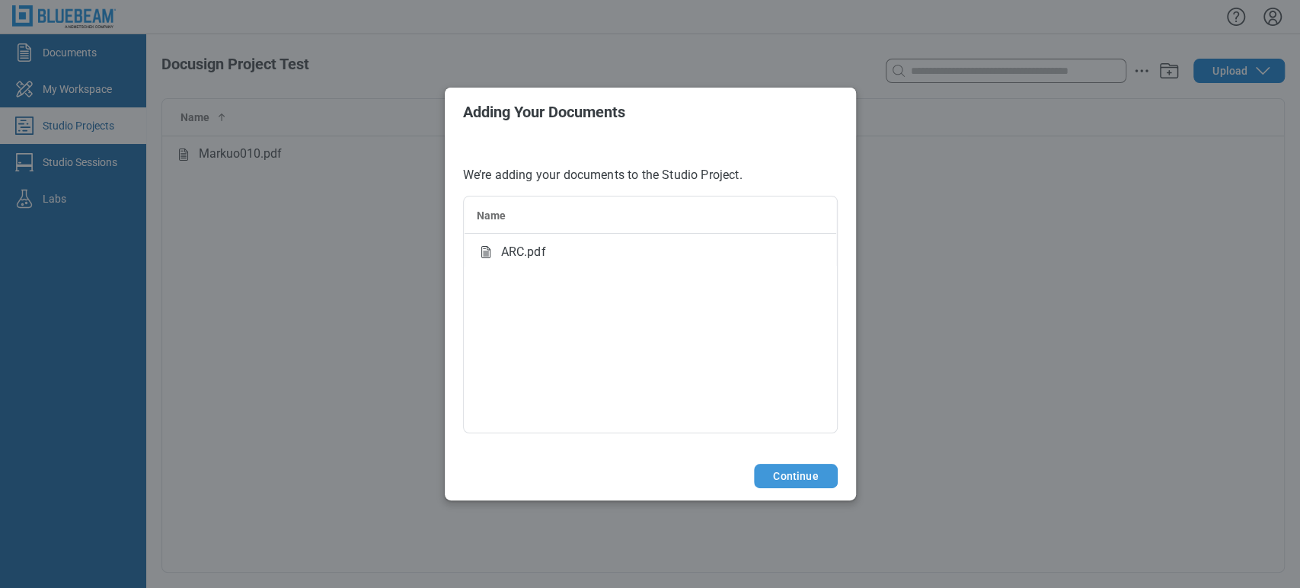
click at [813, 477] on button "Continue" at bounding box center [795, 476] width 83 height 24
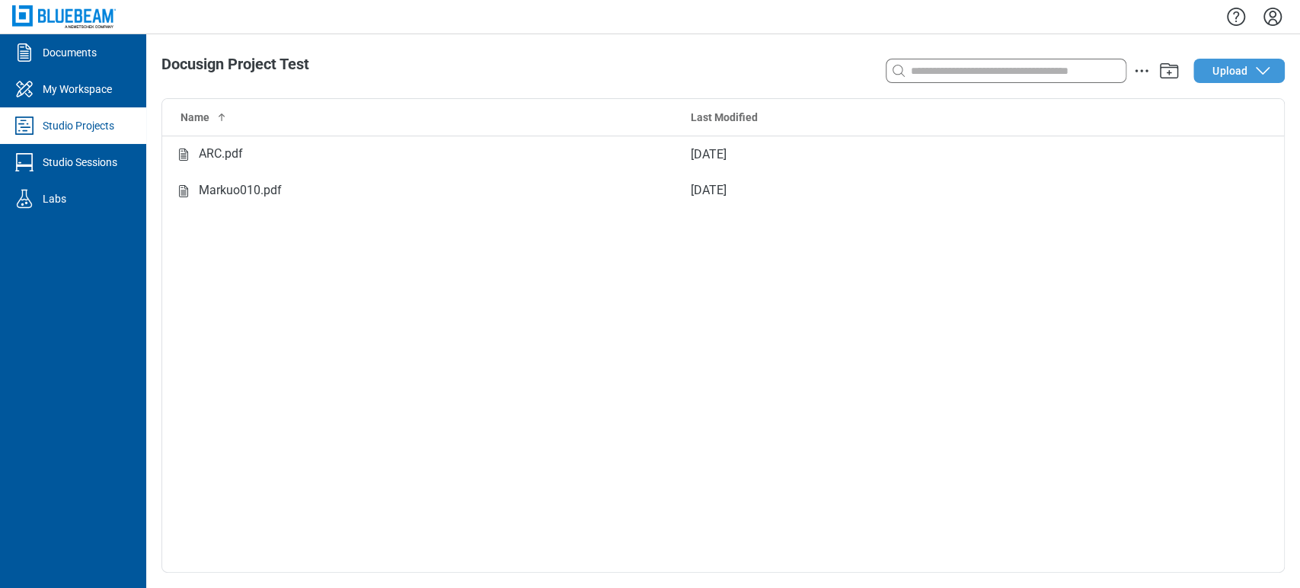
click at [1260, 69] on icon "button" at bounding box center [1263, 71] width 18 height 18
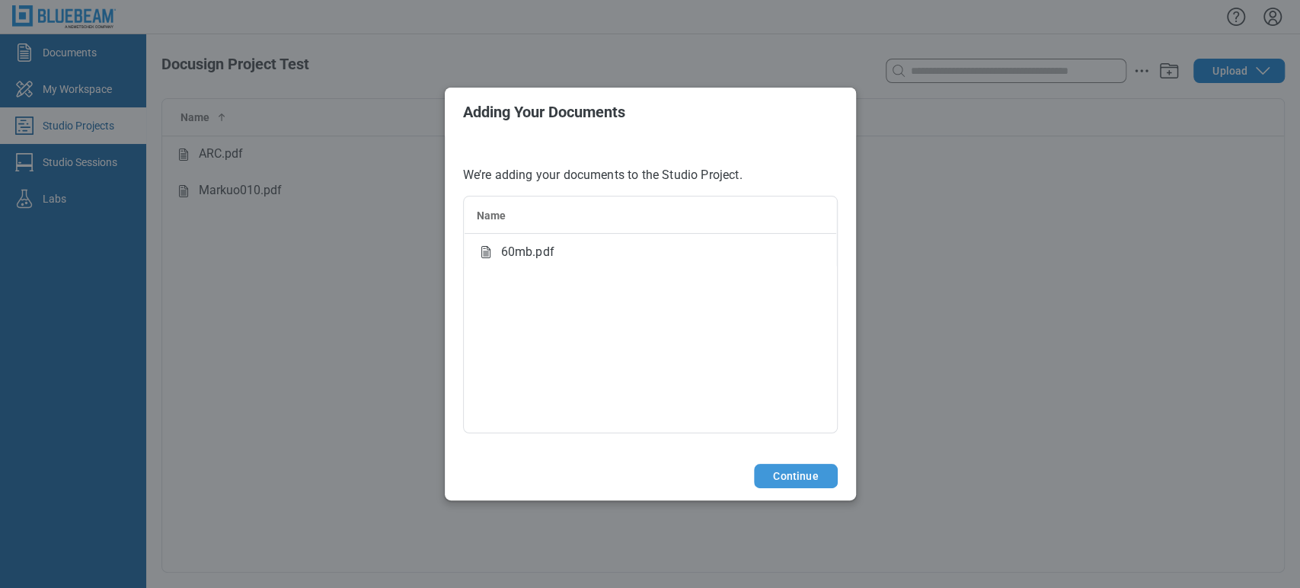
click at [764, 484] on button "Continue" at bounding box center [795, 476] width 83 height 24
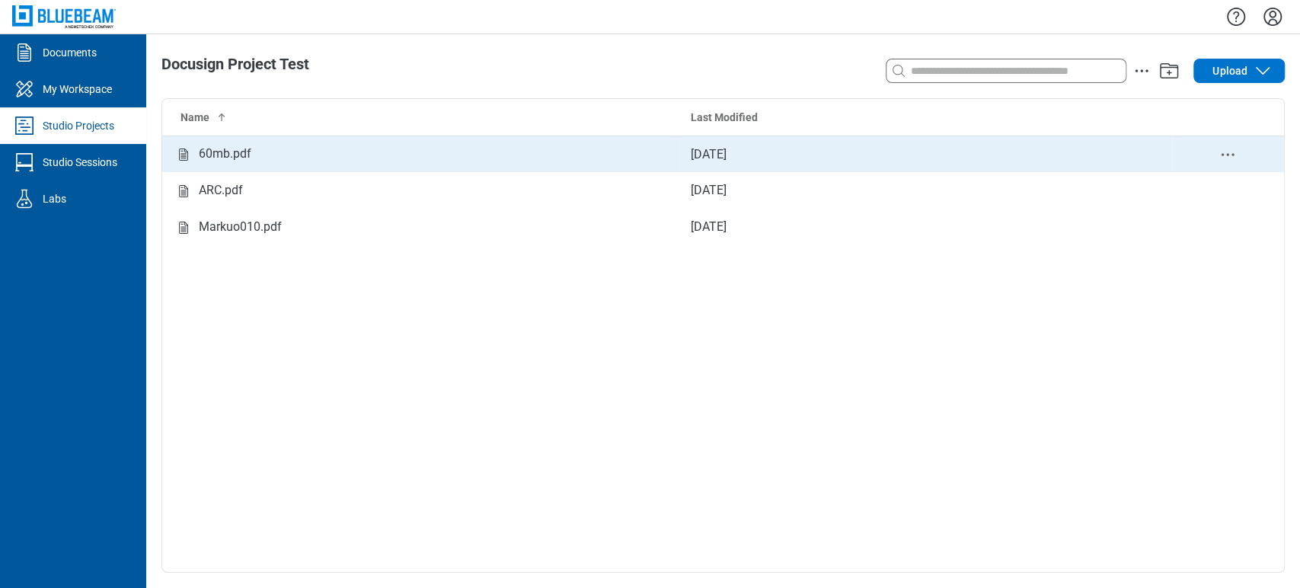
click at [325, 168] on td "60mb.pdf" at bounding box center [420, 154] width 516 height 37
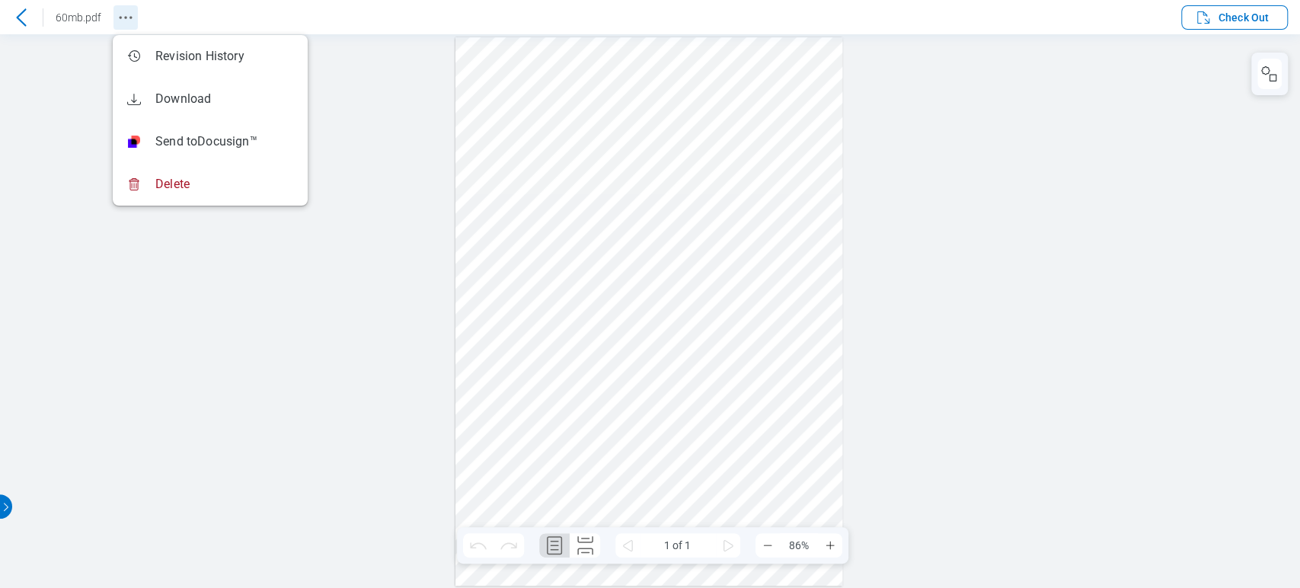
click at [117, 18] on icon "Revision History" at bounding box center [126, 17] width 18 height 18
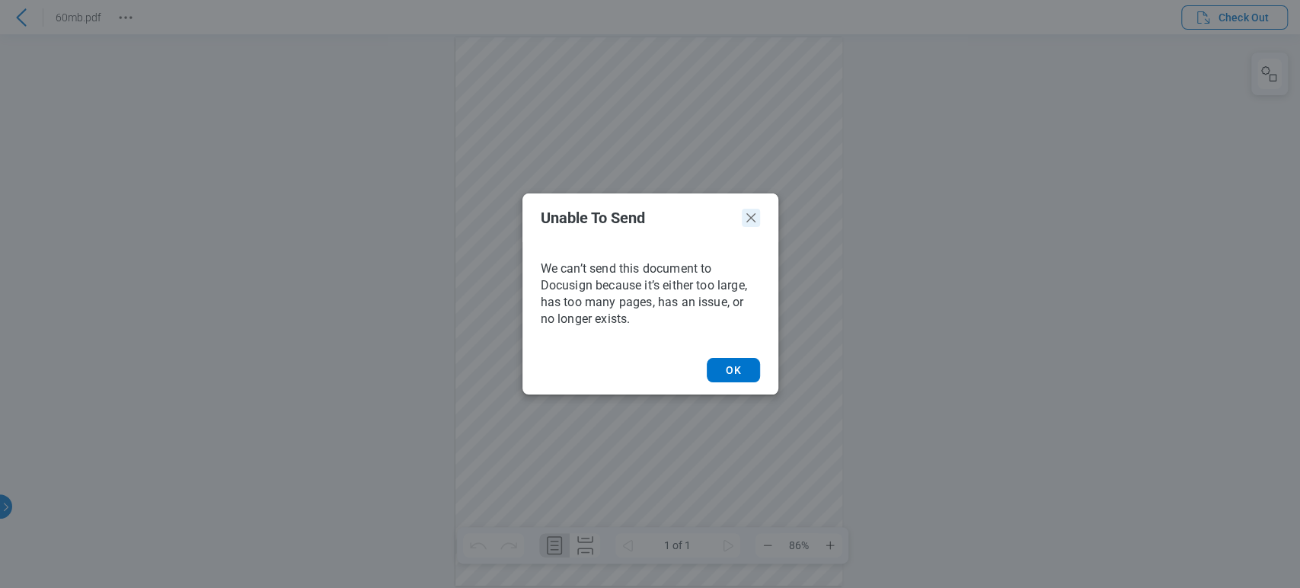
drag, startPoint x: 752, startPoint y: 212, endPoint x: 379, endPoint y: 84, distance: 395.2
click at [752, 212] on icon "Unable to Send Dialog" at bounding box center [751, 218] width 18 height 18
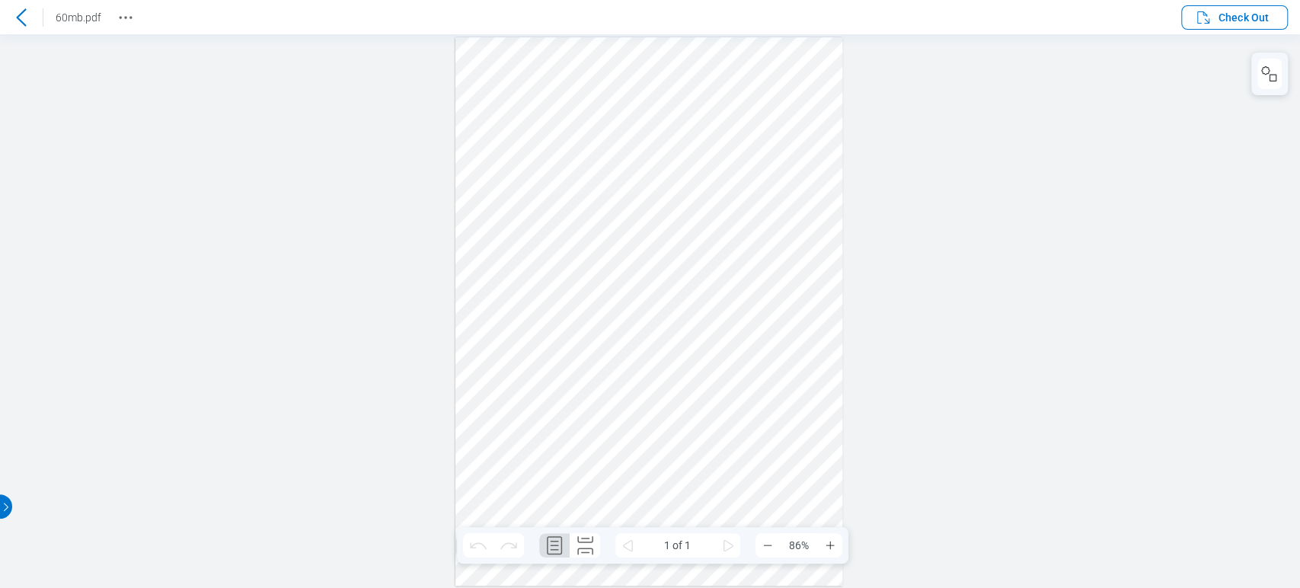
click at [16, 21] on icon at bounding box center [21, 17] width 18 height 18
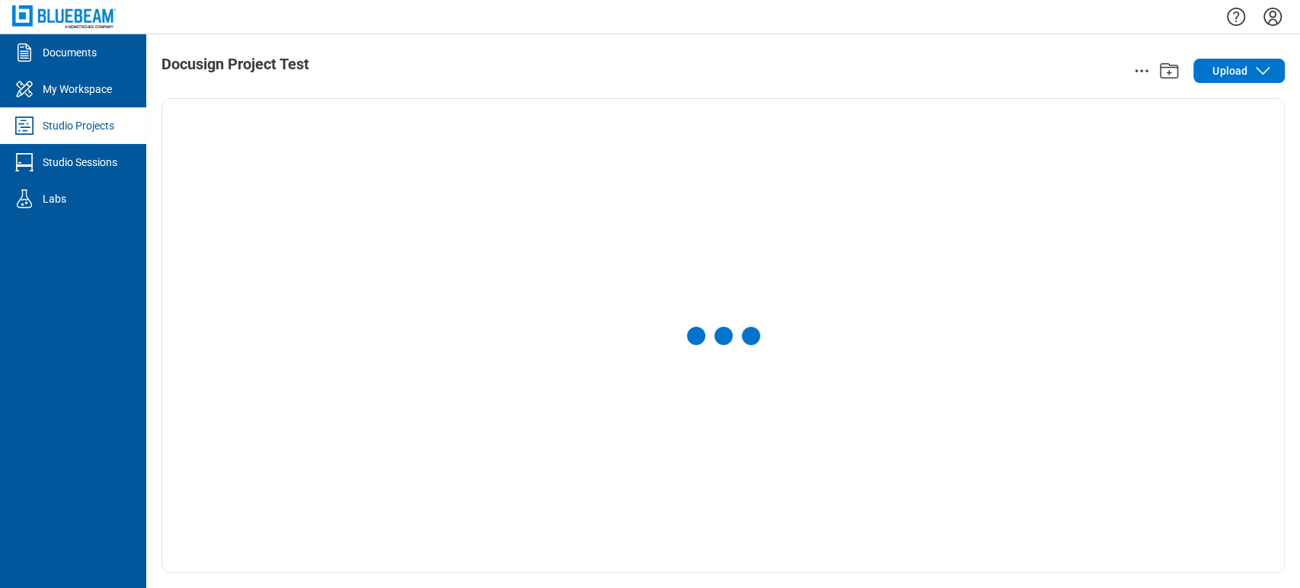
drag, startPoint x: 1272, startPoint y: 18, endPoint x: 1264, endPoint y: 21, distance: 8.9
click at [1270, 18] on icon "Settings" at bounding box center [1272, 17] width 24 height 24
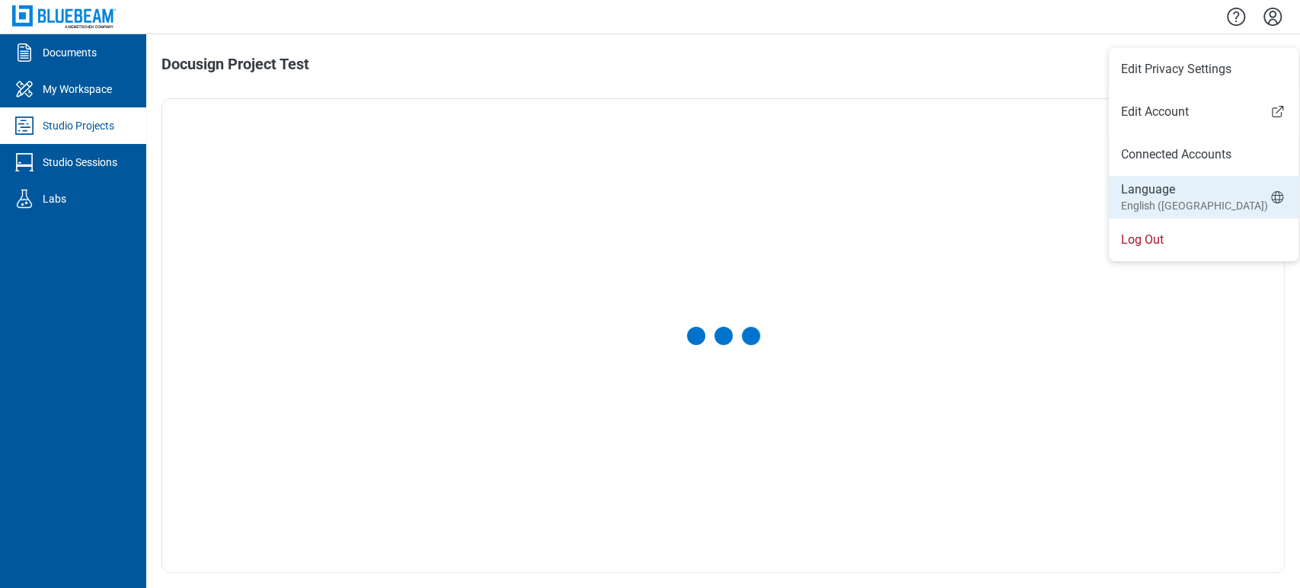
click at [1165, 207] on small "English (US)" at bounding box center [1194, 205] width 147 height 15
select select "*****"
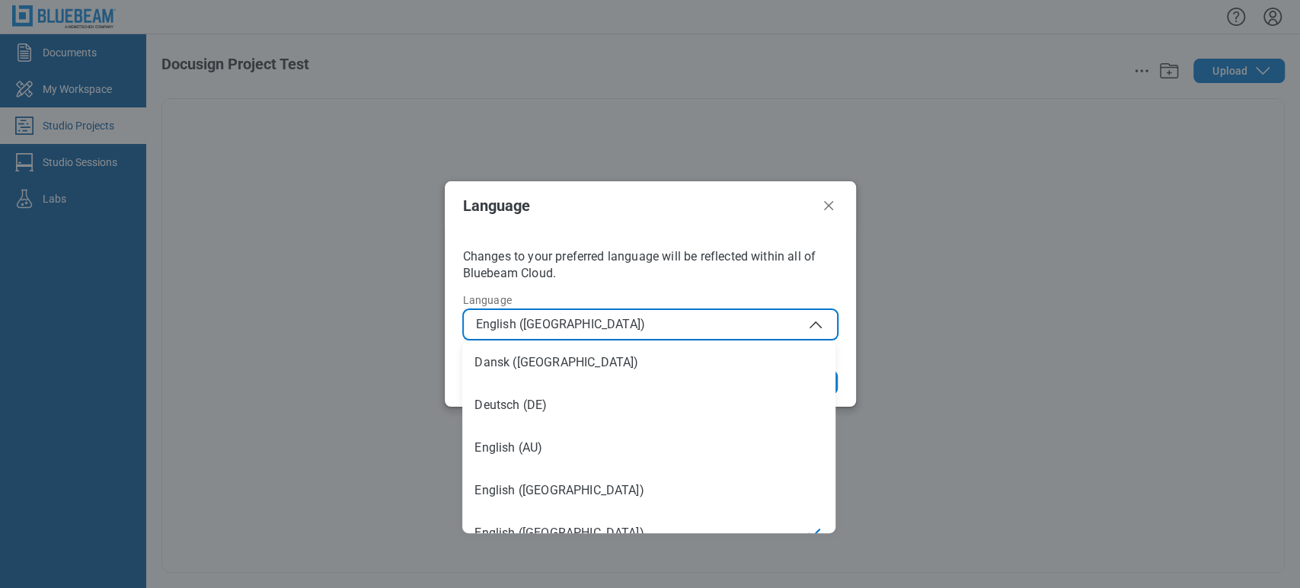
click at [717, 321] on span "English (US)" at bounding box center [650, 324] width 349 height 18
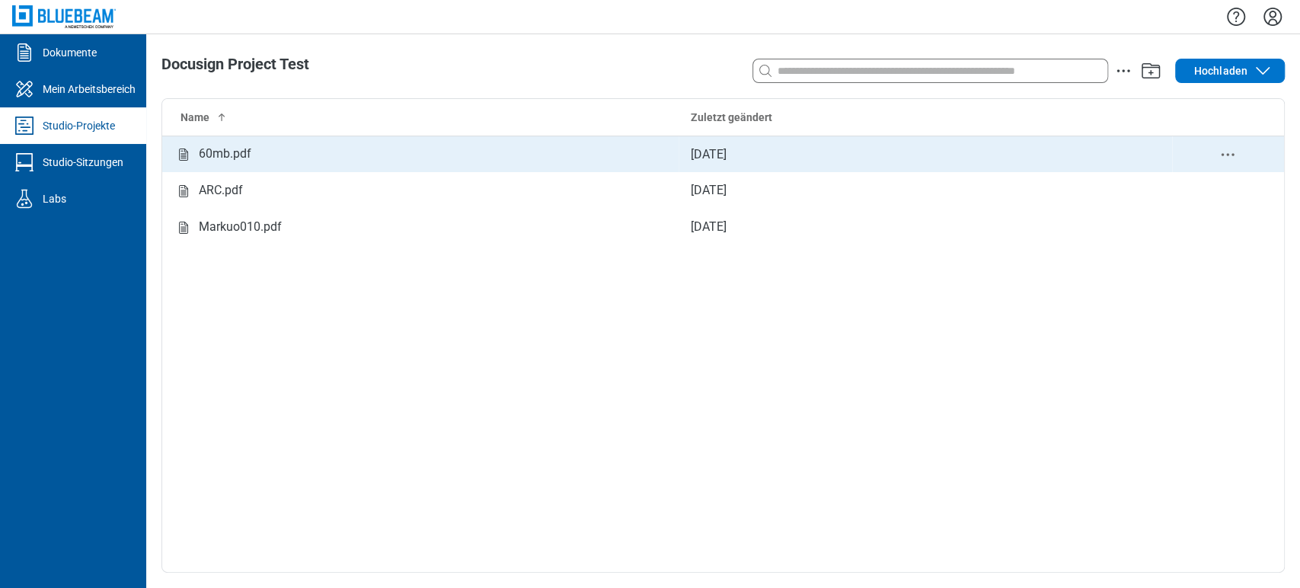
click at [740, 155] on td "Sep 10, 2025" at bounding box center [926, 154] width 494 height 37
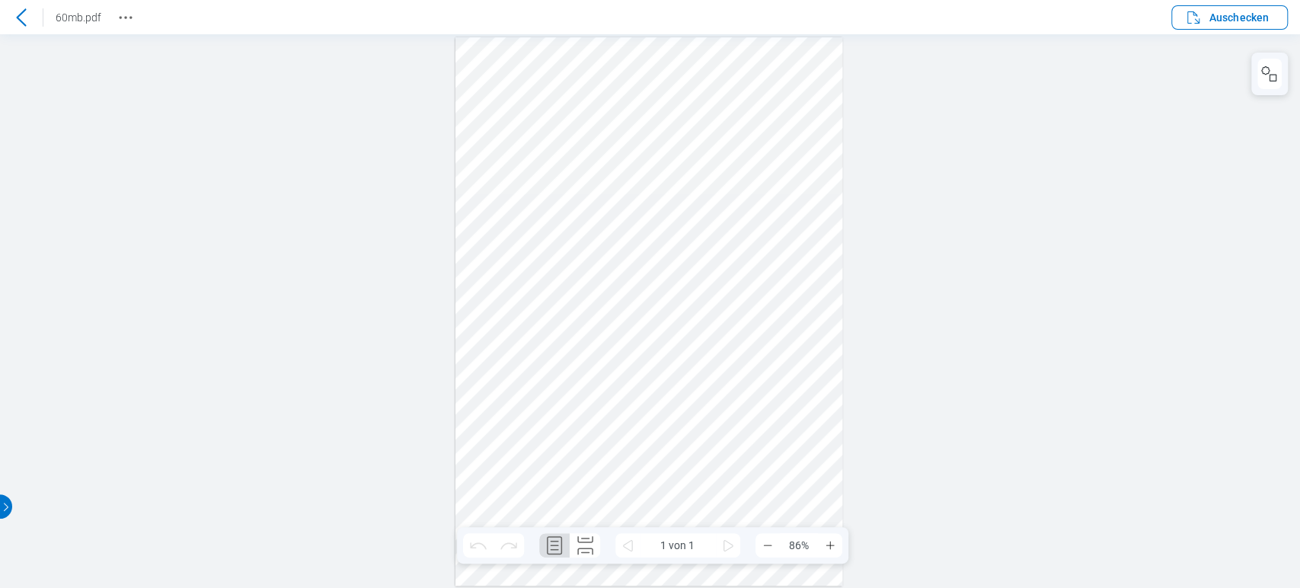
click at [139, 11] on header "60mb.pdf Auschecken" at bounding box center [650, 17] width 1300 height 34
click at [128, 12] on icon "Revision History" at bounding box center [126, 17] width 18 height 18
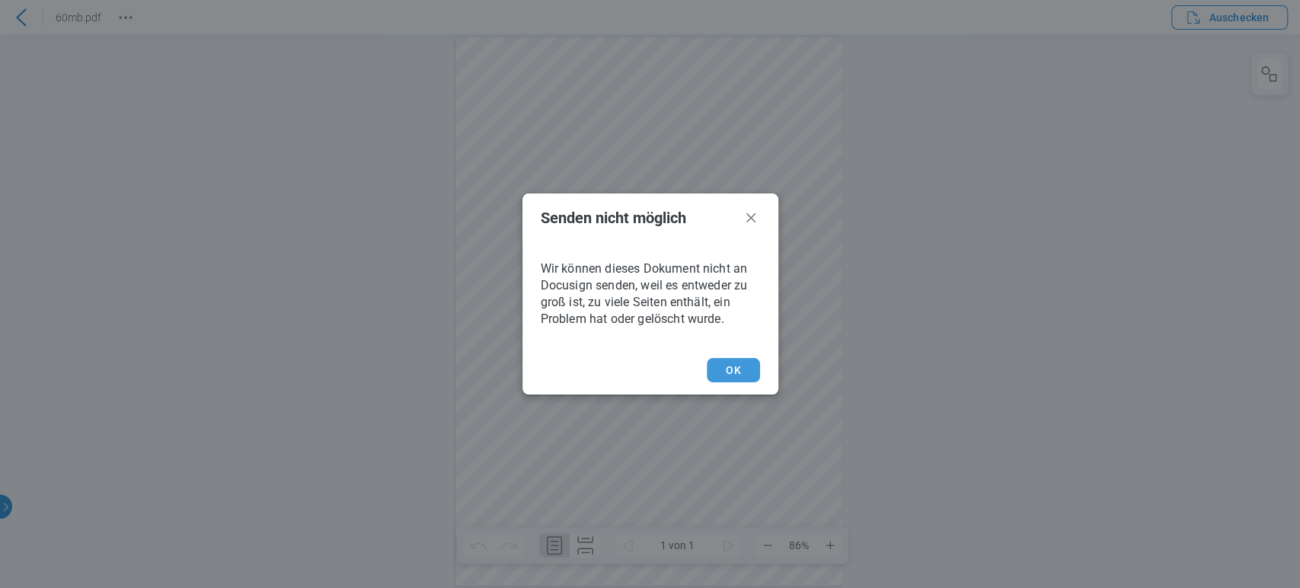
click at [736, 364] on button "OK" at bounding box center [733, 370] width 53 height 24
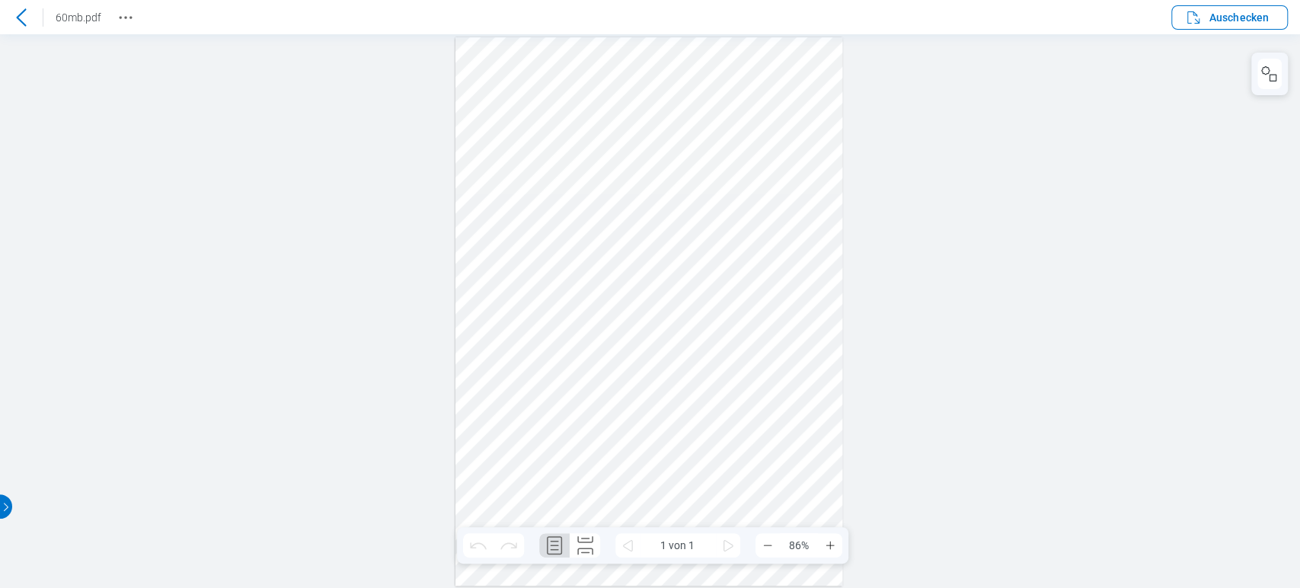
click at [24, 11] on icon at bounding box center [21, 17] width 10 height 18
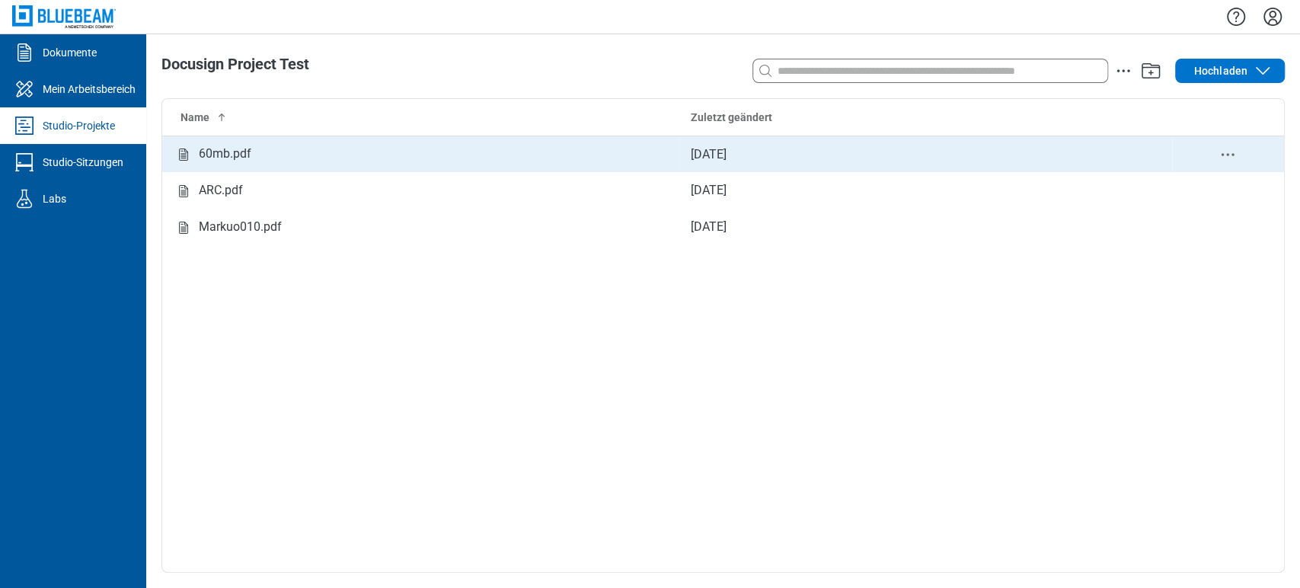
click at [1228, 152] on icon "delete-context-menu" at bounding box center [1228, 154] width 18 height 18
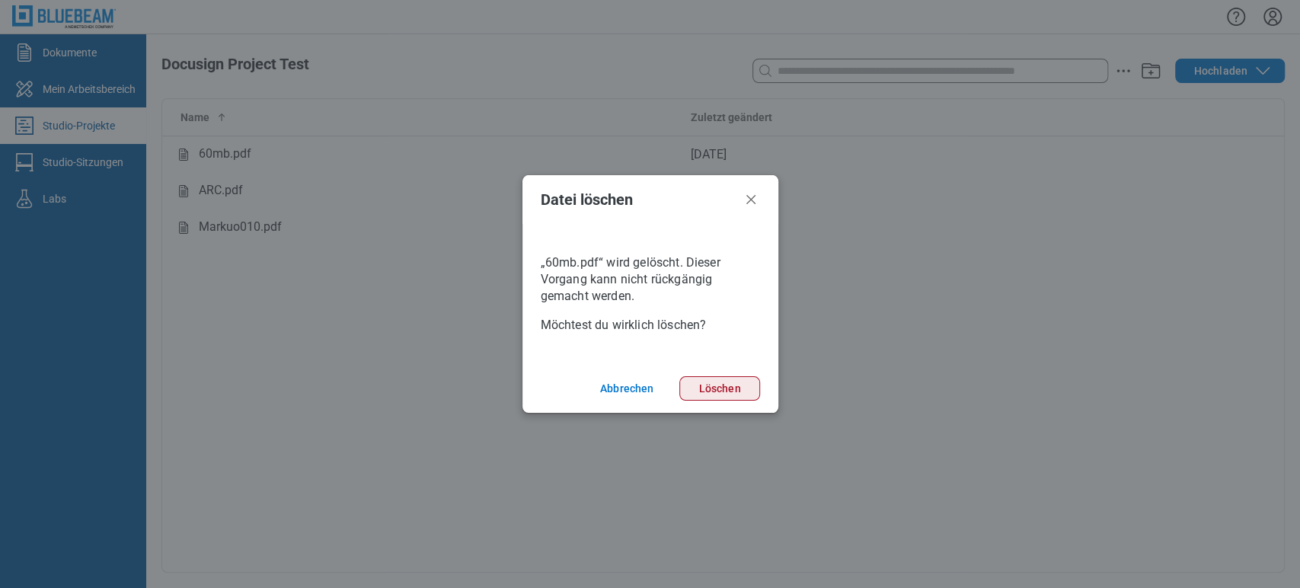
click at [727, 400] on button "Löschen" at bounding box center [719, 388] width 80 height 24
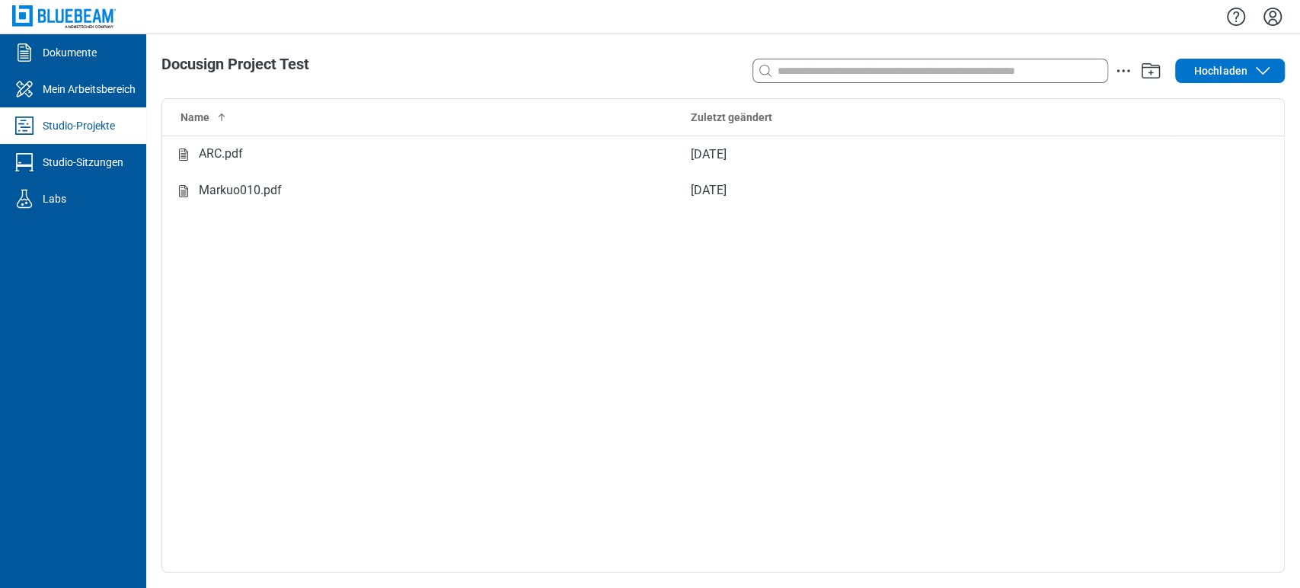
click at [1265, 21] on icon "Einstellungen" at bounding box center [1273, 17] width 18 height 18
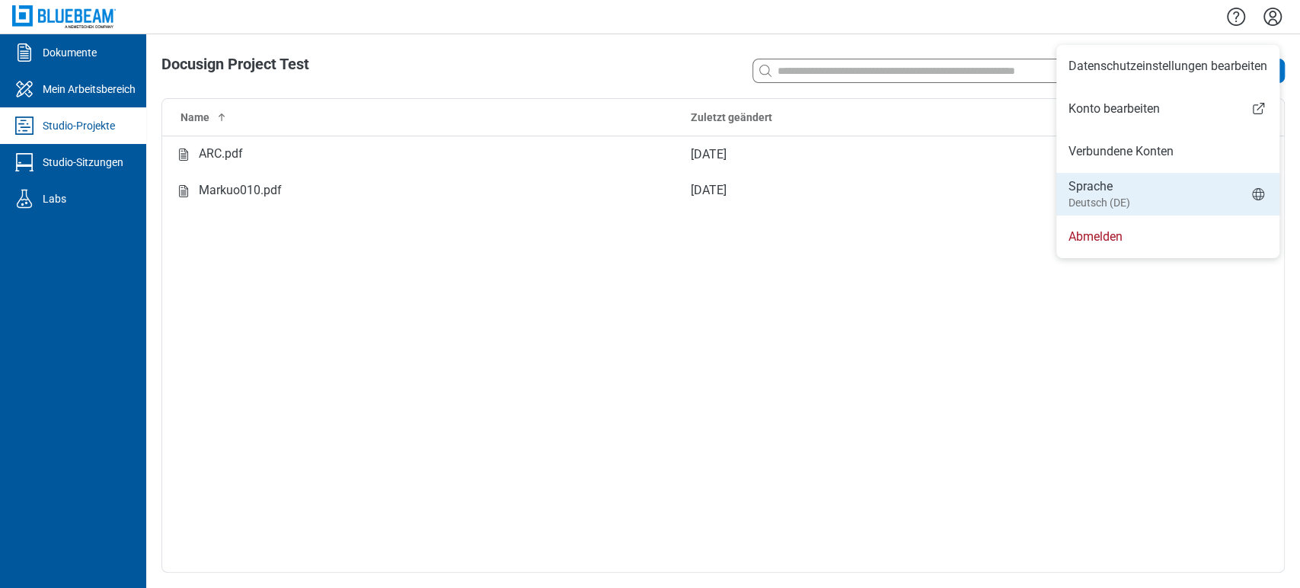
click at [1185, 188] on li "Sprache Deutsch (DE)" at bounding box center [1167, 194] width 223 height 43
select select "*****"
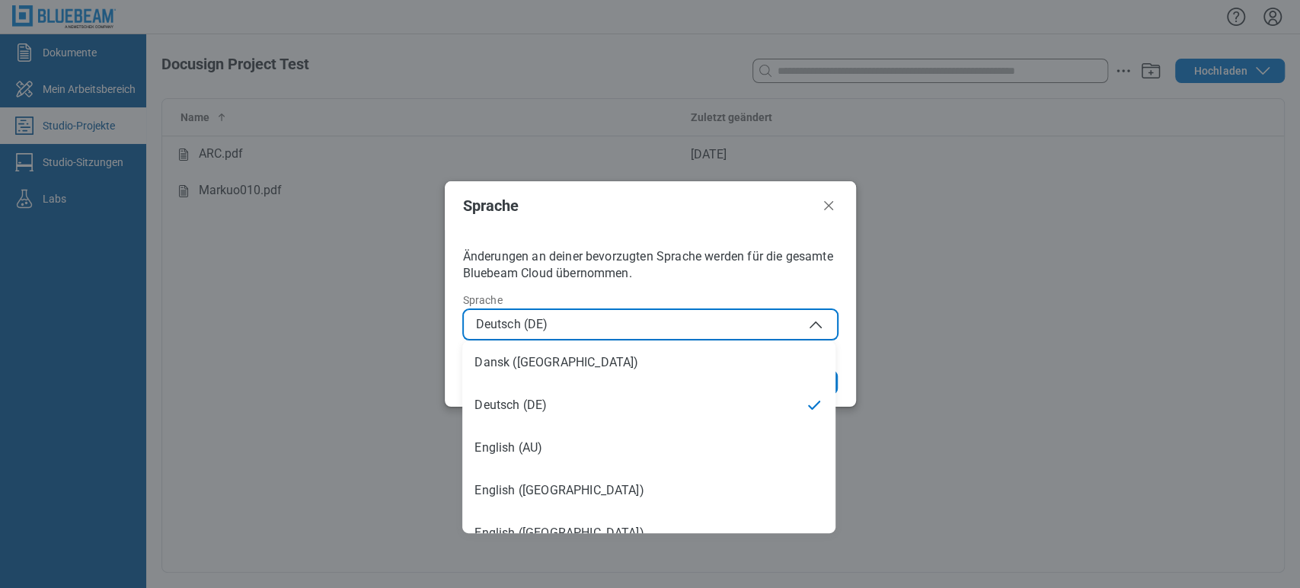
click at [774, 320] on span "Deutsch (DE)" at bounding box center [650, 324] width 349 height 18
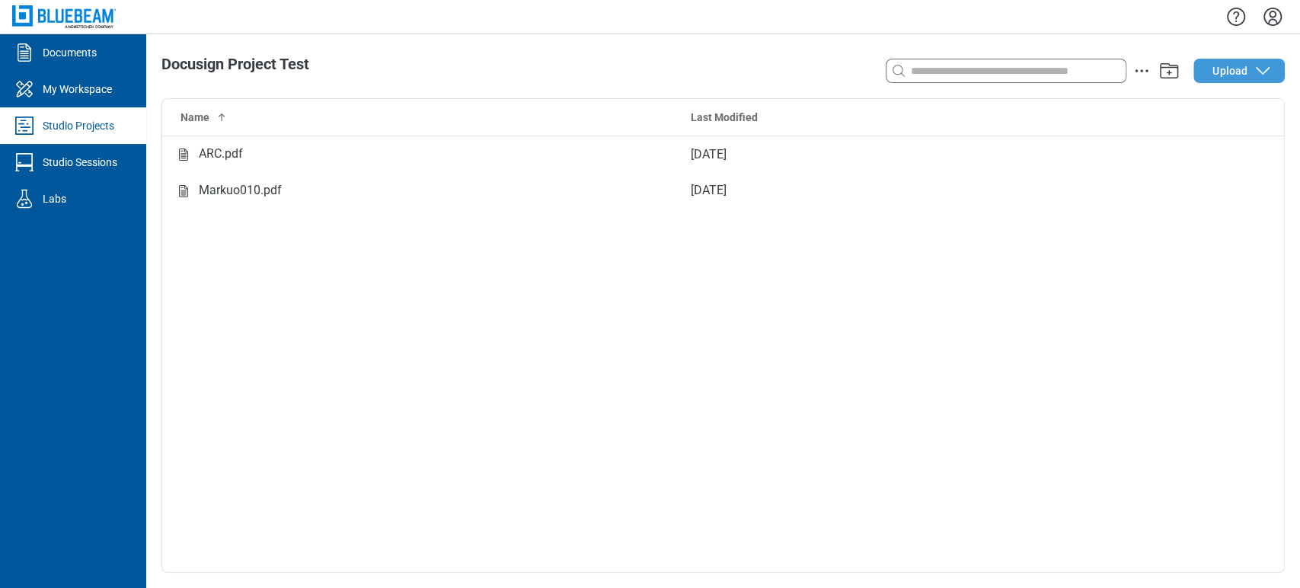
click at [1225, 75] on span "Upload" at bounding box center [1229, 70] width 35 height 15
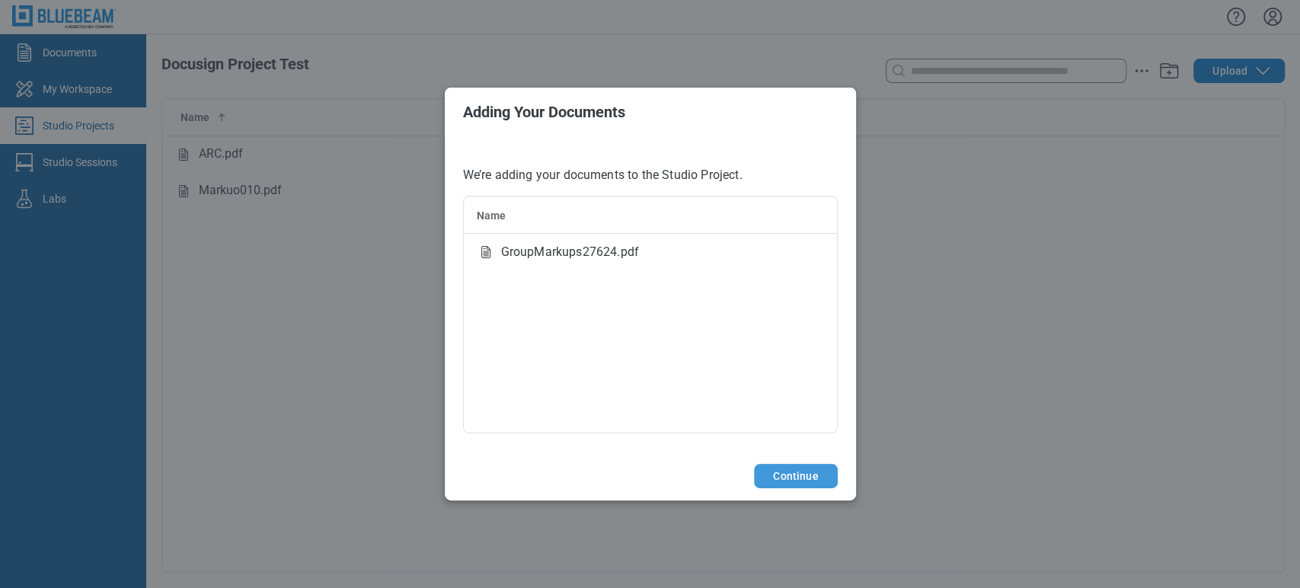
click at [772, 474] on button "Continue" at bounding box center [795, 476] width 83 height 24
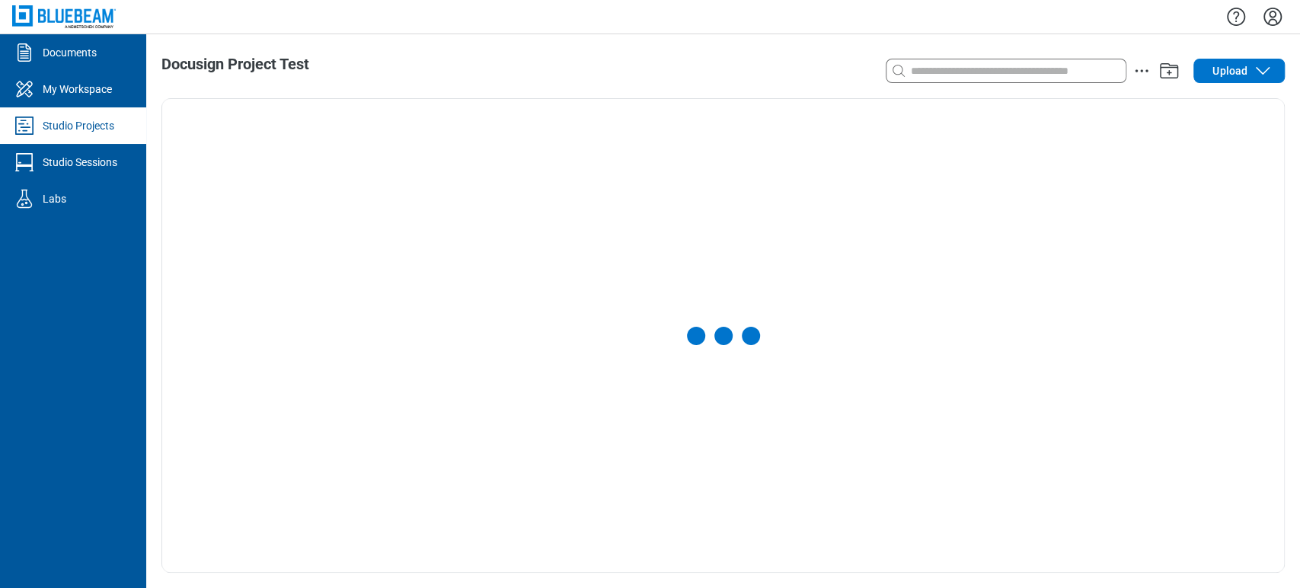
click at [423, 52] on div "Docusign Project Test Search with a keyword or natural language Upload" at bounding box center [723, 311] width 1154 height 554
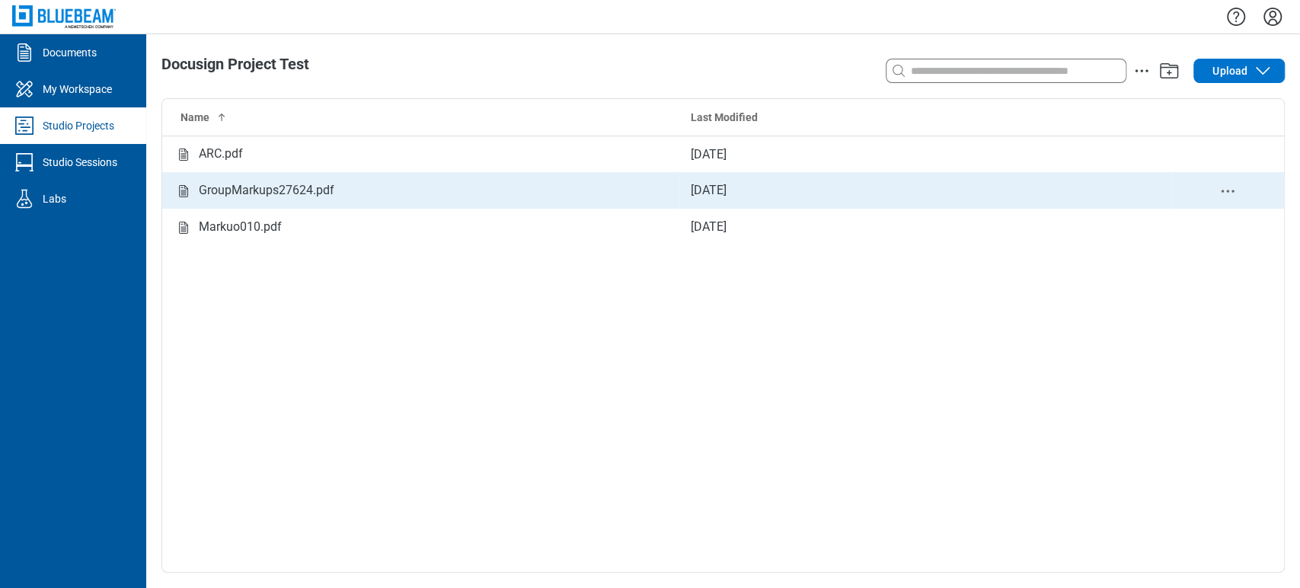
click at [244, 186] on div "GroupMarkups27624.pdf" at bounding box center [267, 190] width 136 height 19
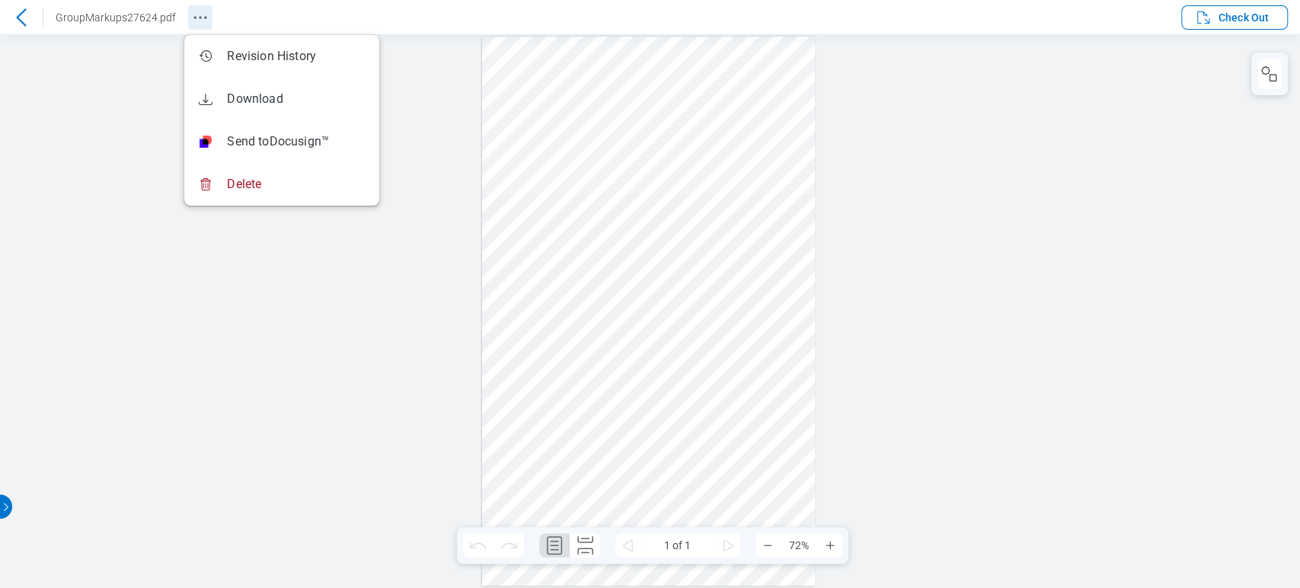
click at [207, 18] on button "Revision History" at bounding box center [200, 17] width 24 height 24
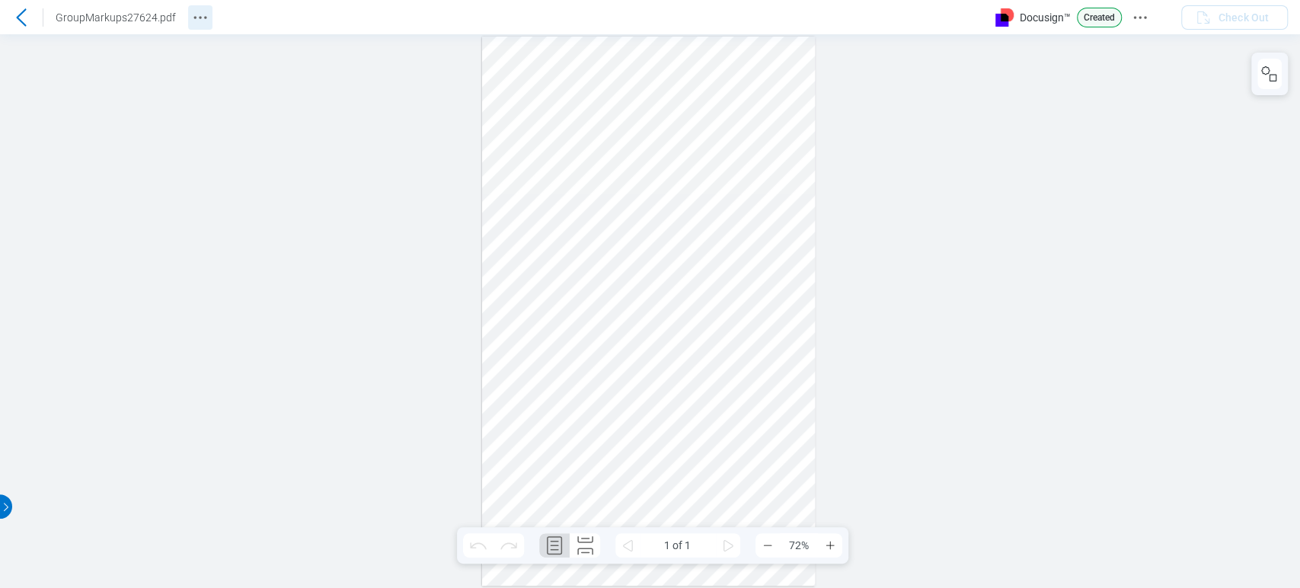
click at [199, 17] on circle "Revision History" at bounding box center [200, 17] width 2 height 2
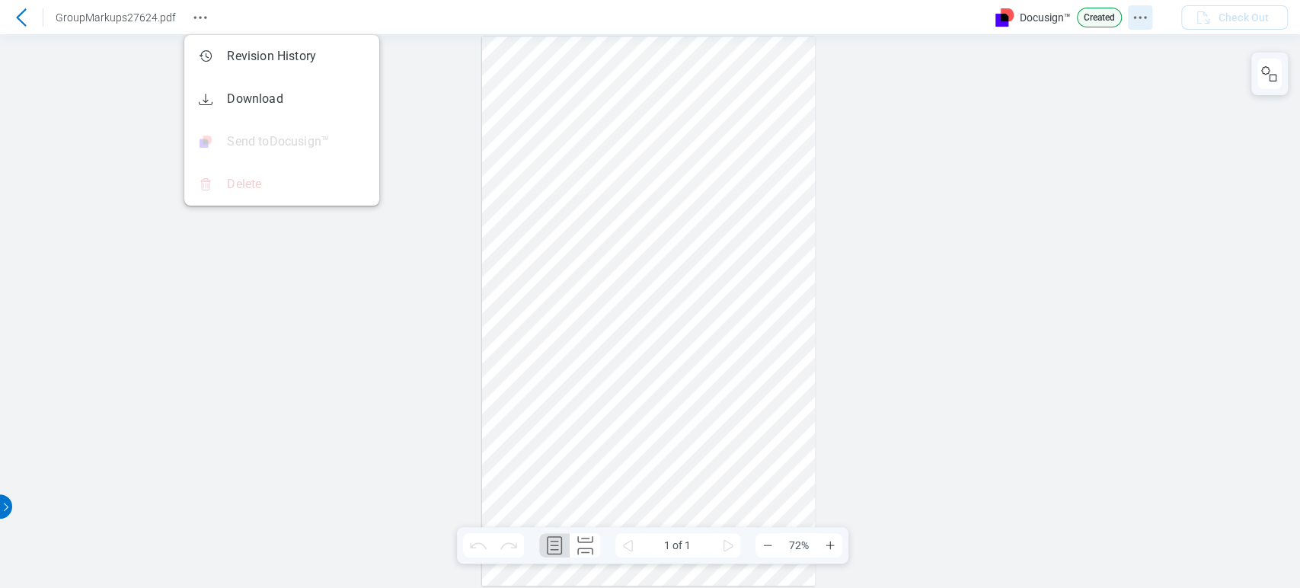
click at [1146, 24] on icon "Docusign Menu" at bounding box center [1140, 17] width 18 height 18
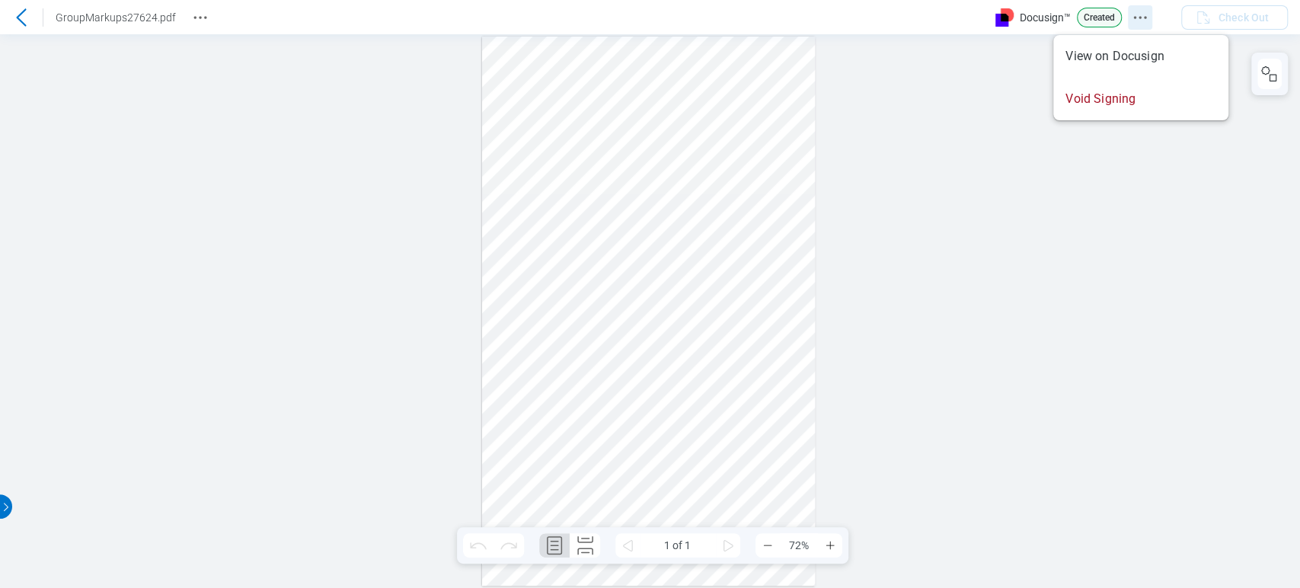
click at [1146, 24] on icon "Docusign Menu" at bounding box center [1140, 17] width 18 height 18
click at [908, 437] on div at bounding box center [650, 311] width 1300 height 554
click at [1150, 15] on button "Docusign Menu" at bounding box center [1140, 17] width 24 height 24
